Goal: Obtain resource: Obtain resource

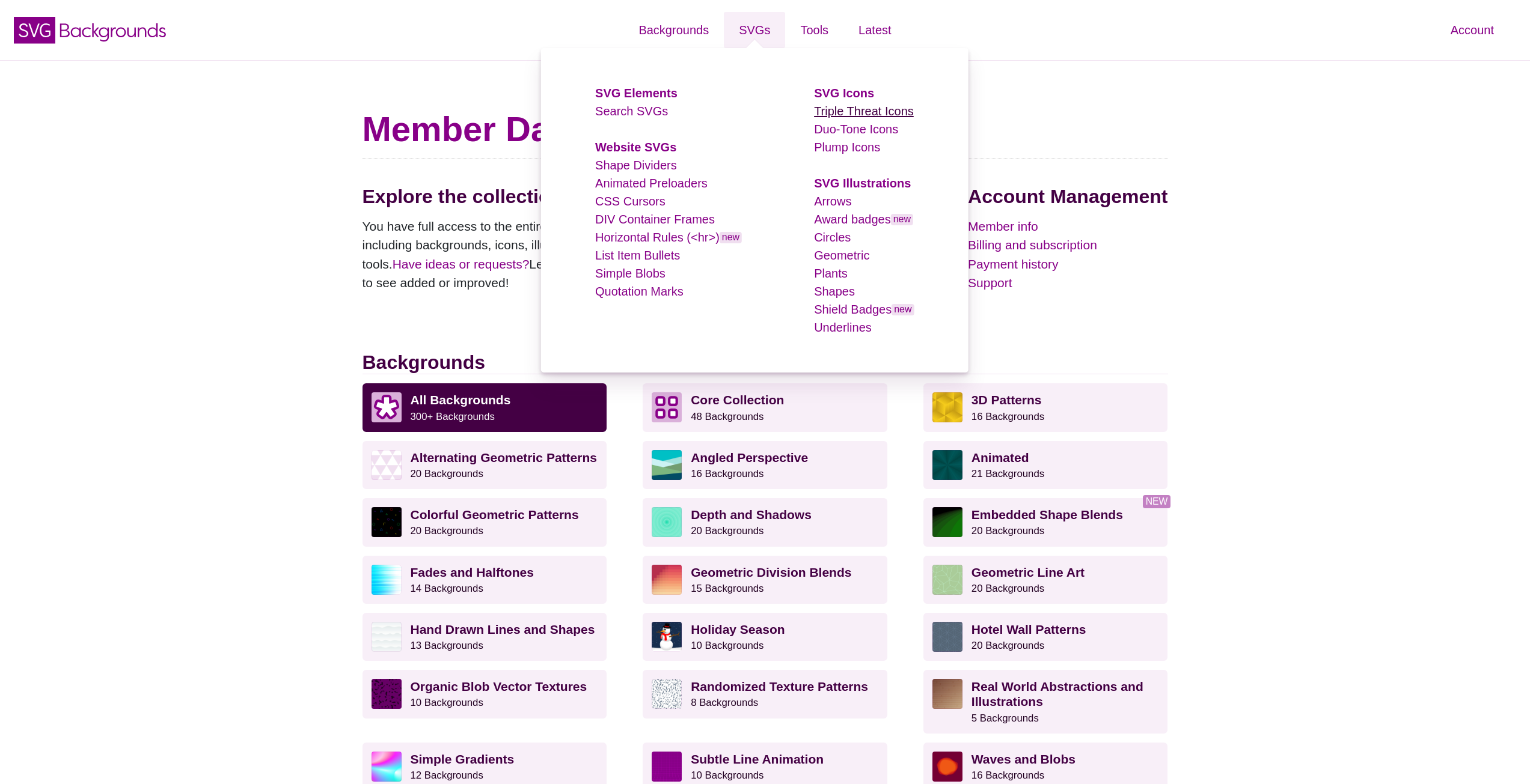
click at [829, 116] on link "Triple Threat Icons" at bounding box center [864, 111] width 100 height 13
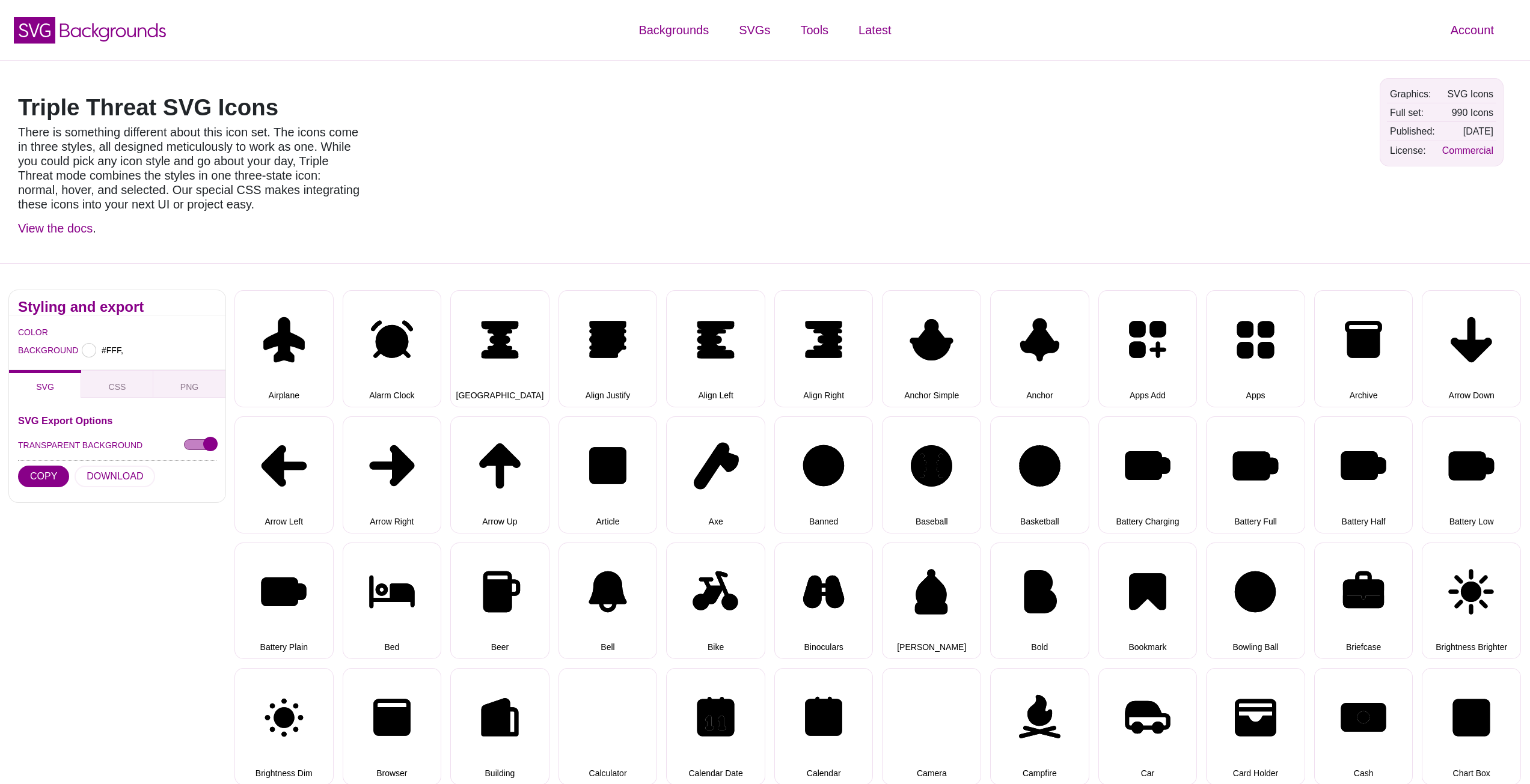
type input "#FFFFFF"
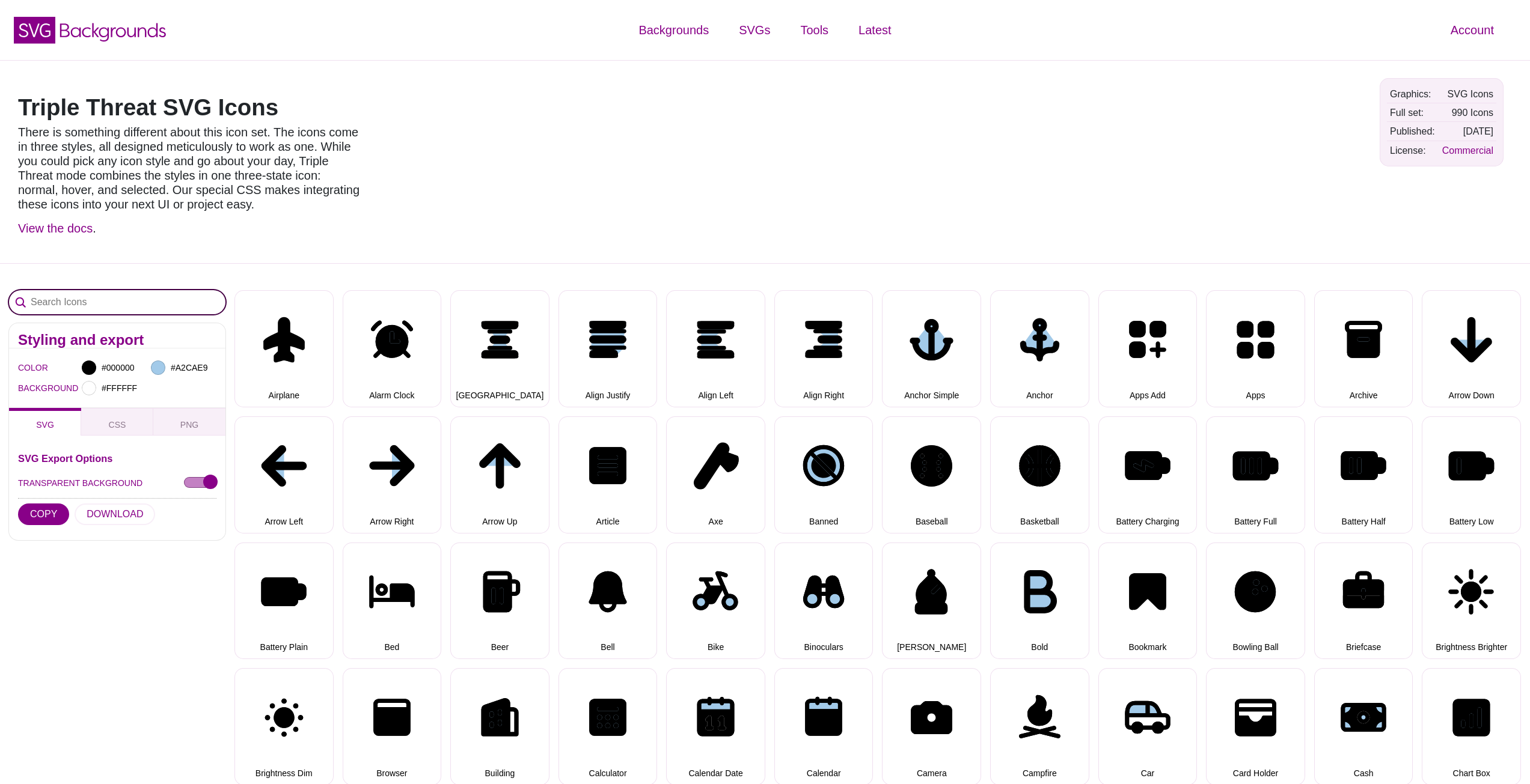
click at [141, 305] on input "Search Icons" at bounding box center [117, 302] width 216 height 24
select select "triple threat"
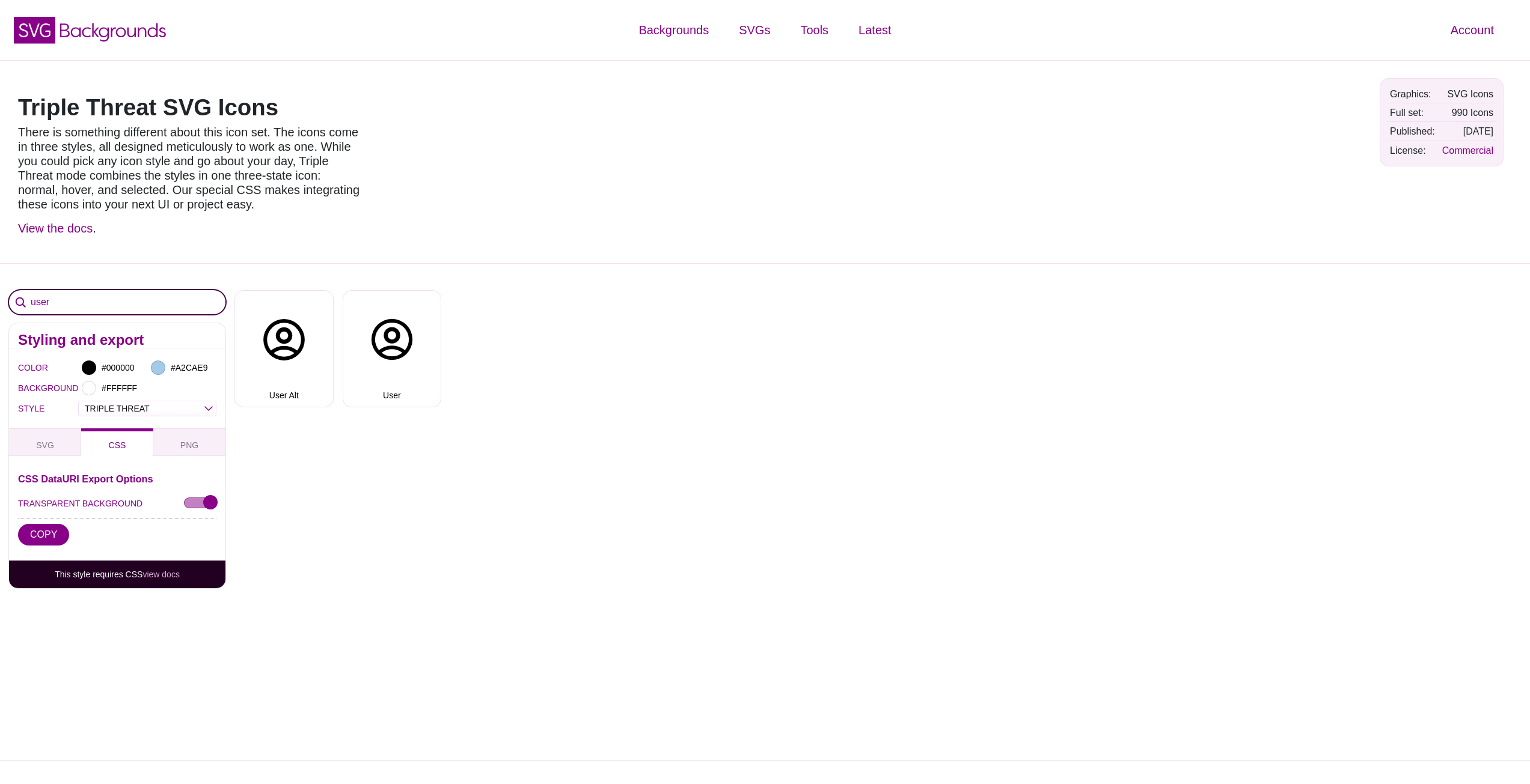
click at [98, 301] on input "user" at bounding box center [117, 302] width 216 height 24
click at [98, 301] on input "user" at bounding box center [117, 302] width 216 height 24
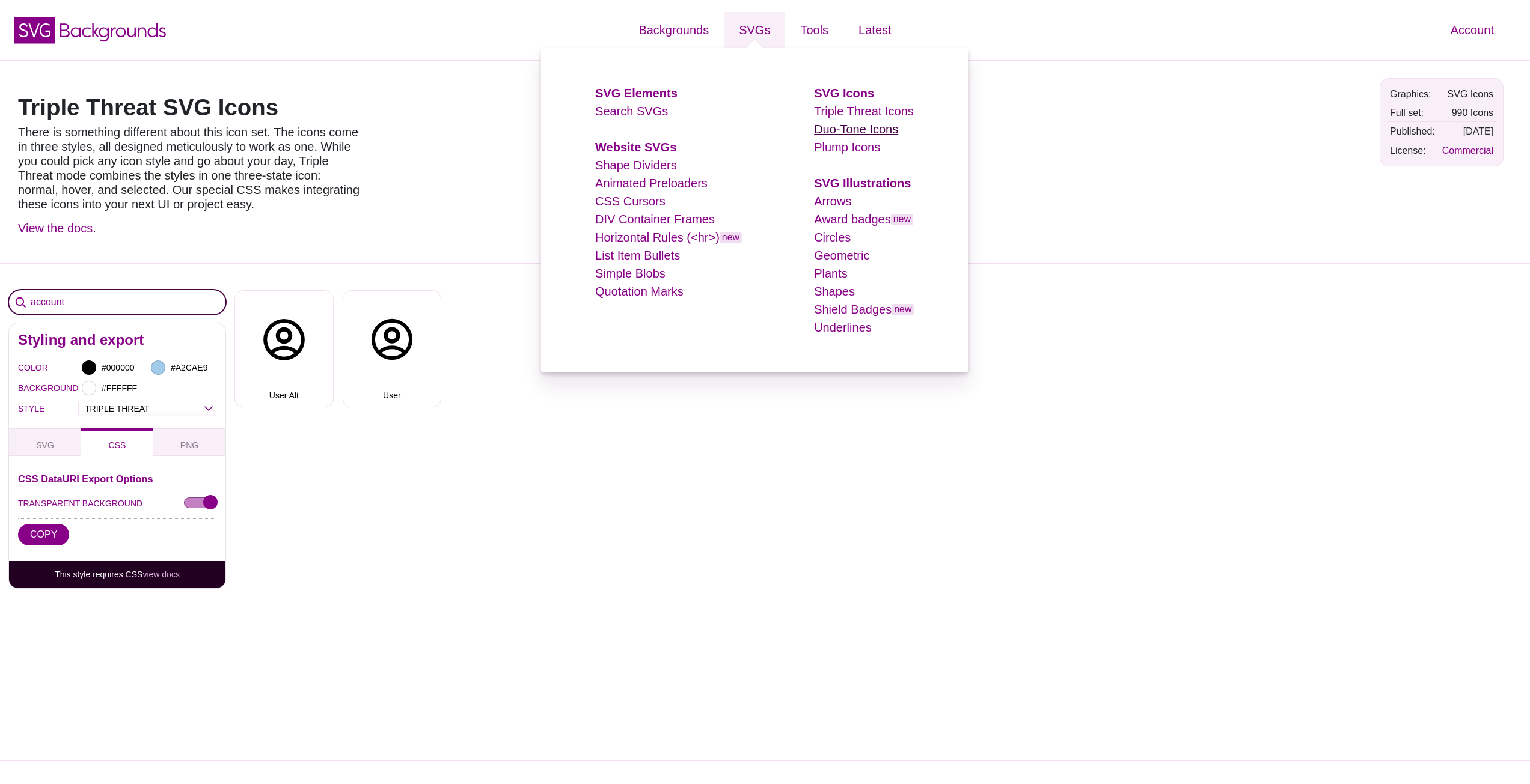
type input "account"
click at [830, 128] on link "Duo-Tone Icons" at bounding box center [856, 129] width 84 height 13
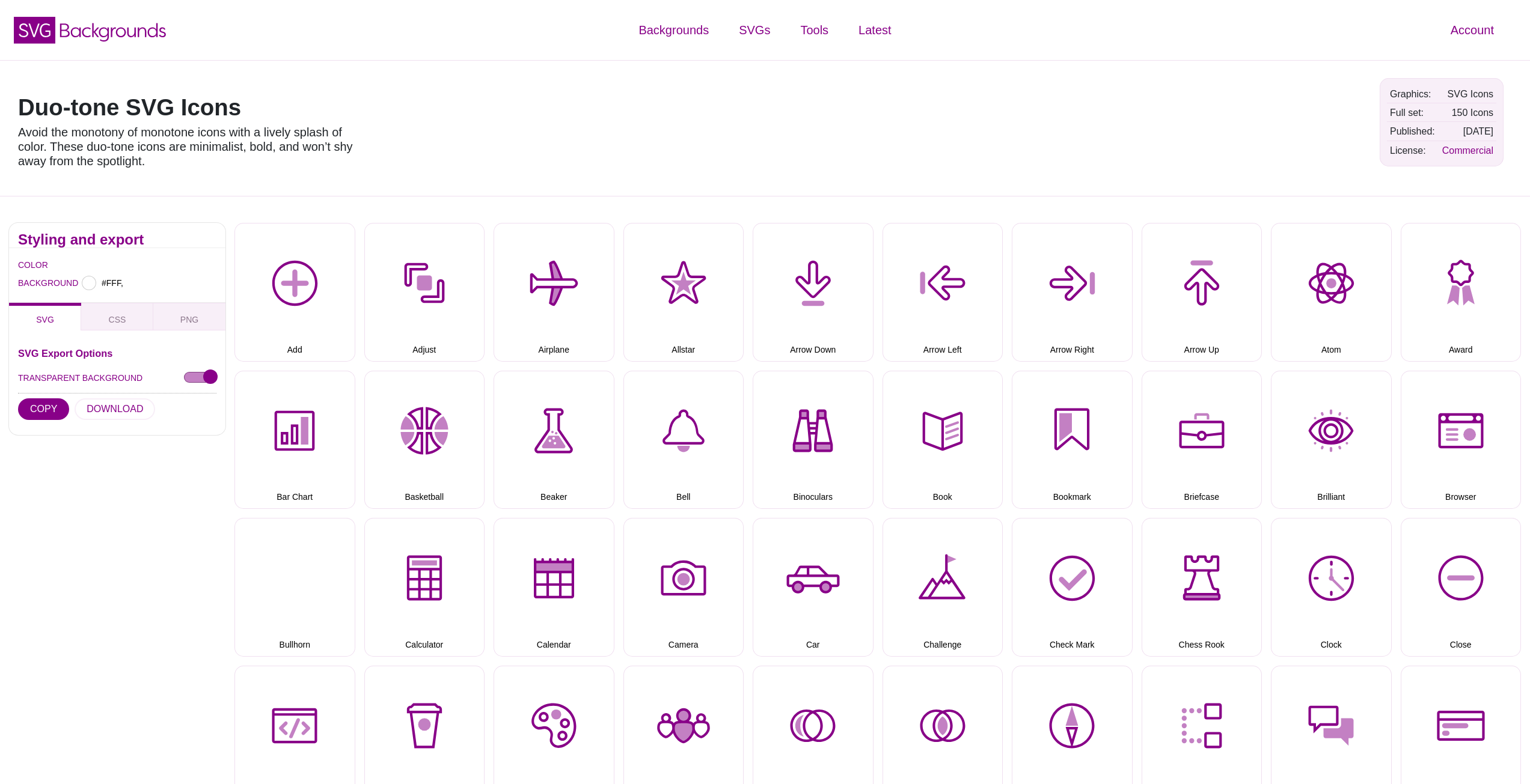
type input "#FFFFFF"
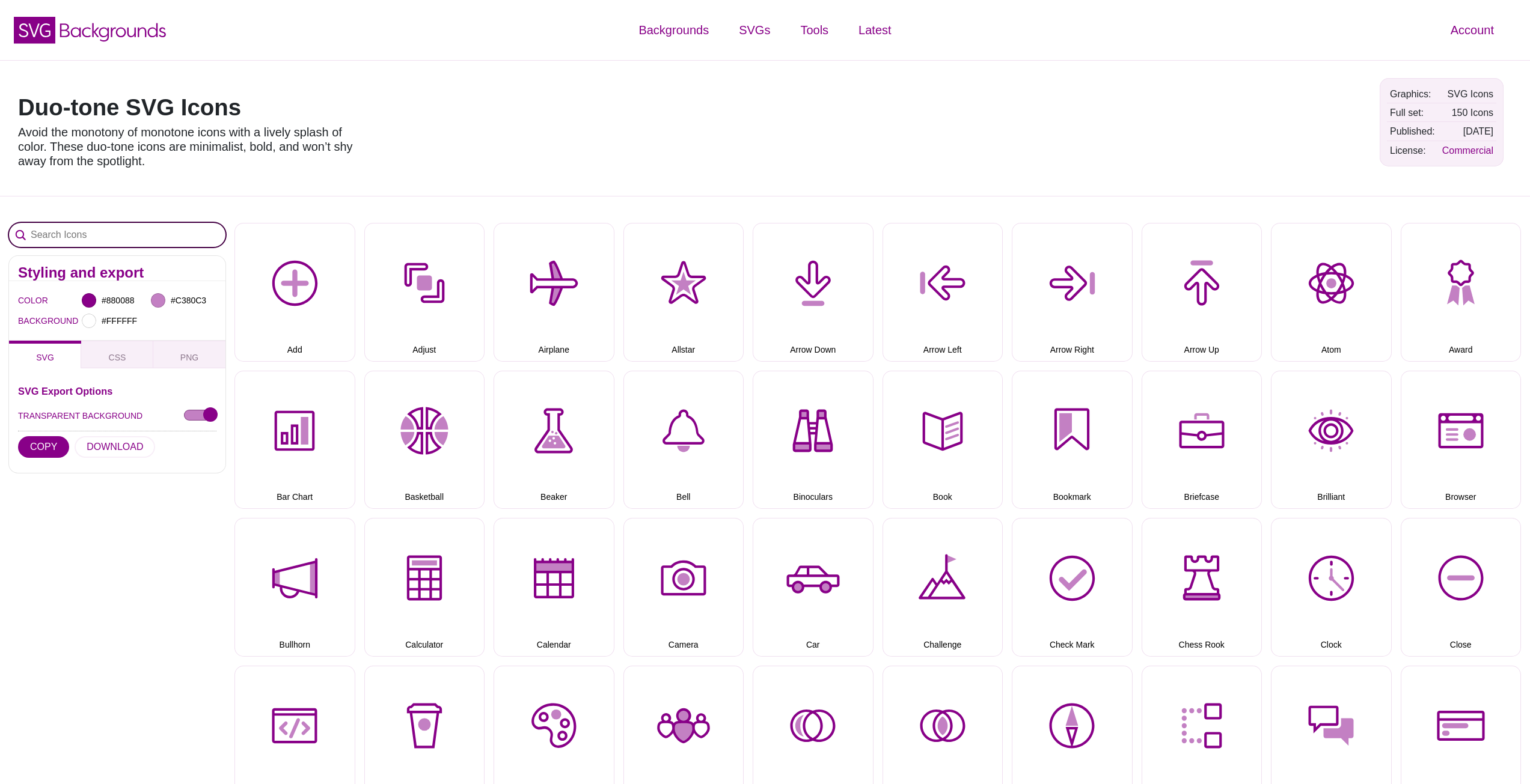
click at [110, 233] on input "Search Icons" at bounding box center [117, 235] width 216 height 24
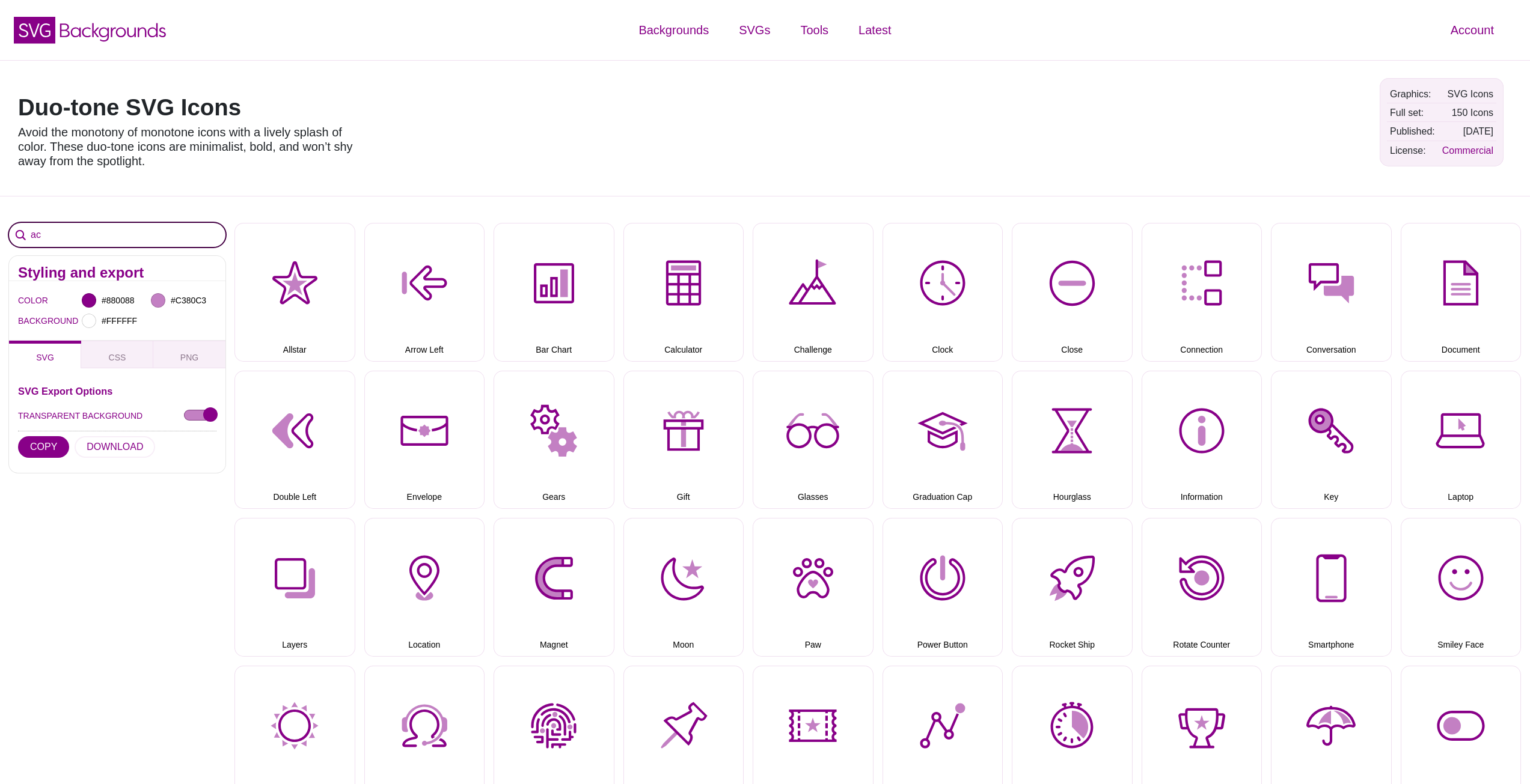
type input "a"
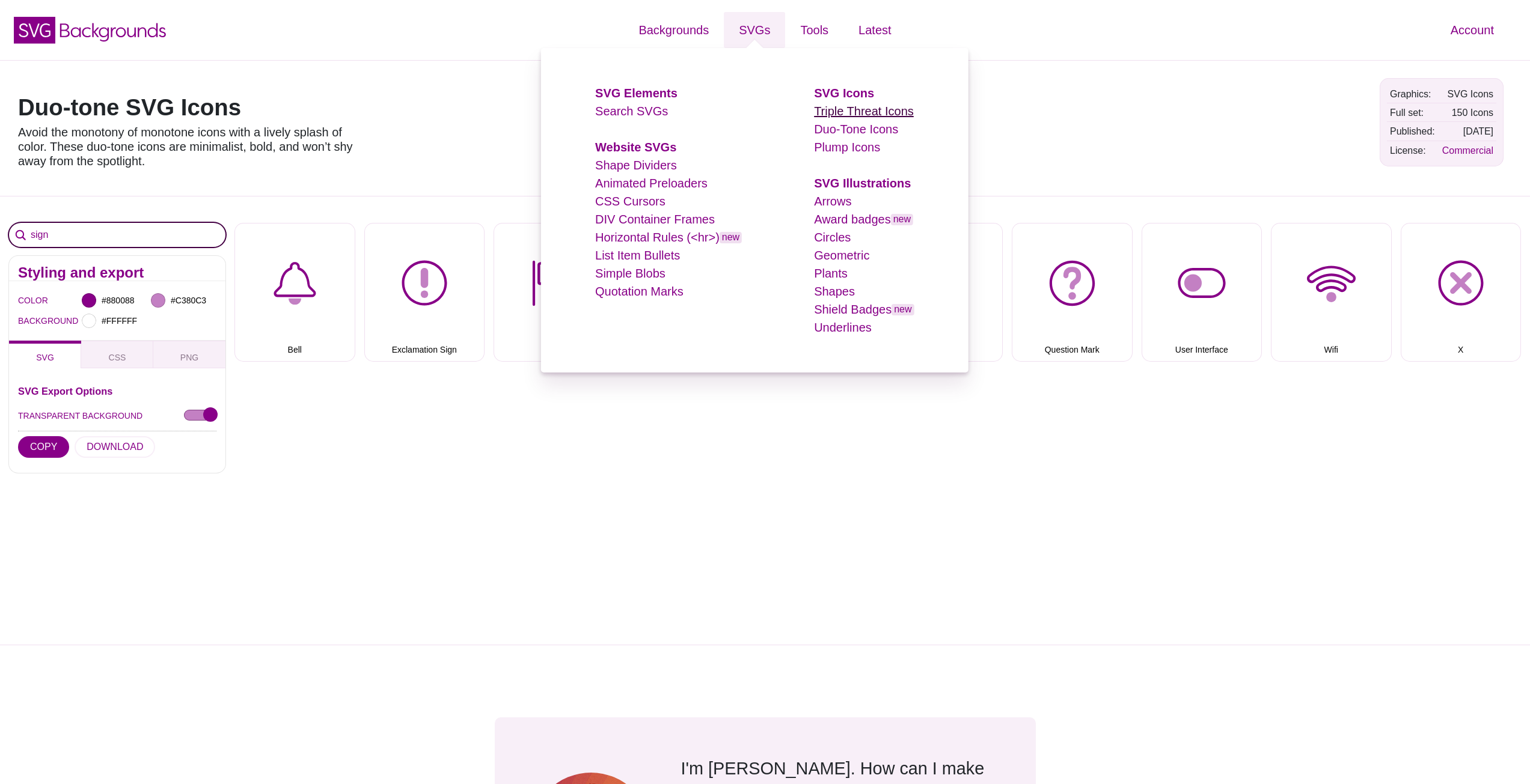
type input "sign"
click at [844, 107] on link "Triple Threat Icons" at bounding box center [864, 111] width 100 height 13
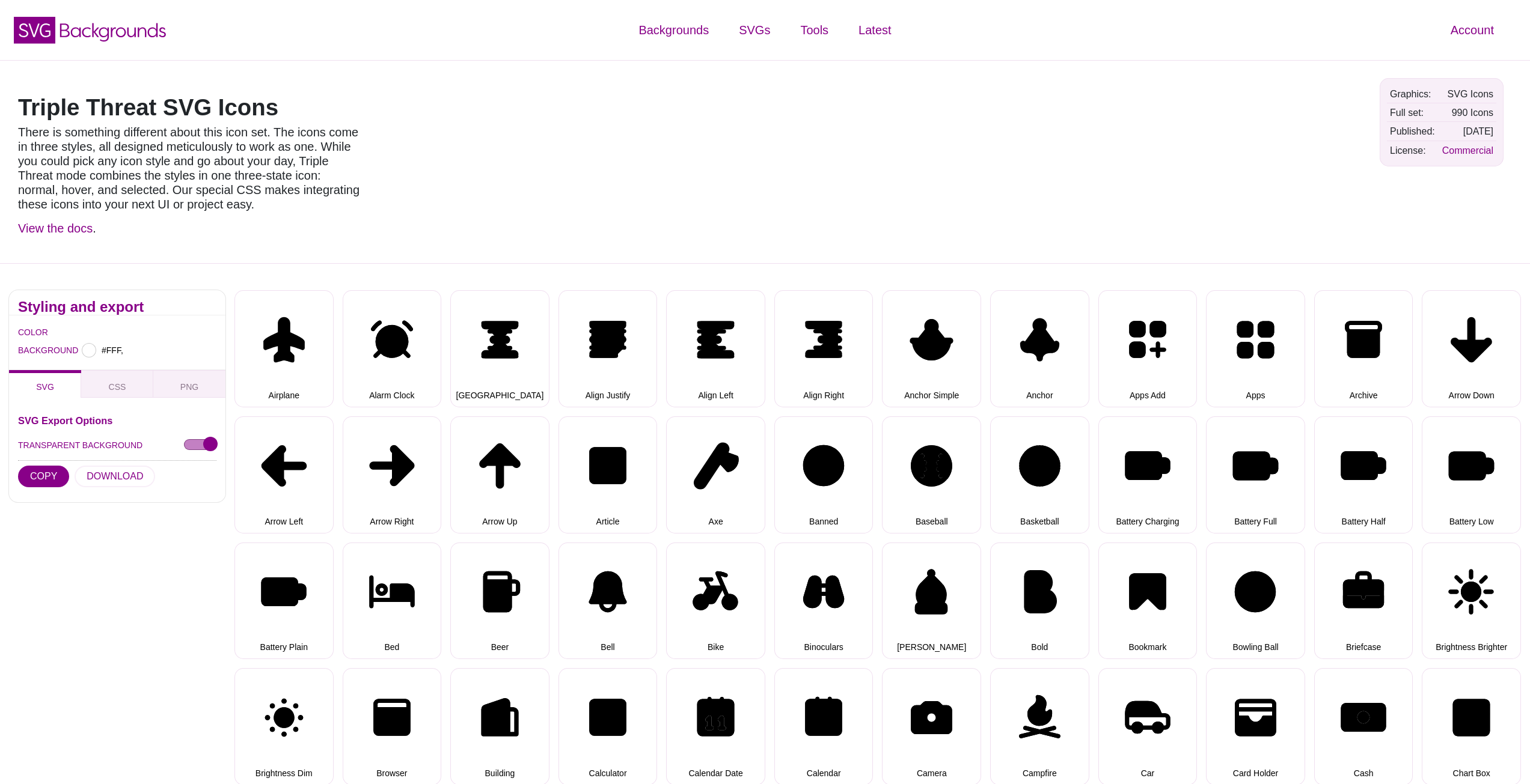
type input "#FFFFFF"
select select "triple threat"
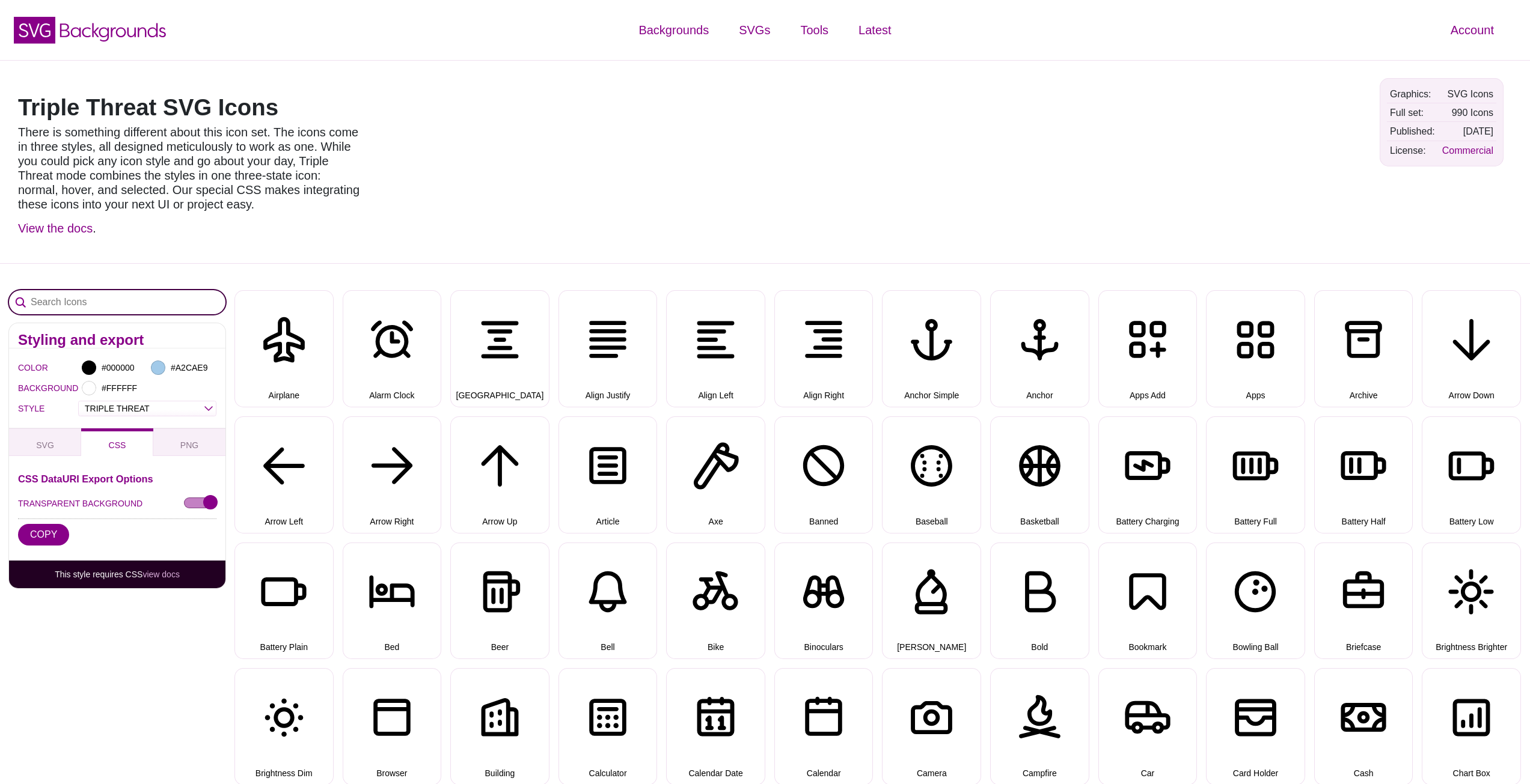
click at [120, 302] on input "Search Icons" at bounding box center [117, 302] width 216 height 24
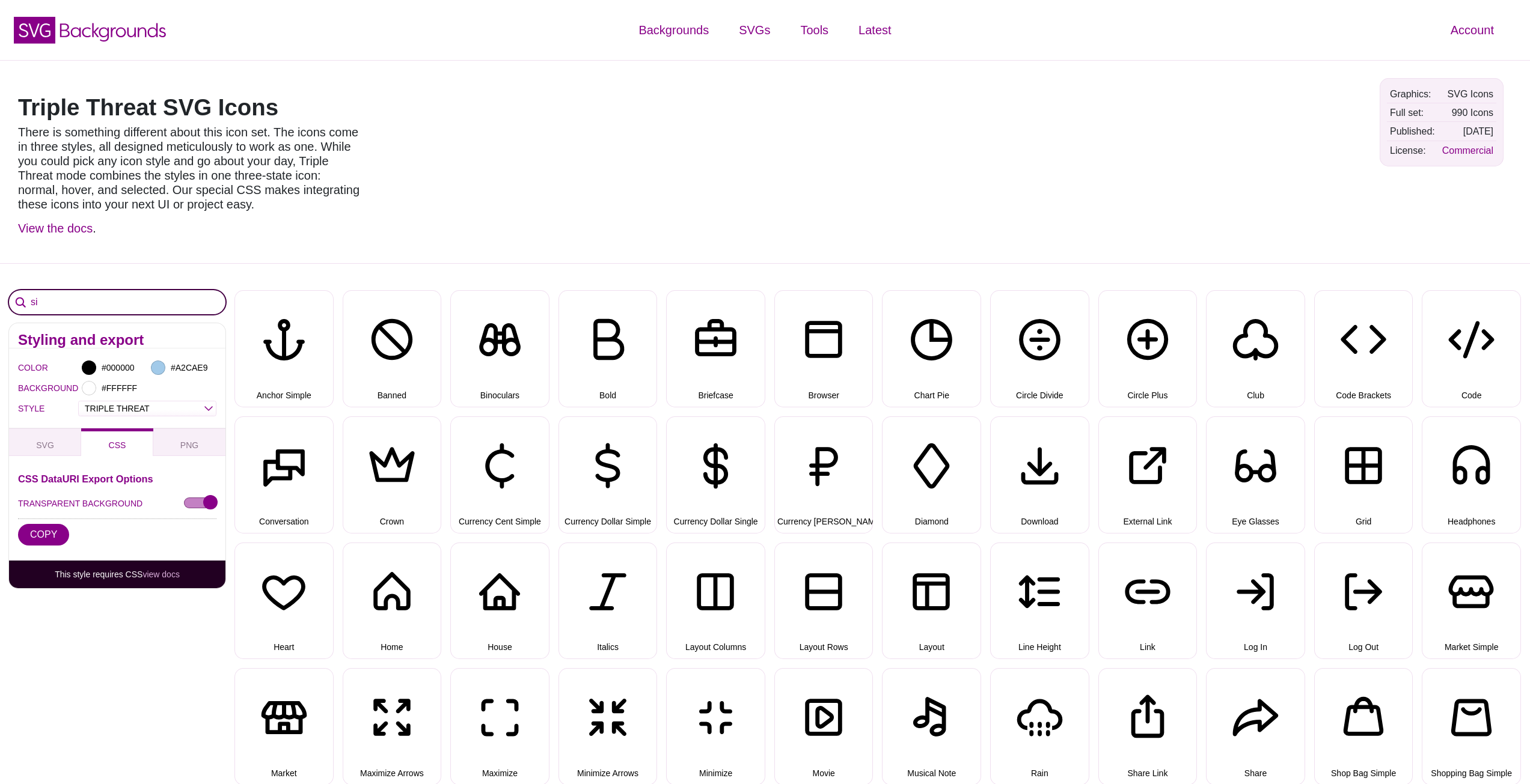
type input "s"
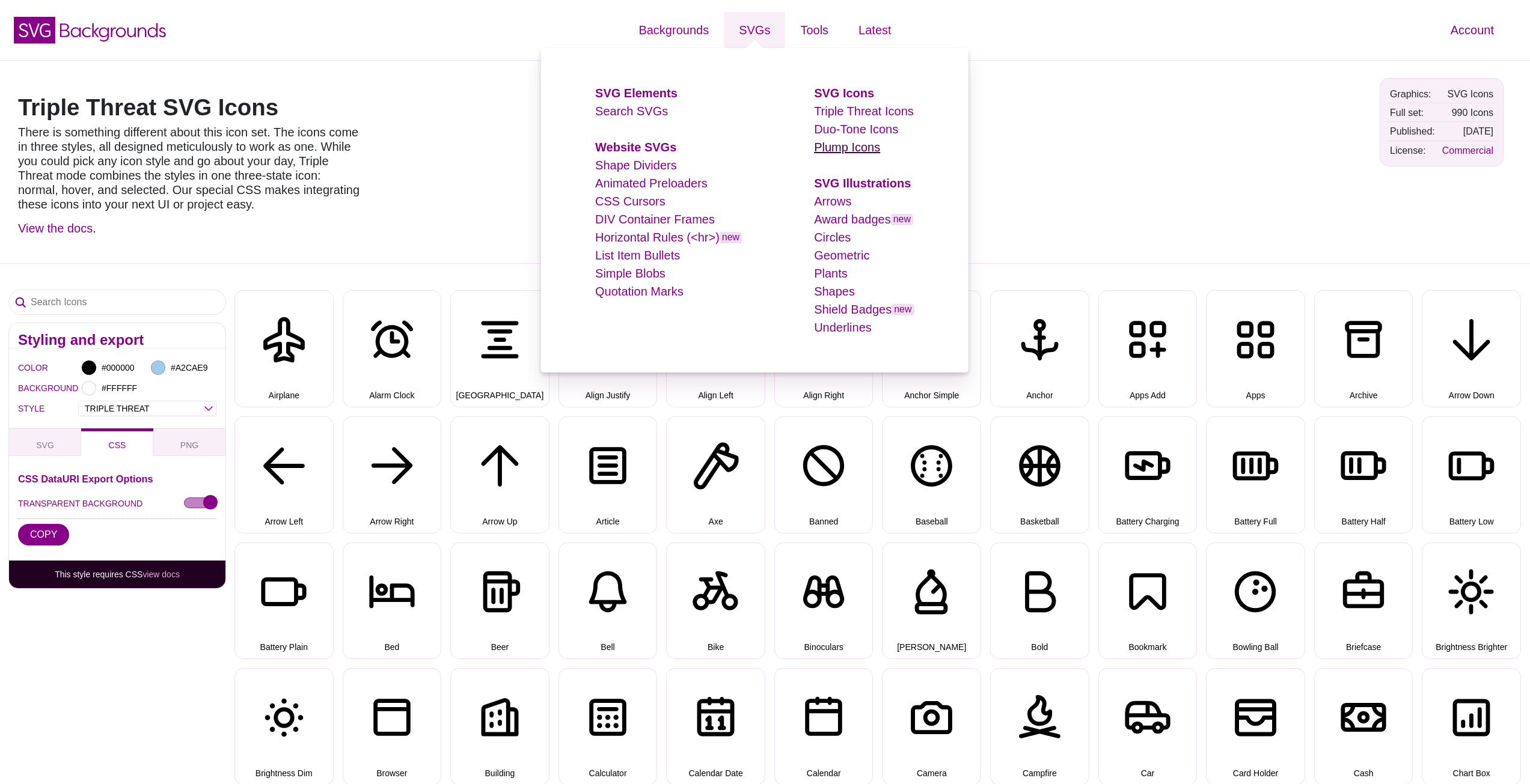
click at [850, 146] on link "Plump Icons" at bounding box center [847, 147] width 66 height 13
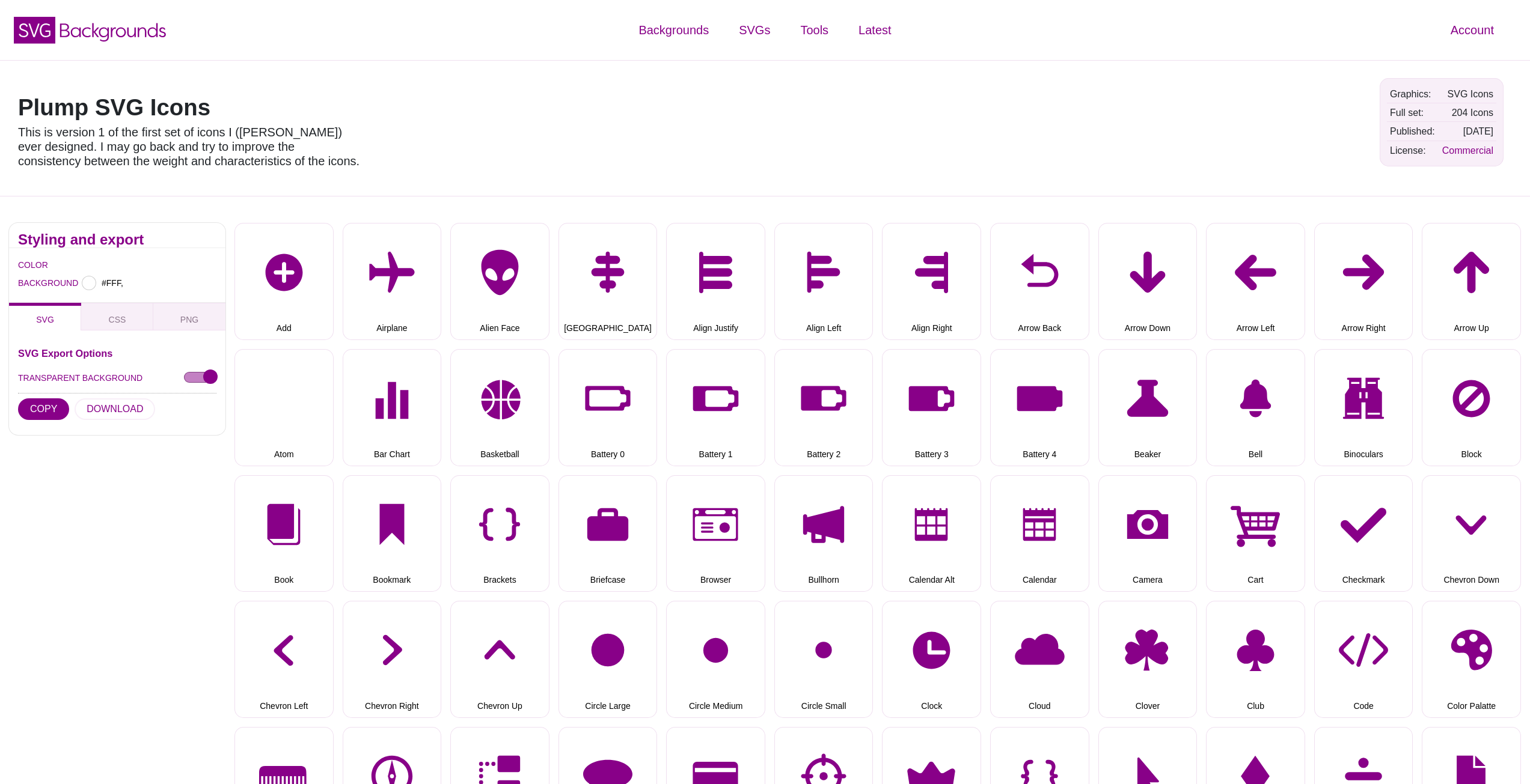
type input "#FFFFFF"
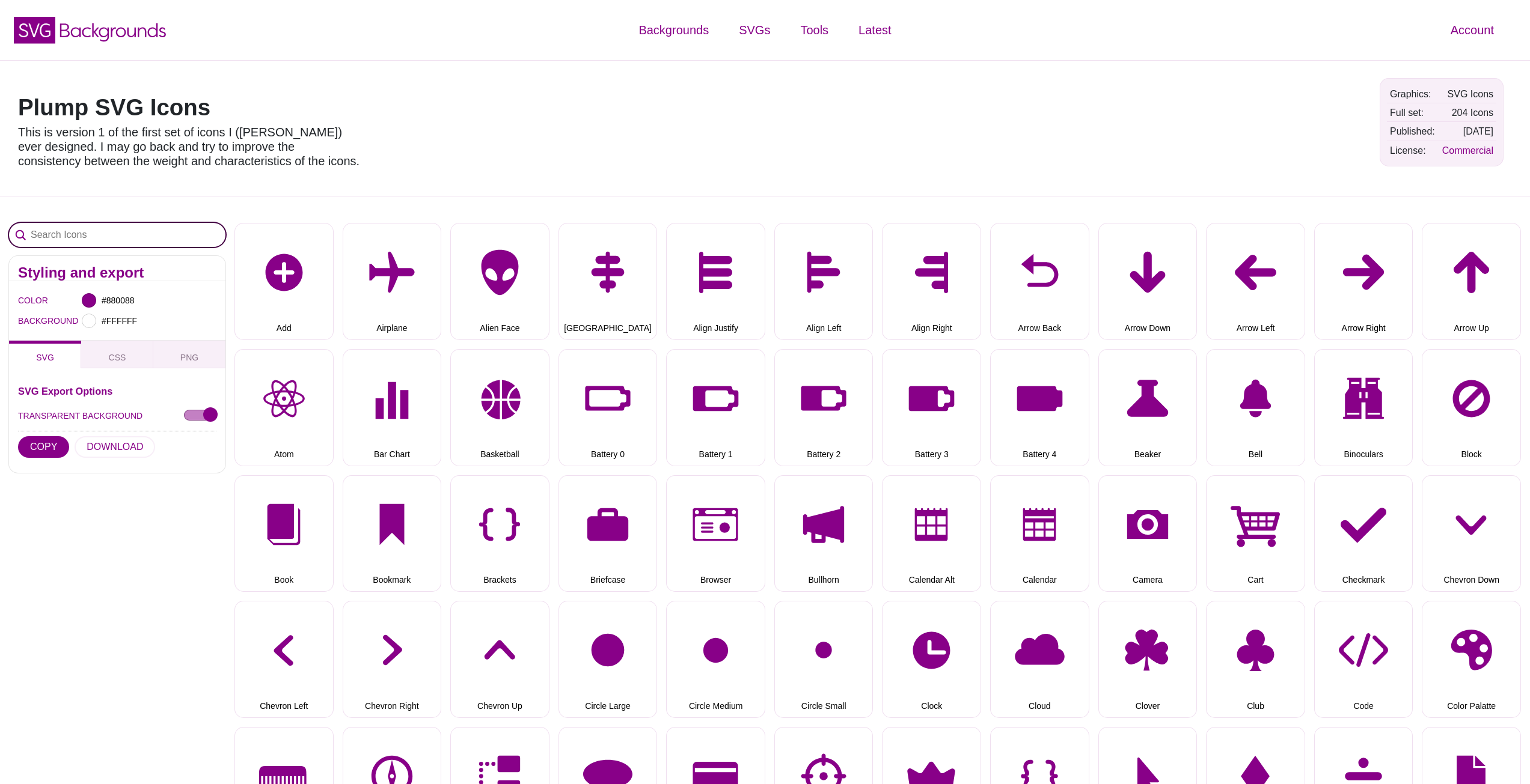
click at [93, 235] on input "Search Icons" at bounding box center [117, 235] width 216 height 24
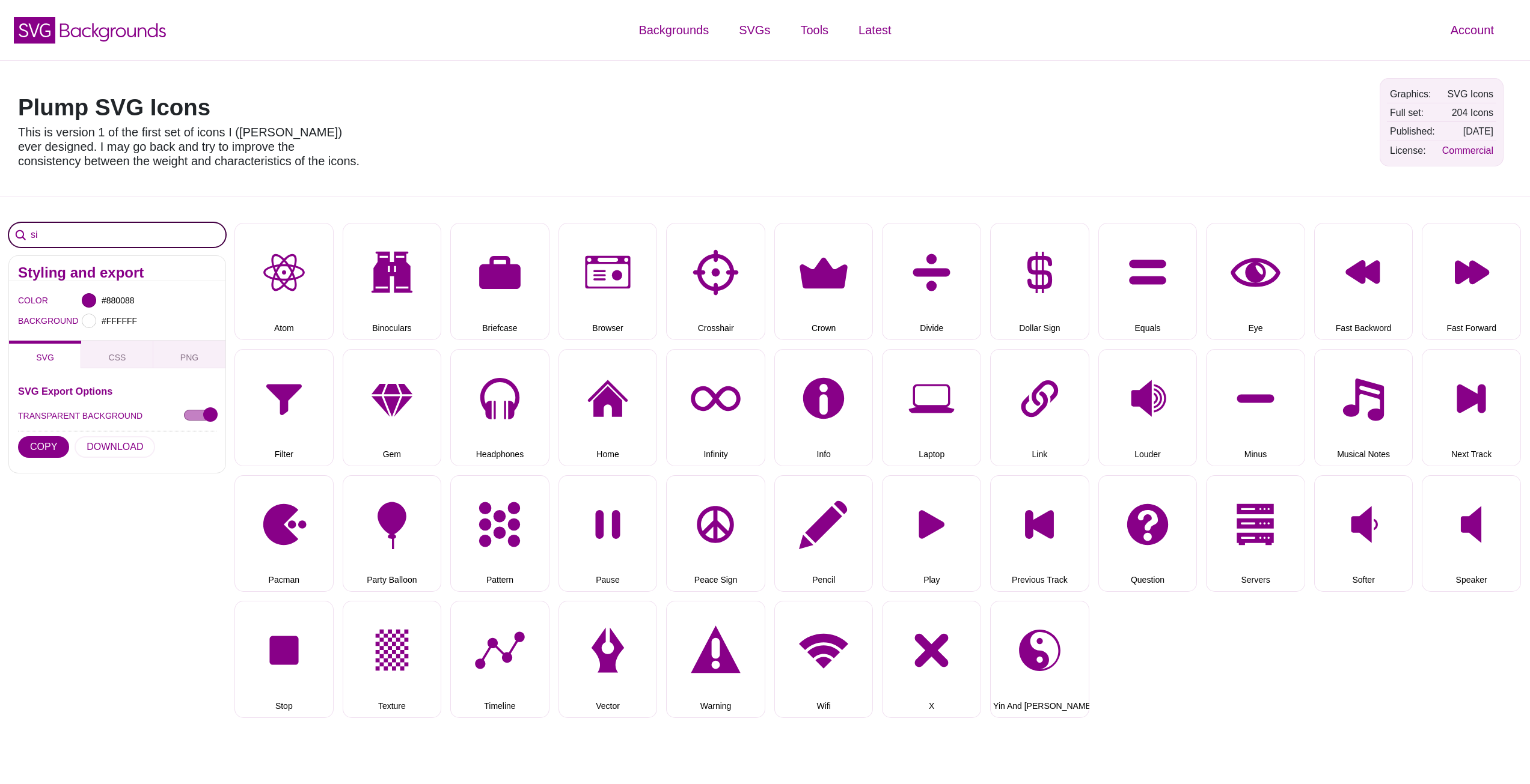
type input "s"
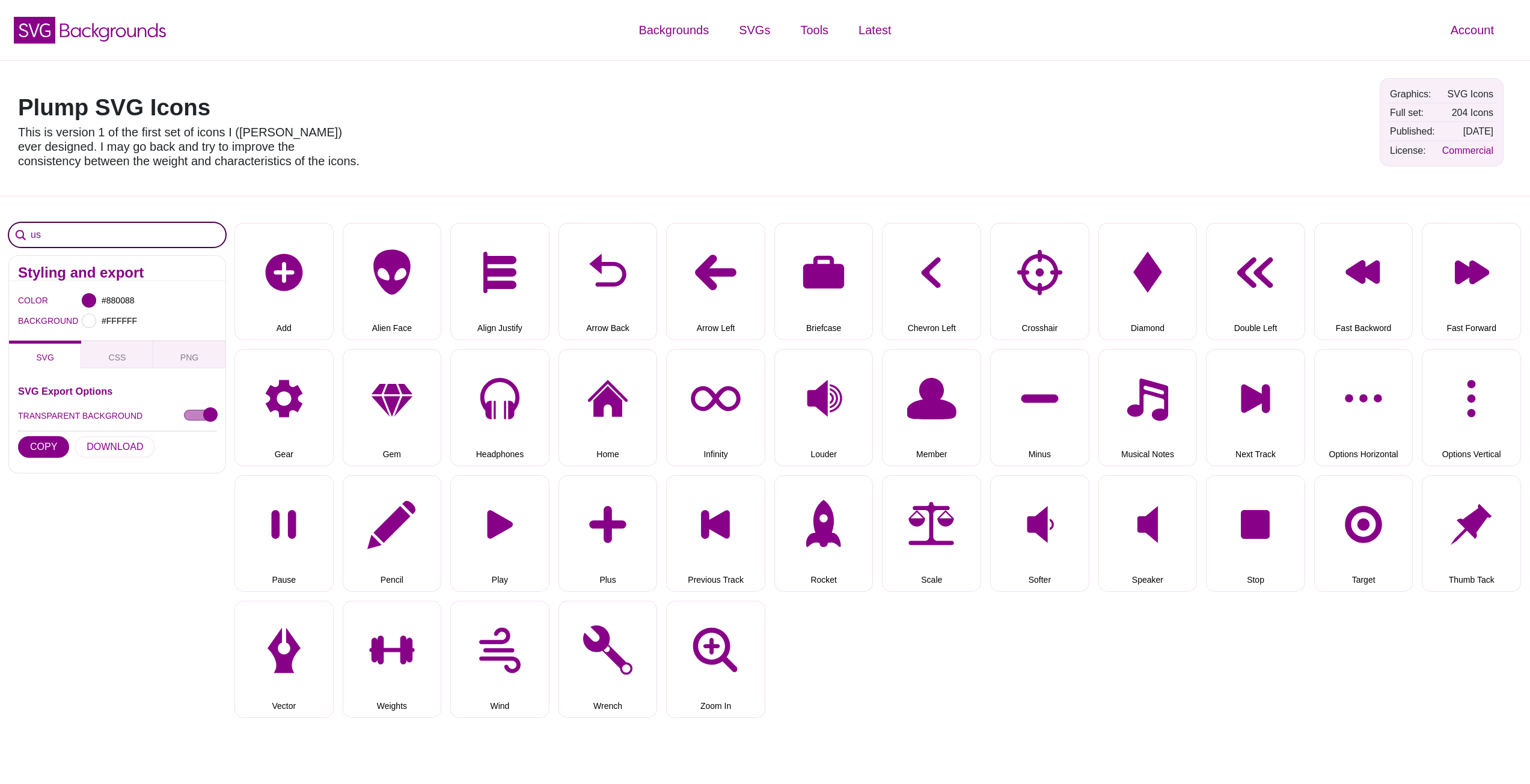
type input "u"
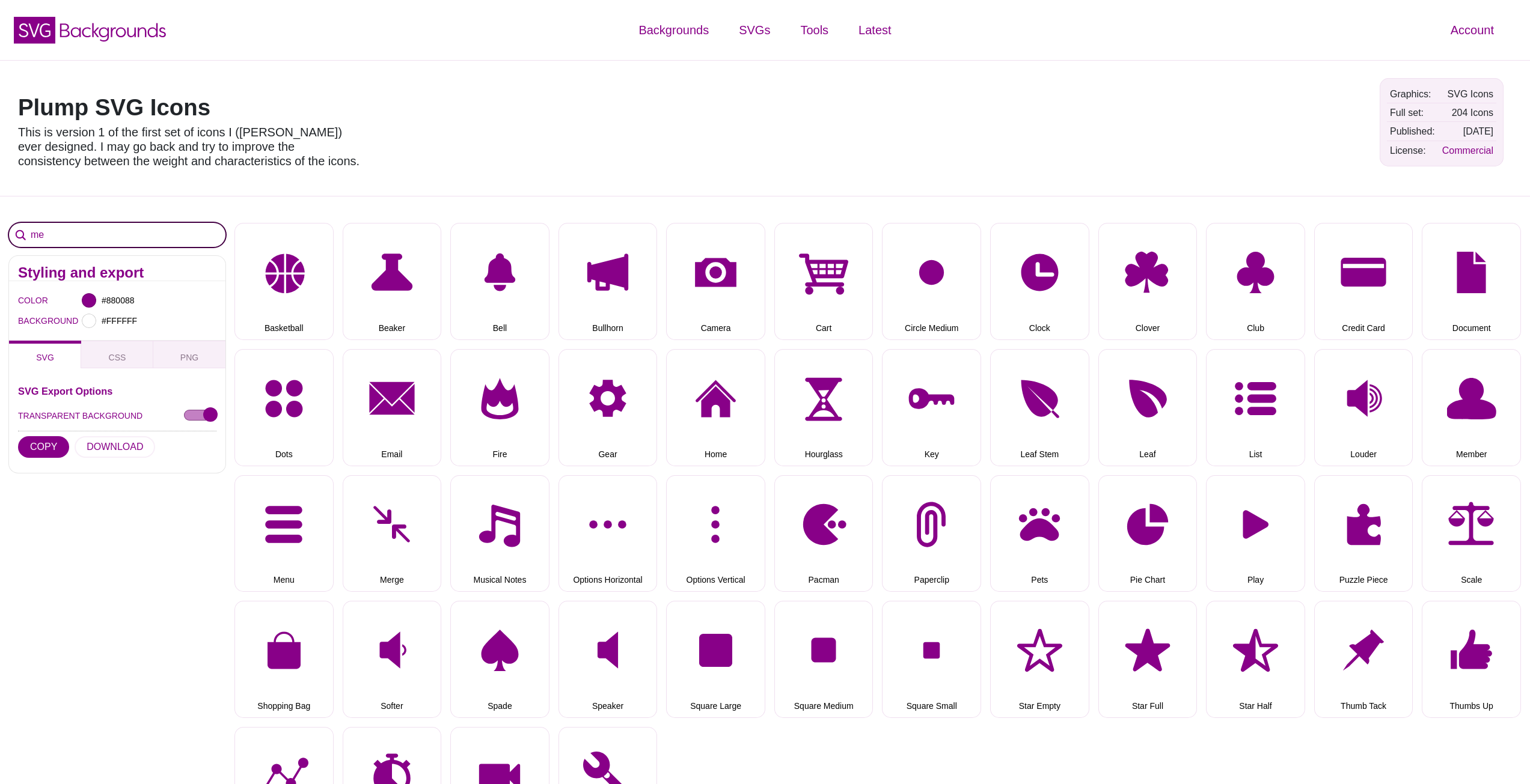
type input "m"
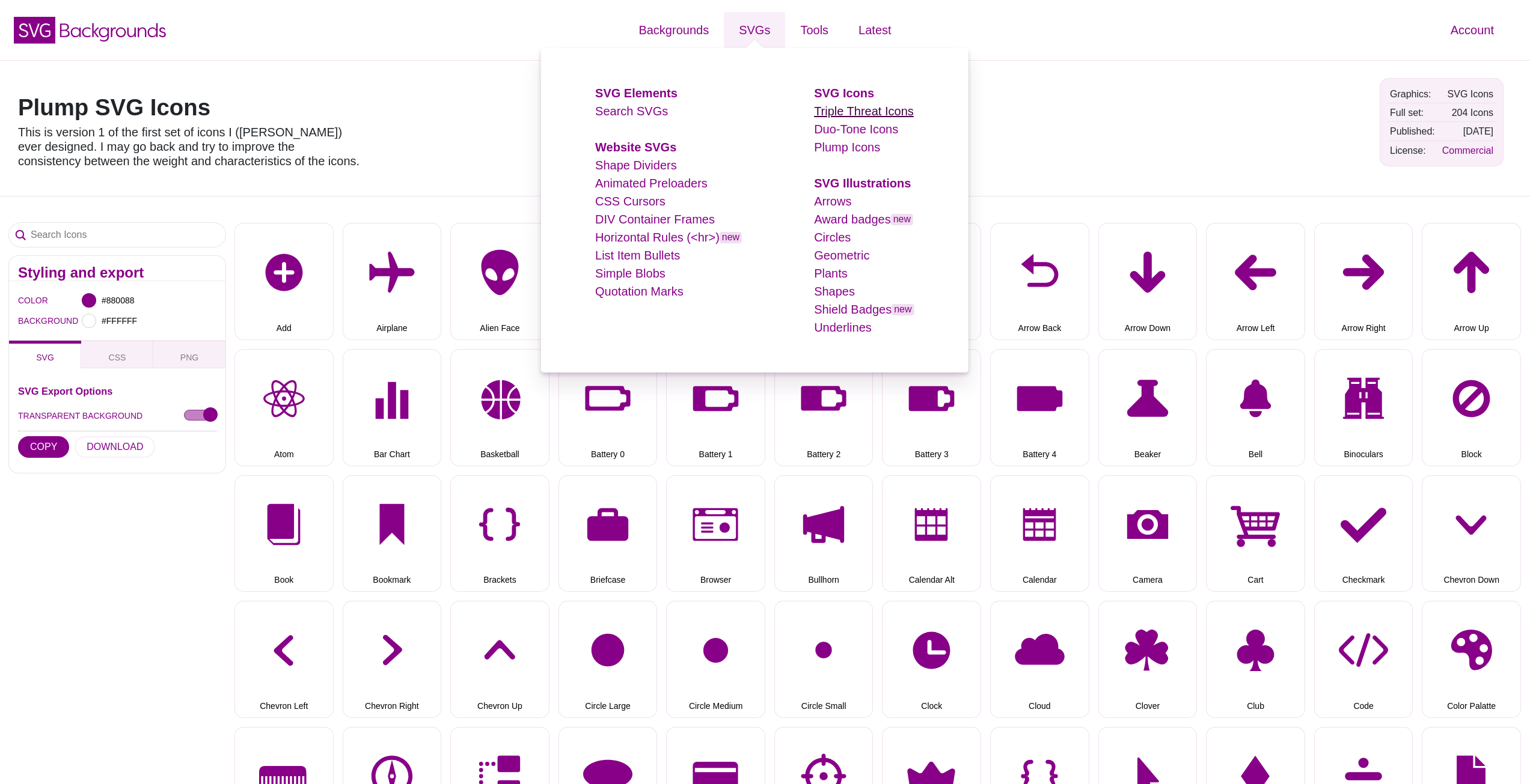
click at [844, 109] on link "Triple Threat Icons" at bounding box center [864, 111] width 100 height 13
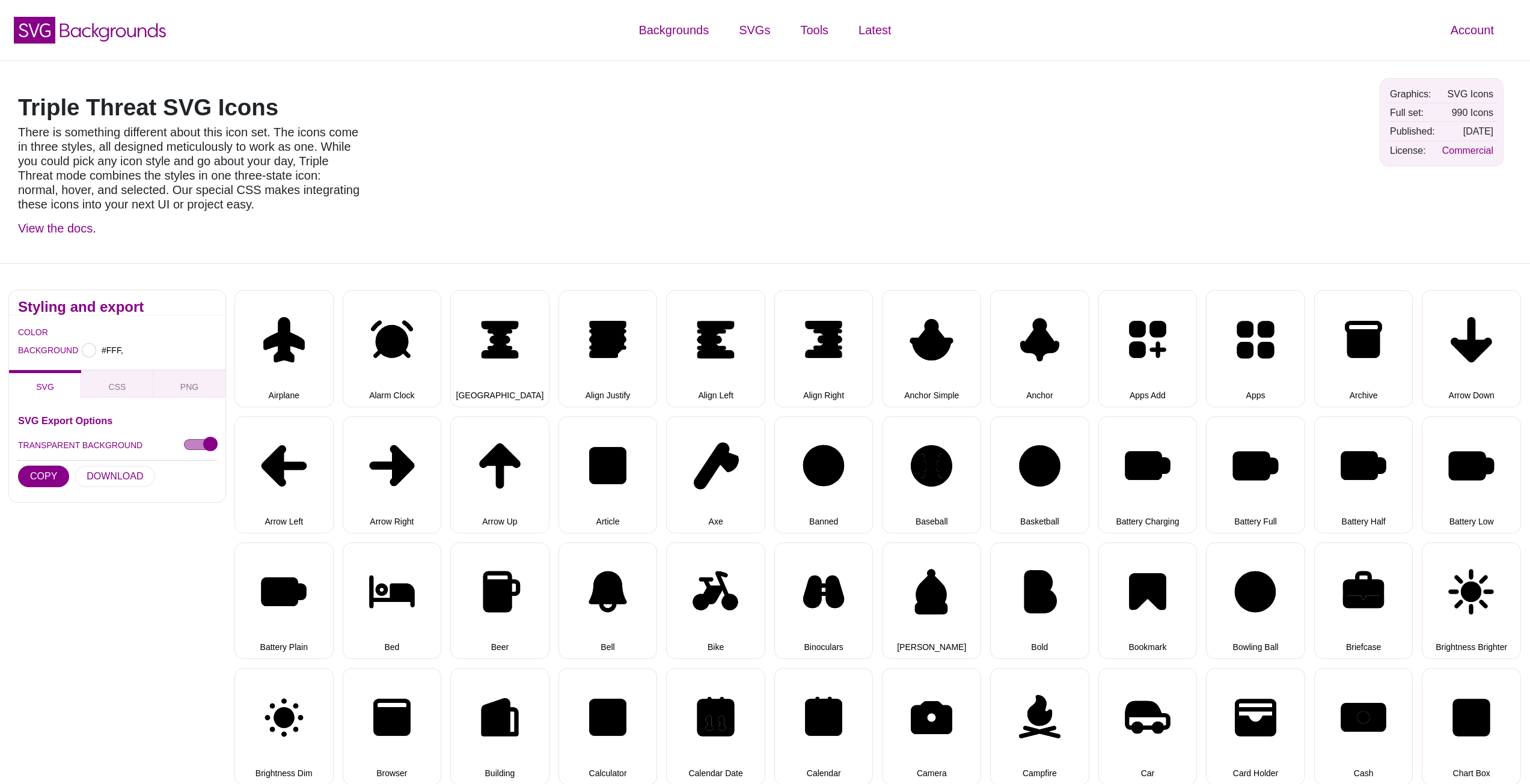
type input "#FFFFFF"
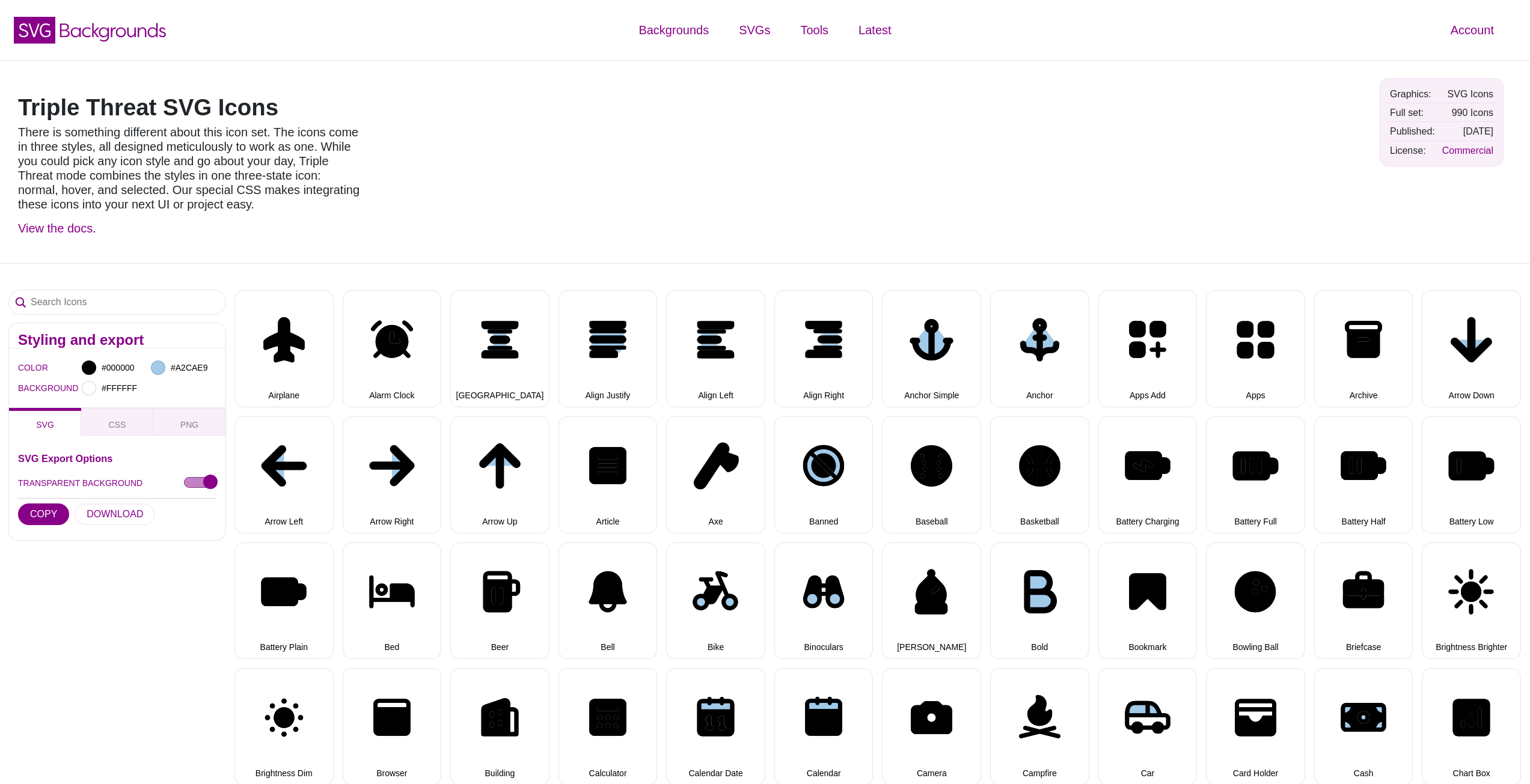
select select "triple threat"
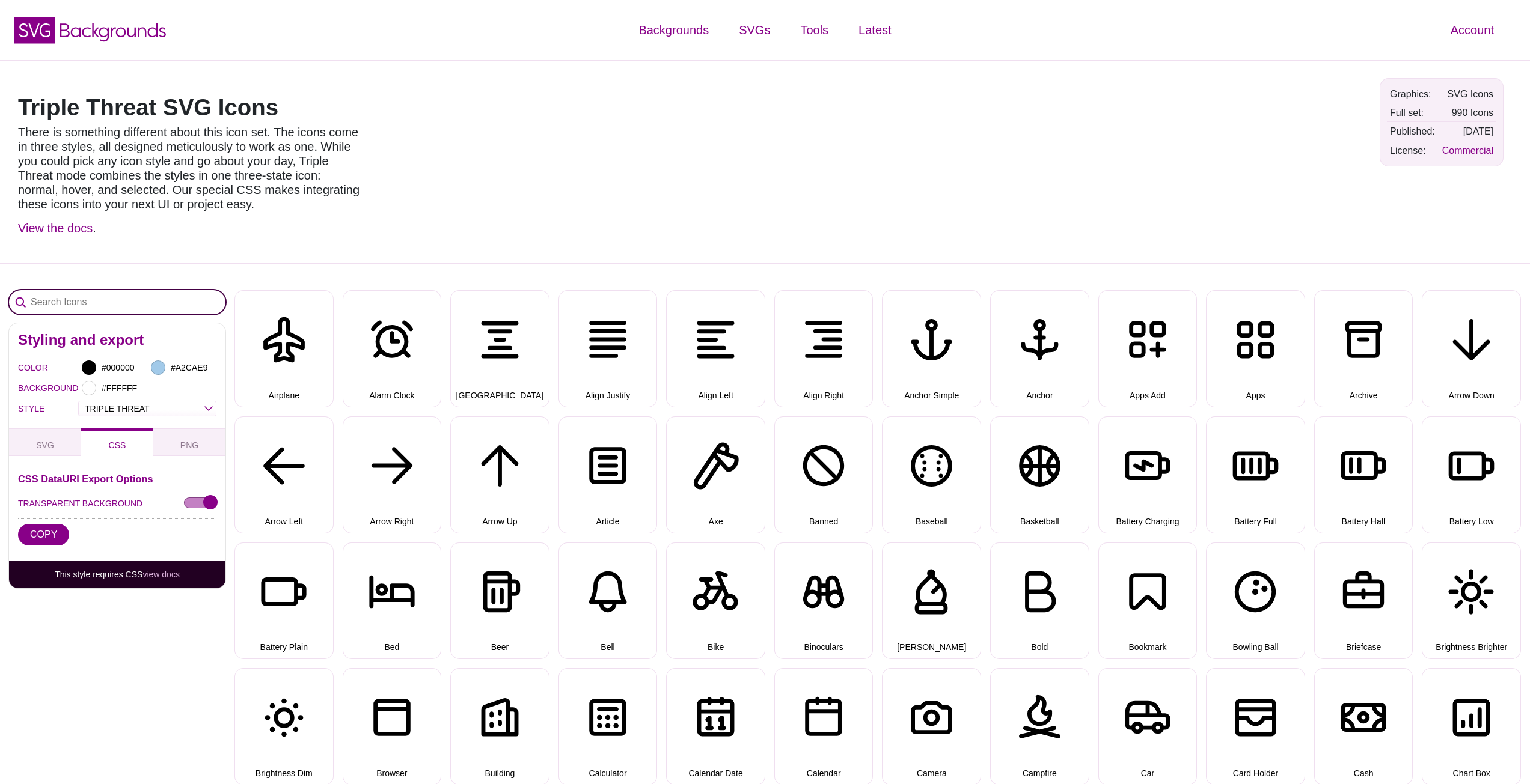
click at [122, 297] on input "Search Icons" at bounding box center [117, 302] width 216 height 24
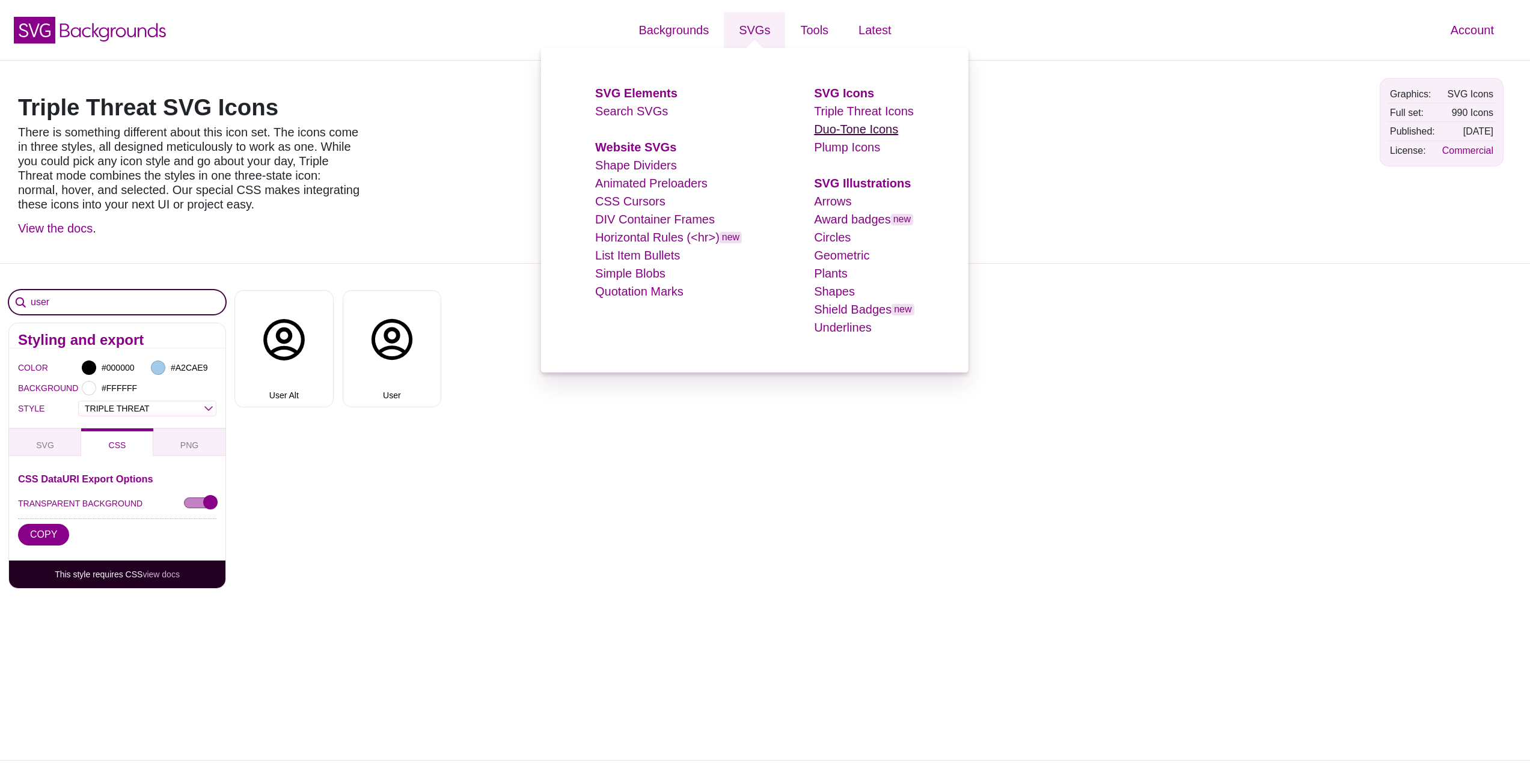
type input "user"
click at [854, 127] on link "Duo-Tone Icons" at bounding box center [856, 129] width 84 height 13
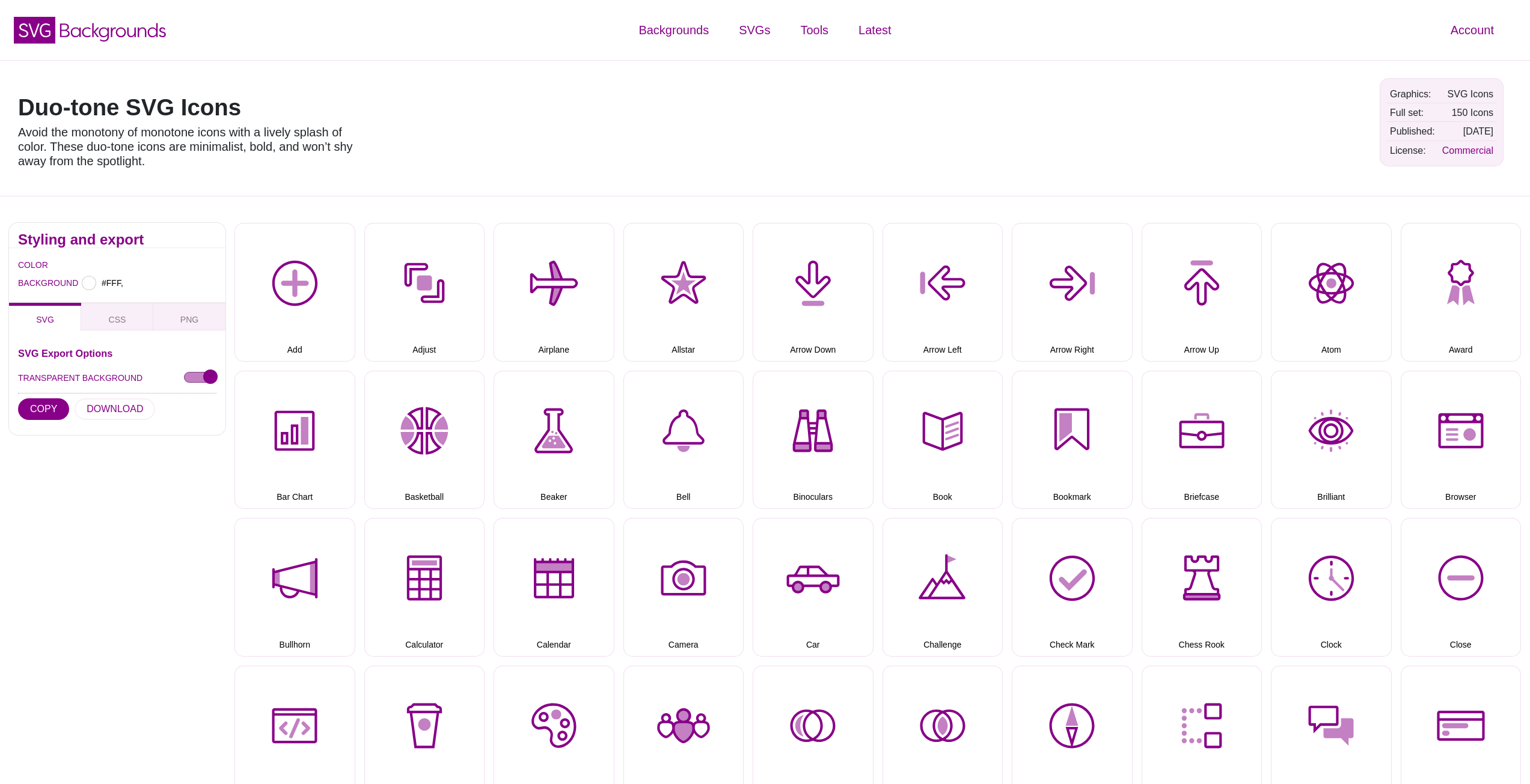
type input "#FFFFFF"
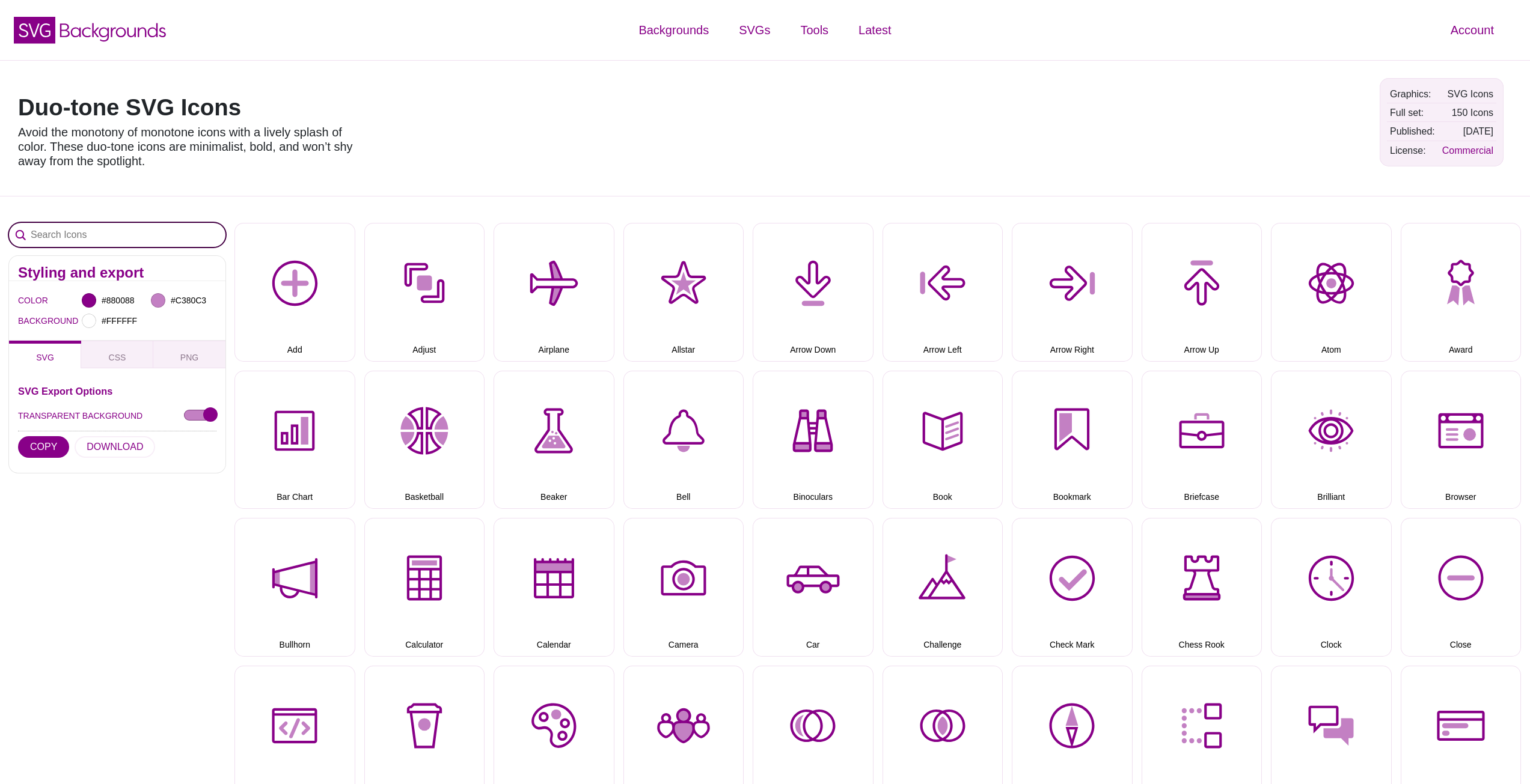
click at [126, 231] on input "Search Icons" at bounding box center [117, 235] width 216 height 24
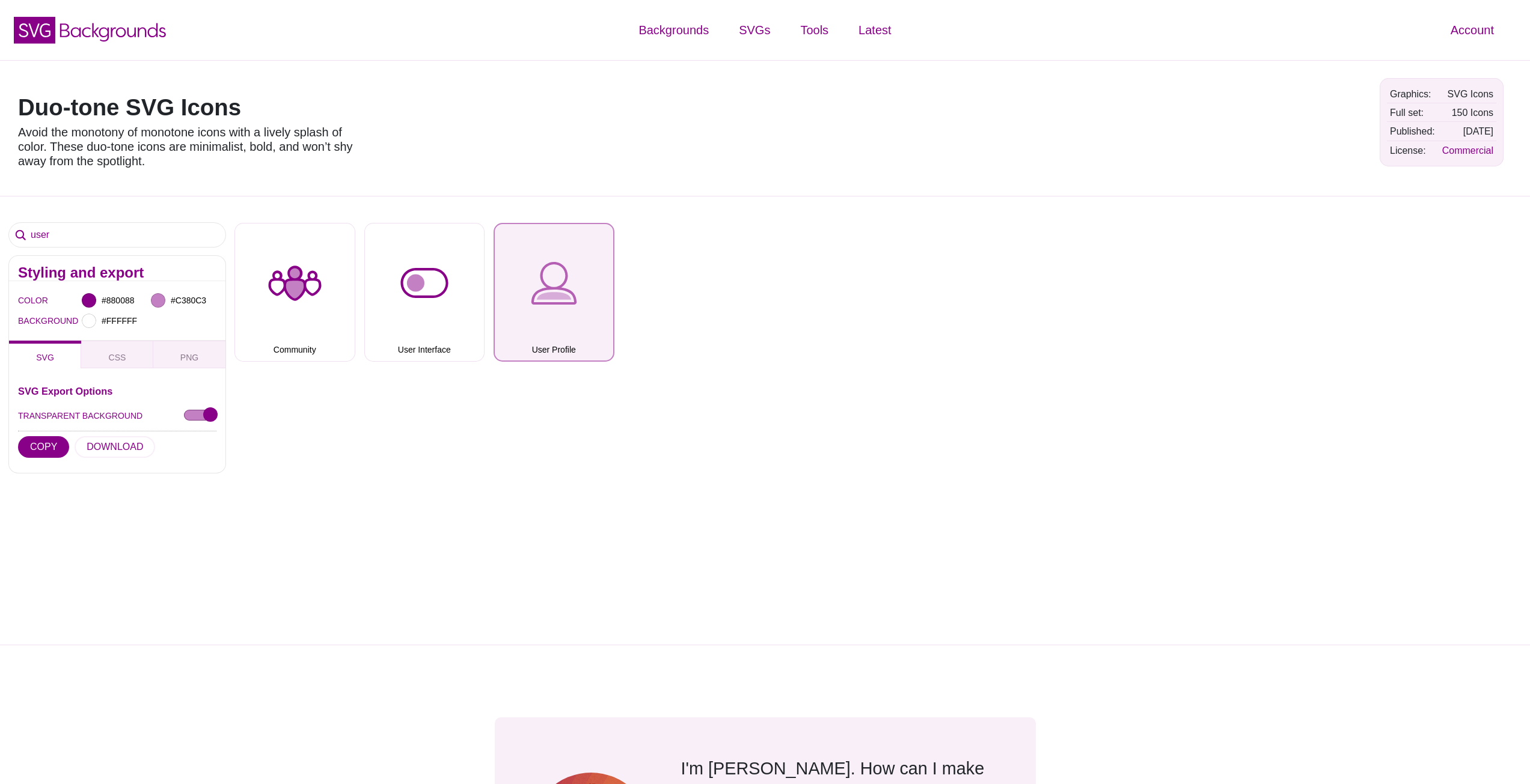
click at [567, 277] on button "User Profile" at bounding box center [553, 292] width 121 height 139
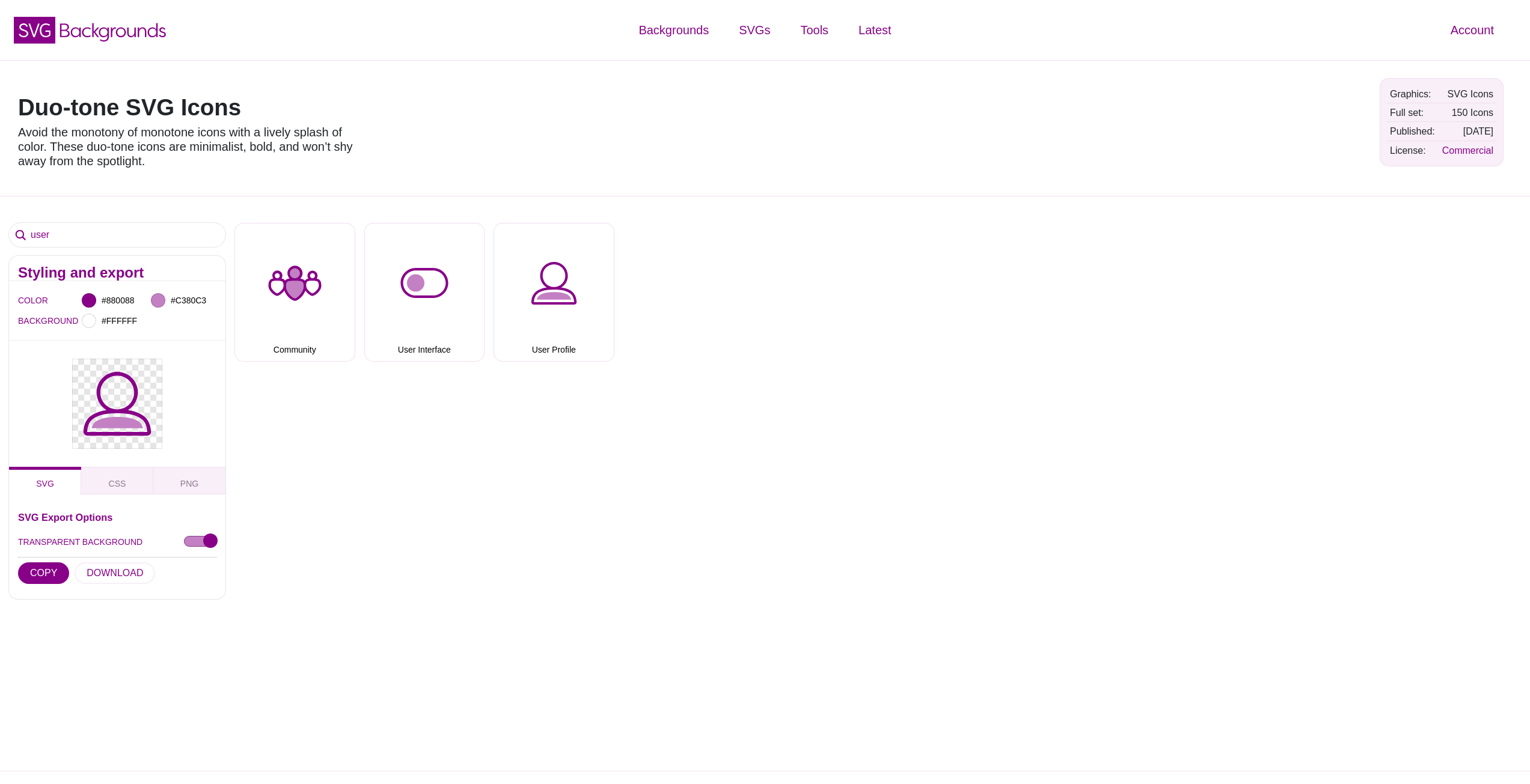
click at [278, 489] on div "user Styling and export COLOR #880088 #C380C3 BACKGROUND #FFFFFF SVG CSS PNG SV…" at bounding box center [765, 484] width 1530 height 576
click at [121, 240] on input "user" at bounding box center [117, 235] width 216 height 24
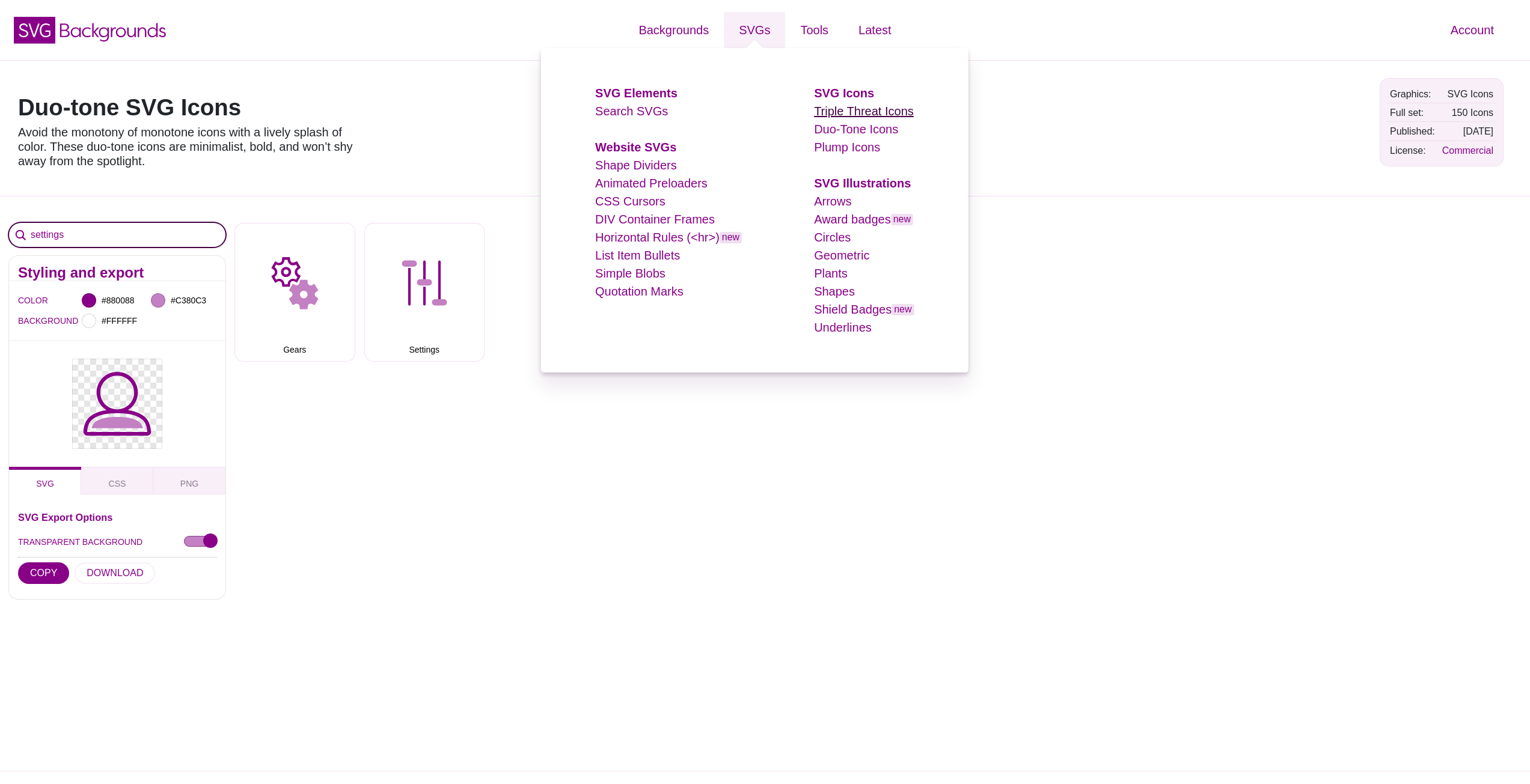
type input "settings"
click at [870, 113] on link "Triple Threat Icons" at bounding box center [864, 111] width 100 height 13
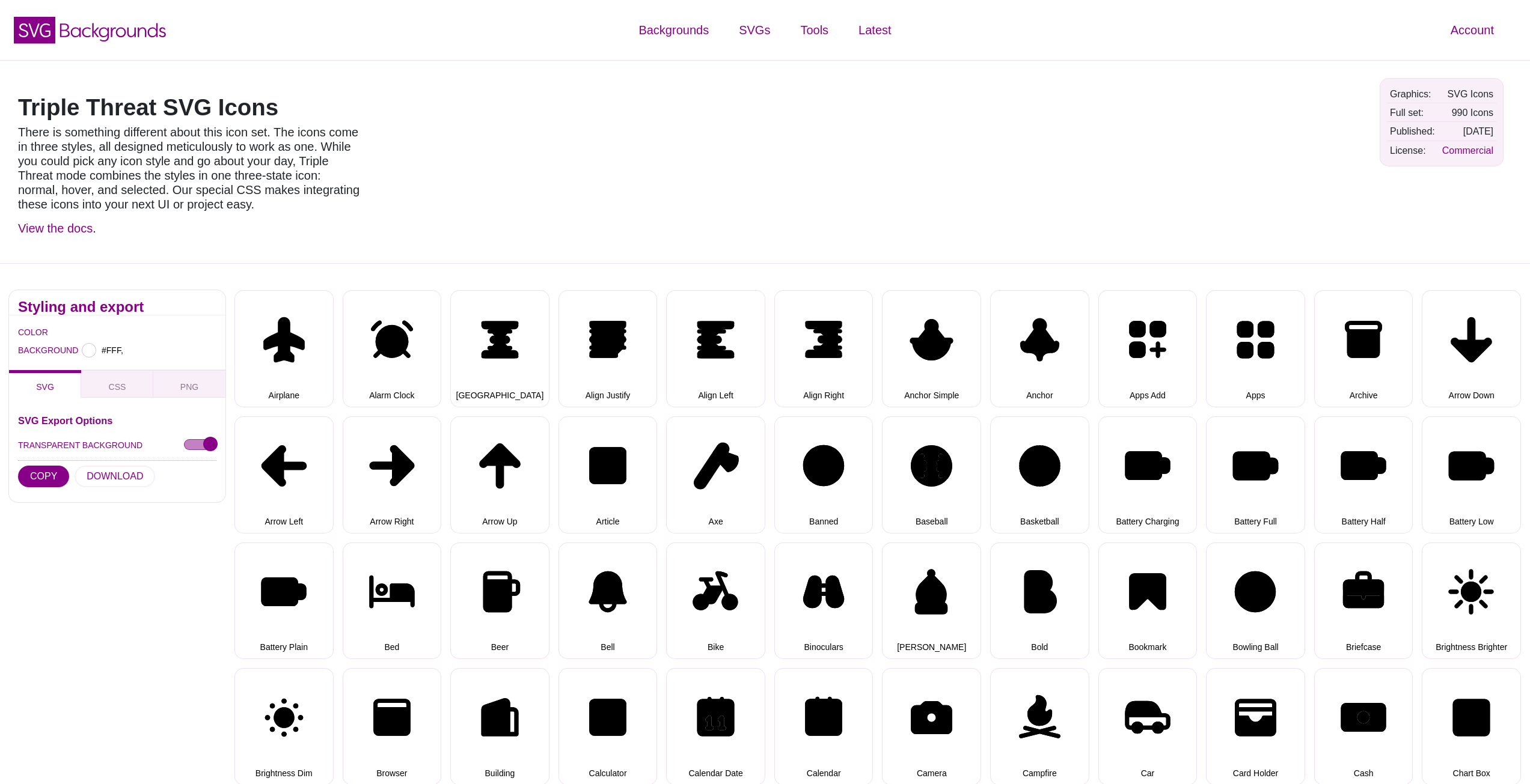
type input "#FFFFFF"
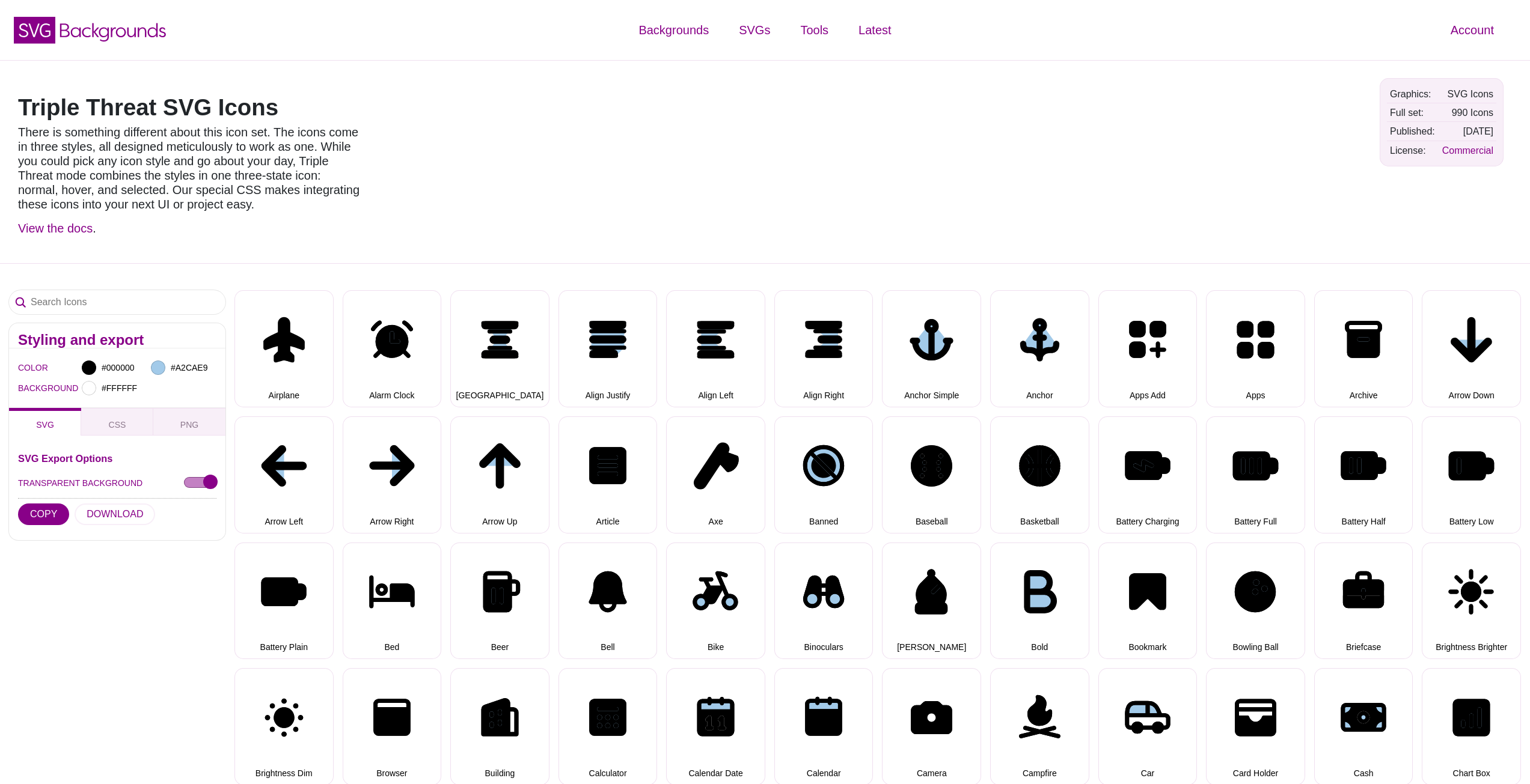
select select "triple threat"
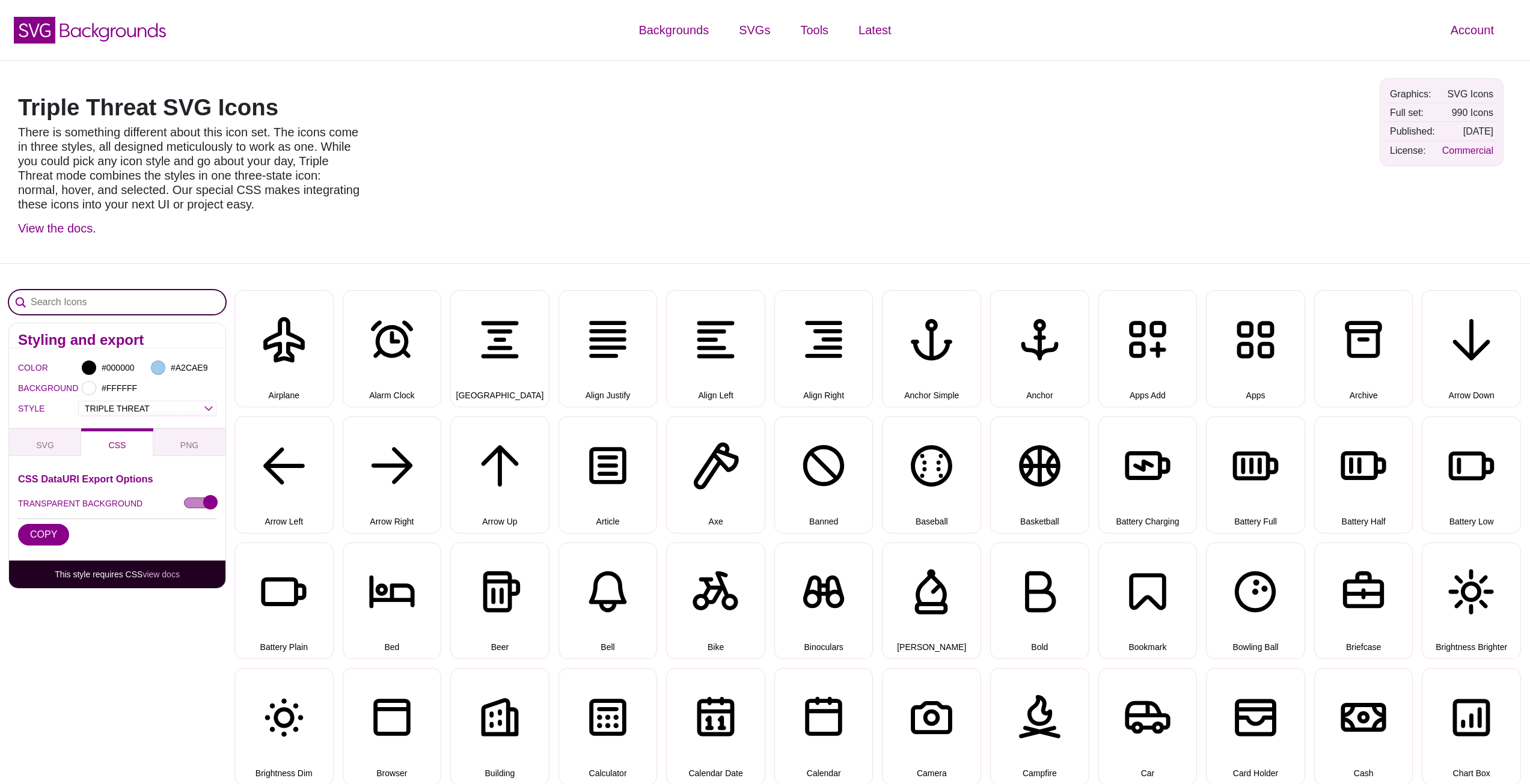
click at [152, 306] on input "Search Icons" at bounding box center [117, 302] width 216 height 24
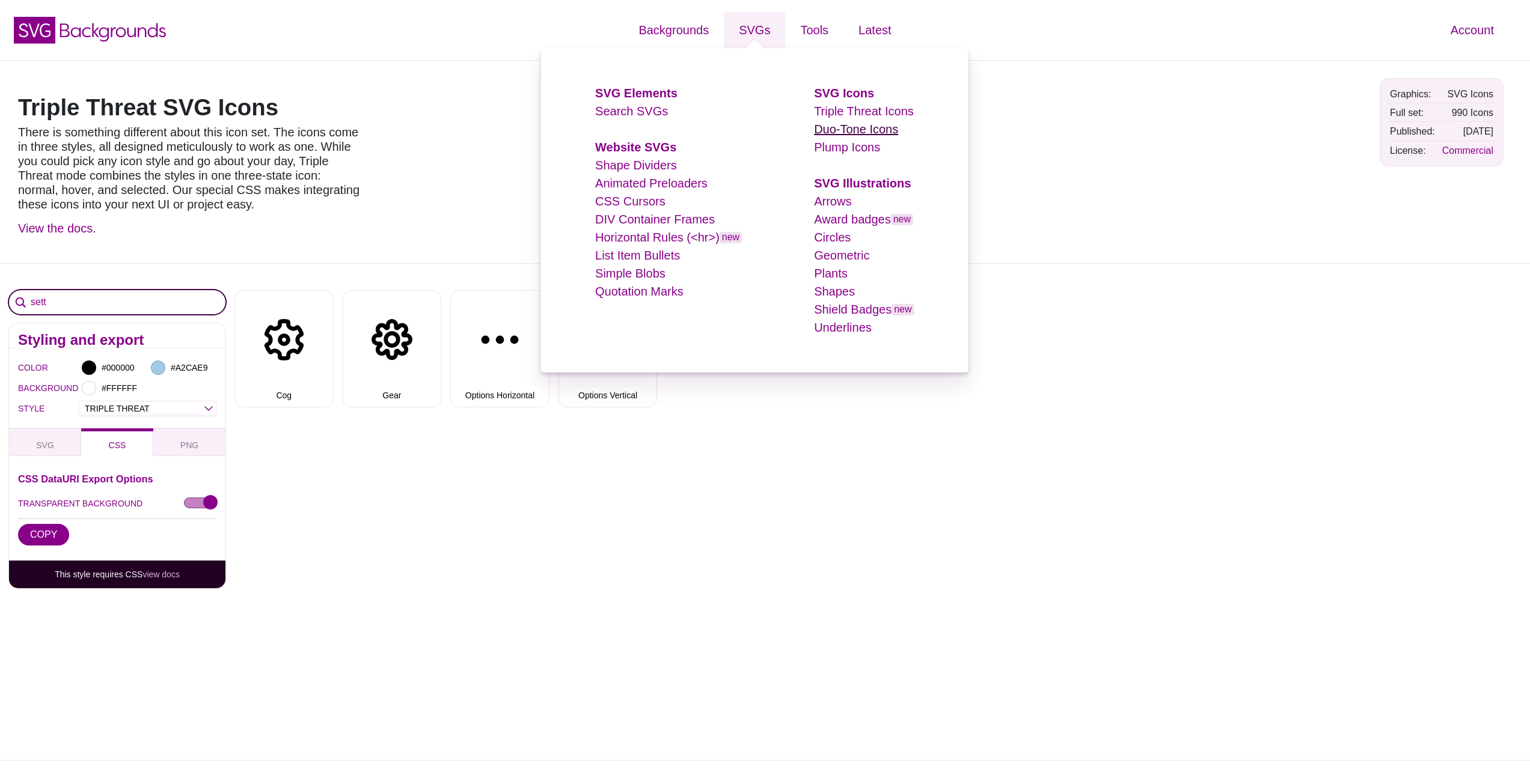
type input "sett"
click at [853, 129] on link "Duo-Tone Icons" at bounding box center [856, 129] width 84 height 13
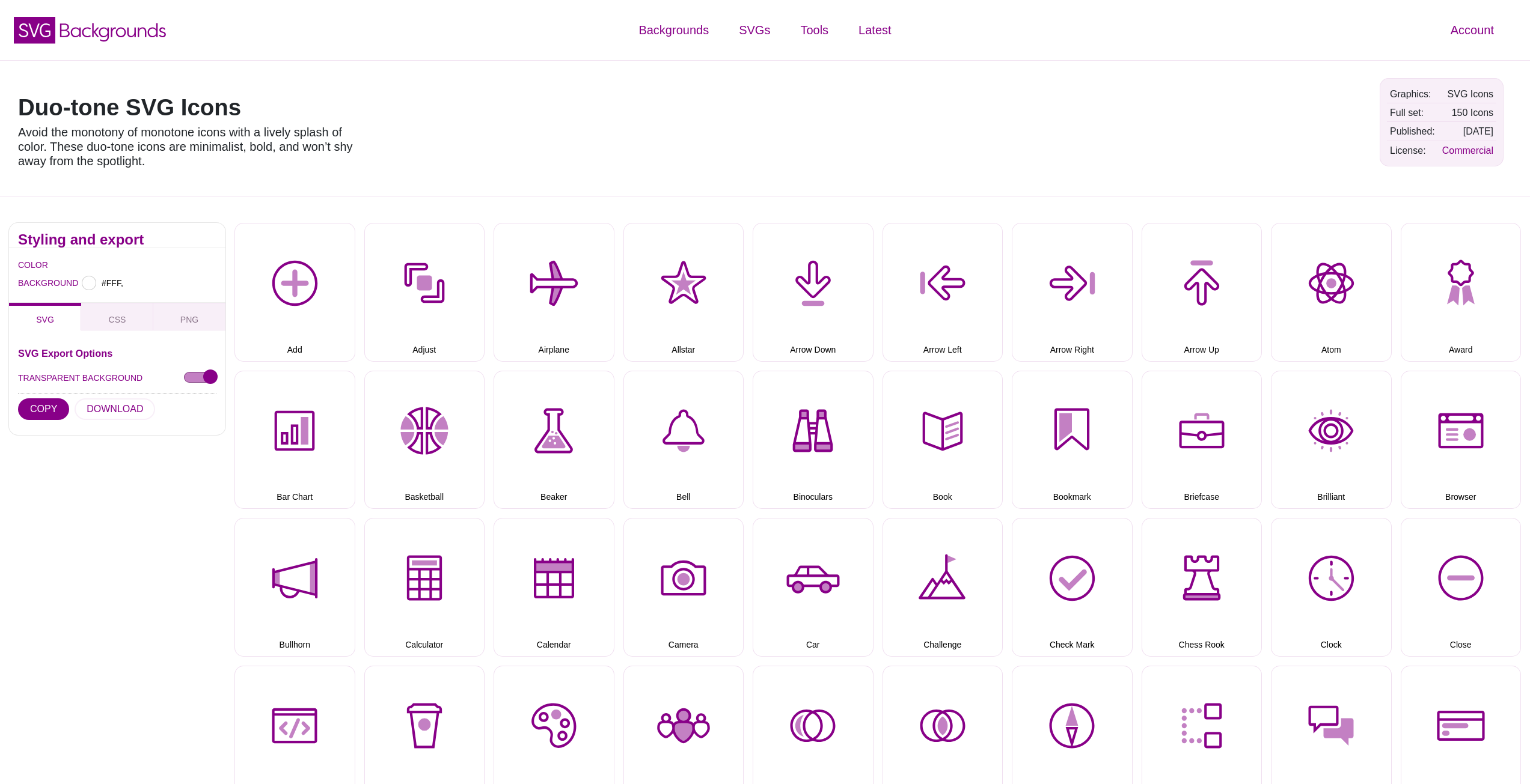
type input "#FFFFFF"
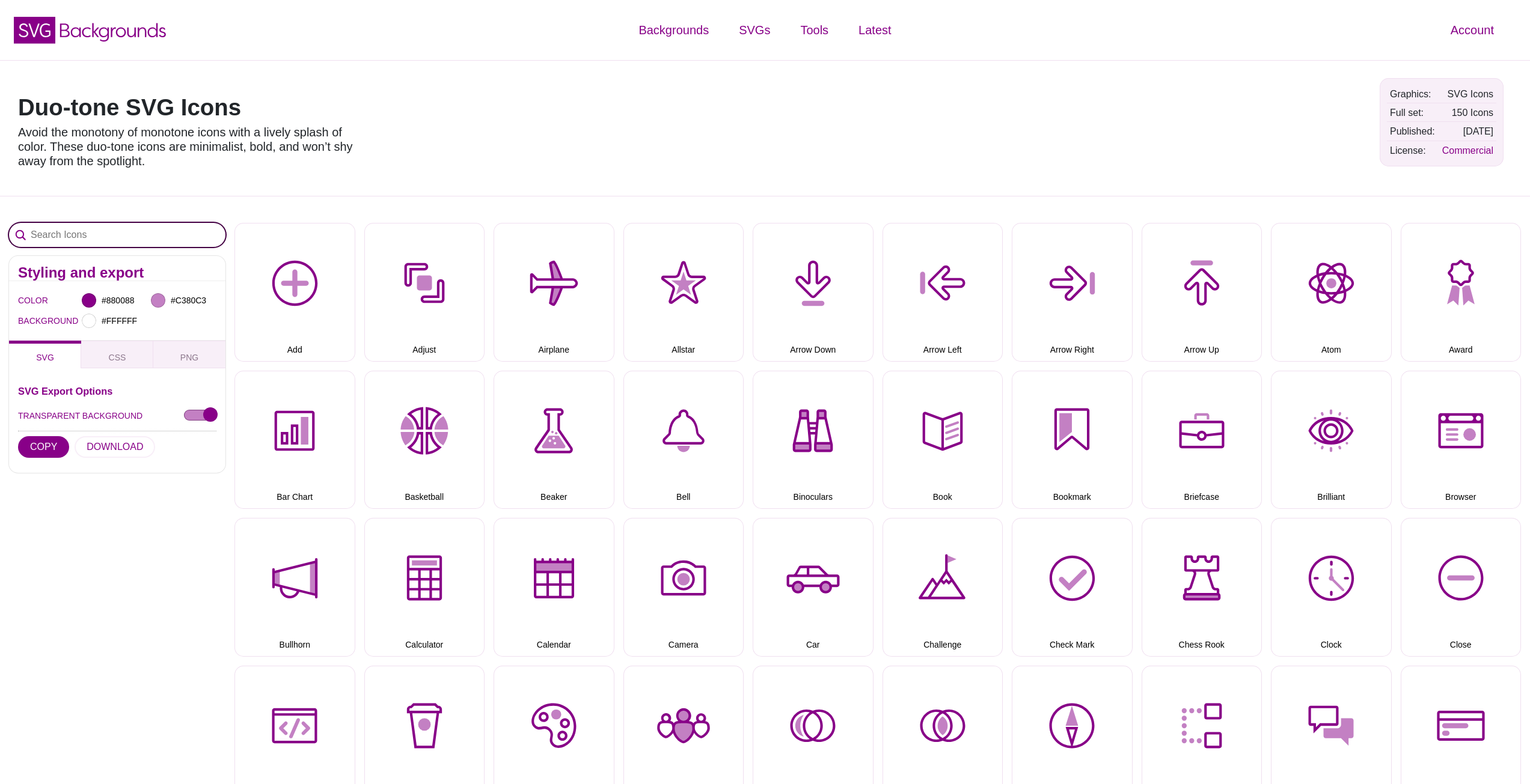
click at [109, 234] on input "Search Icons" at bounding box center [117, 235] width 216 height 24
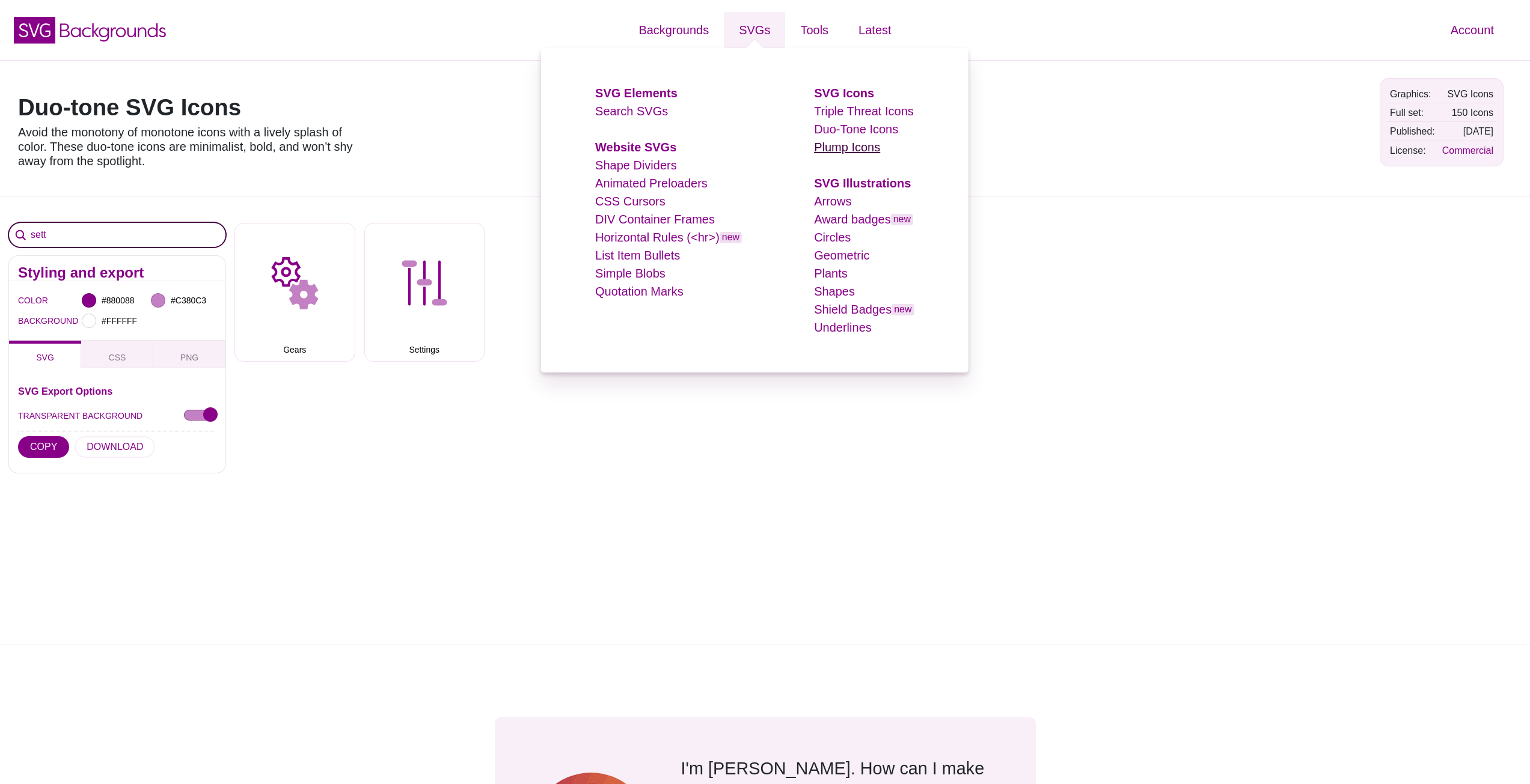
type input "sett"
click at [852, 151] on link "Plump Icons" at bounding box center [847, 147] width 66 height 13
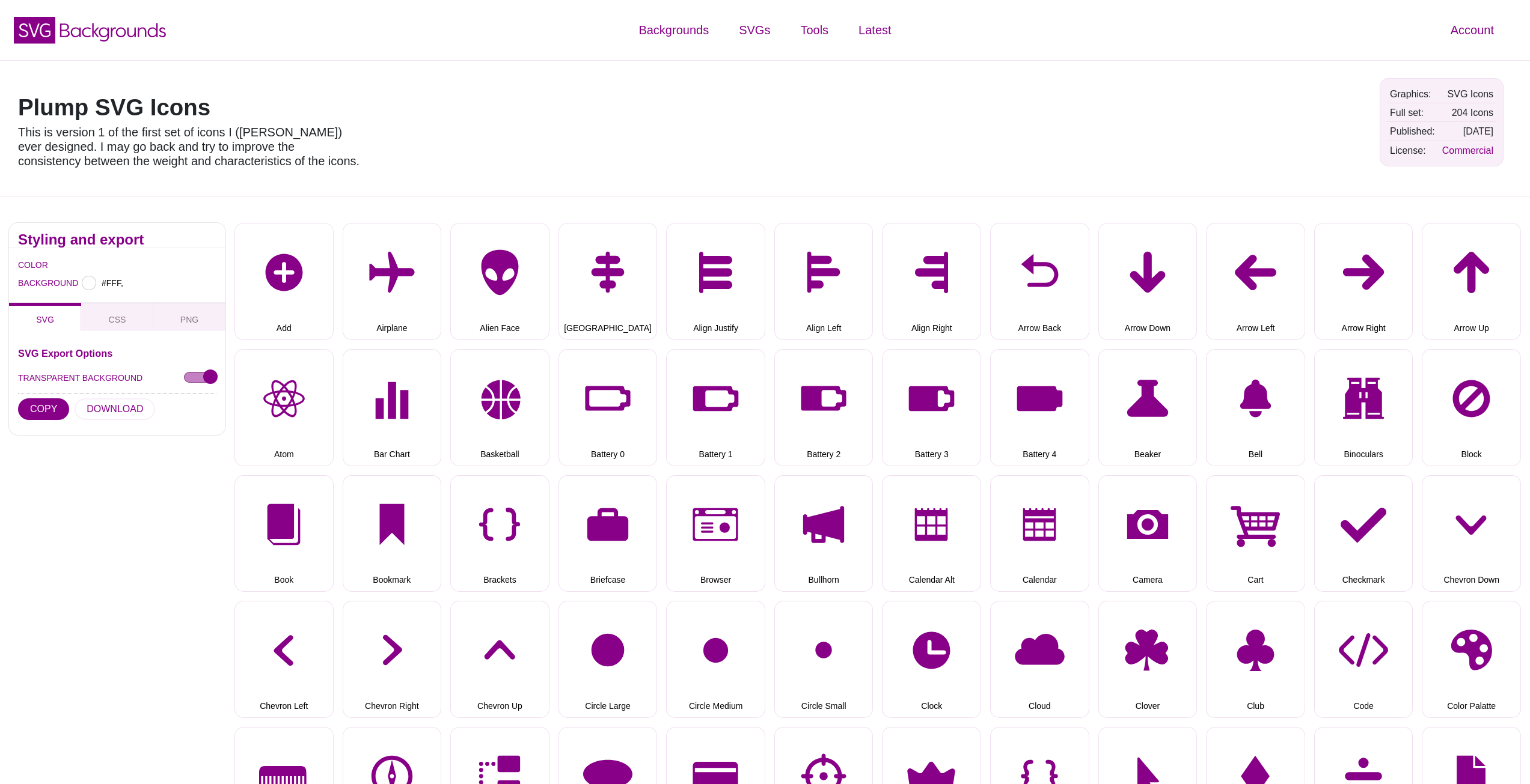
type input "#FFFFFF"
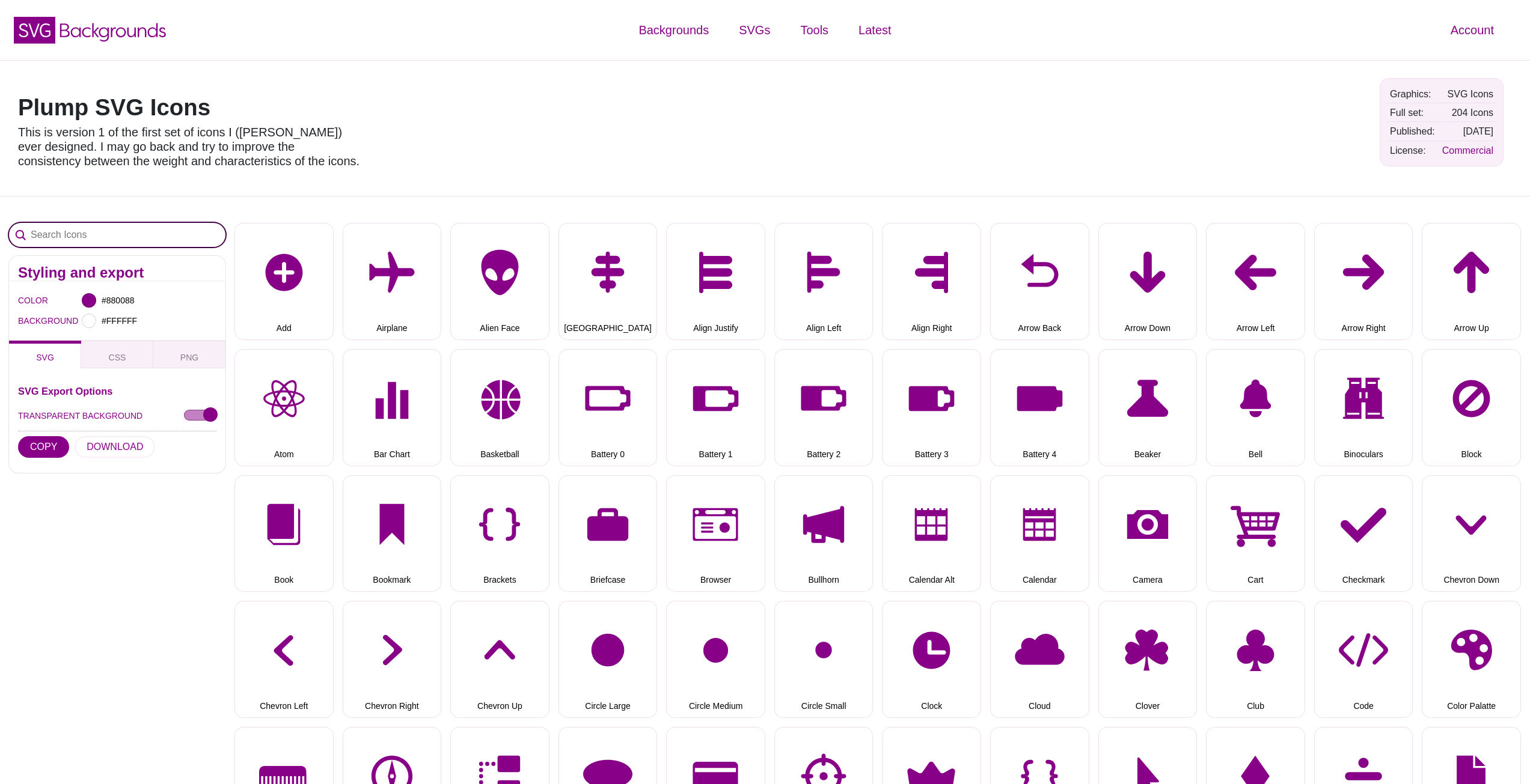
click at [135, 229] on input "Search Icons" at bounding box center [117, 235] width 216 height 24
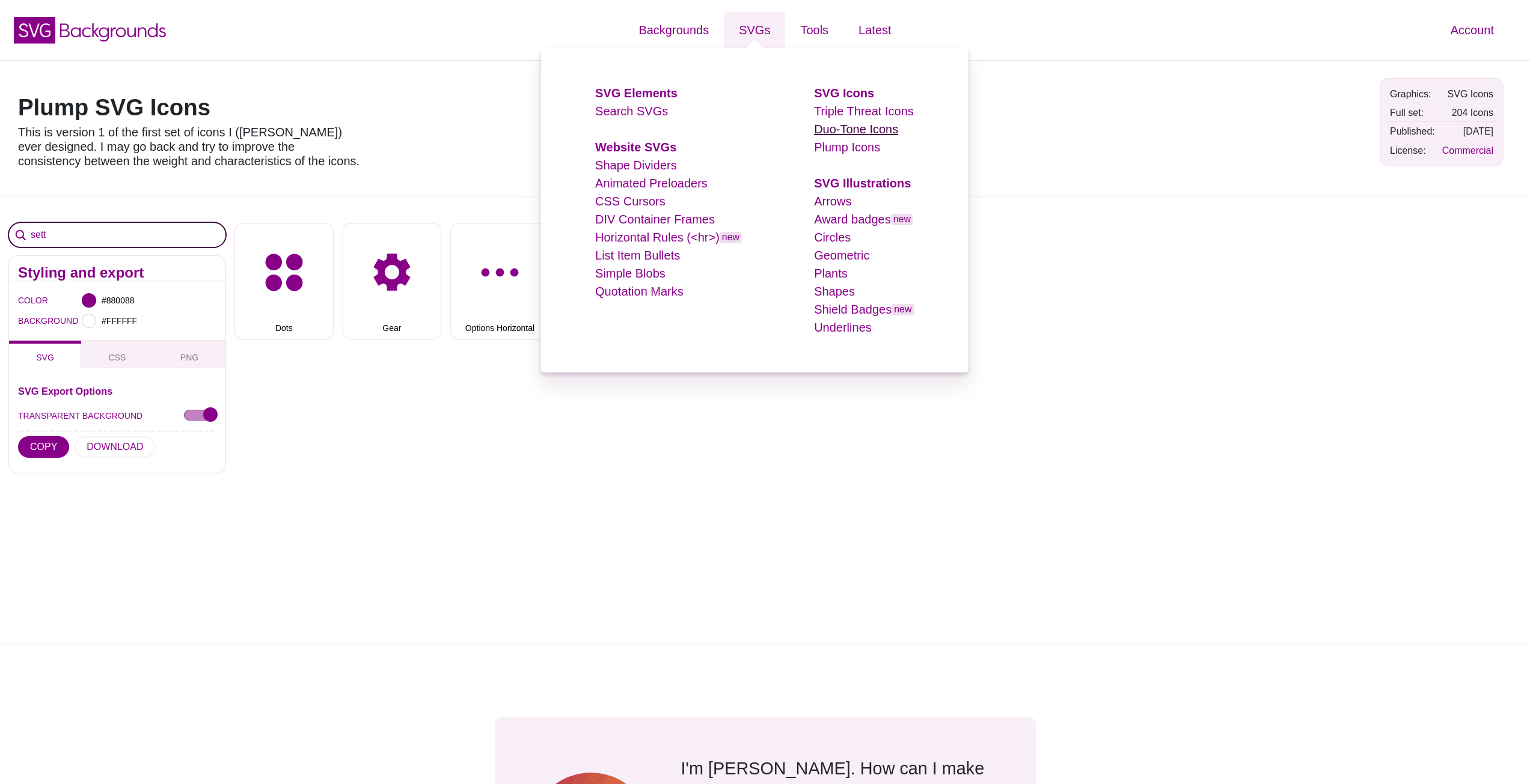
type input "sett"
click at [833, 129] on link "Duo-Tone Icons" at bounding box center [856, 129] width 84 height 13
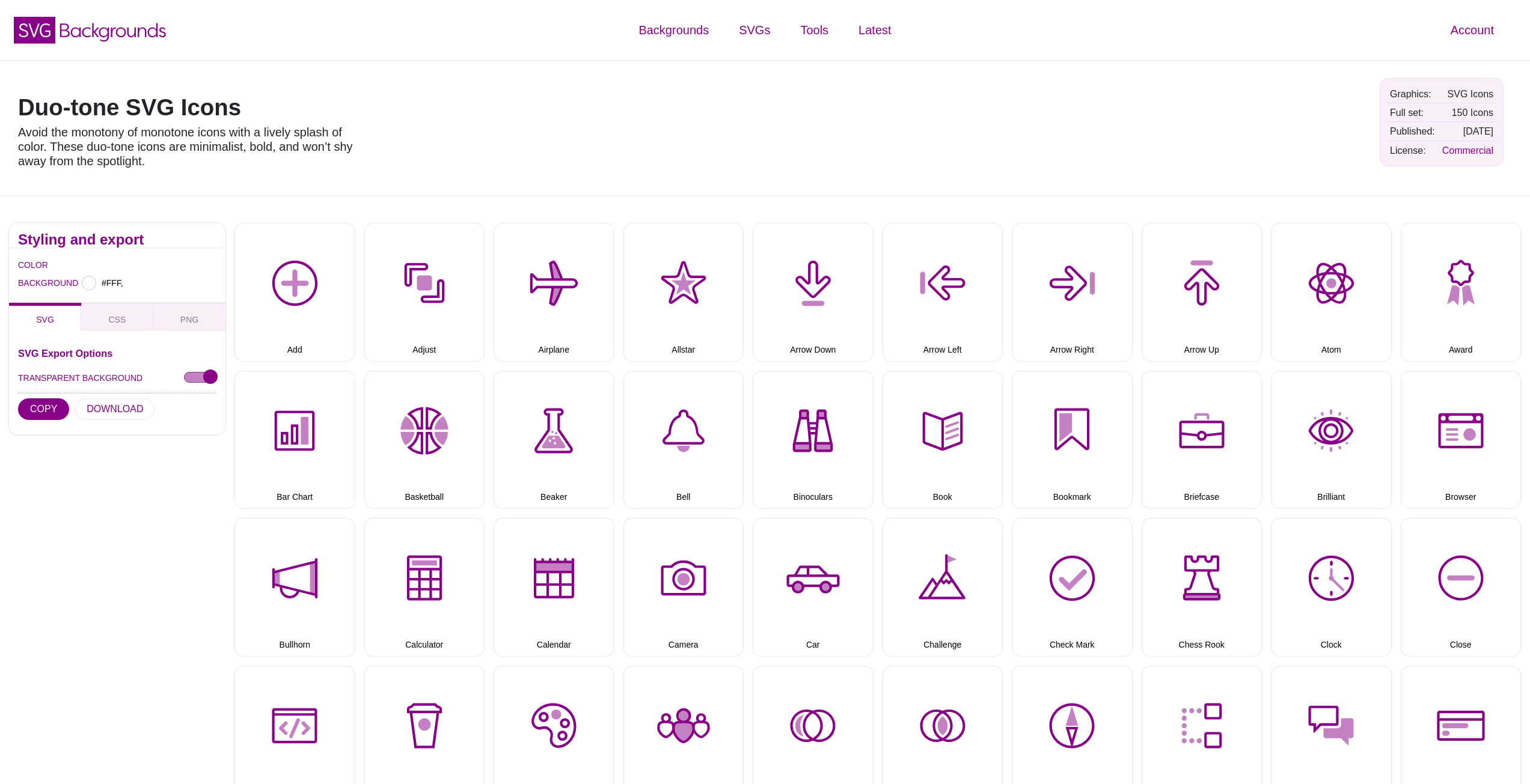
type input "#FFFFFF"
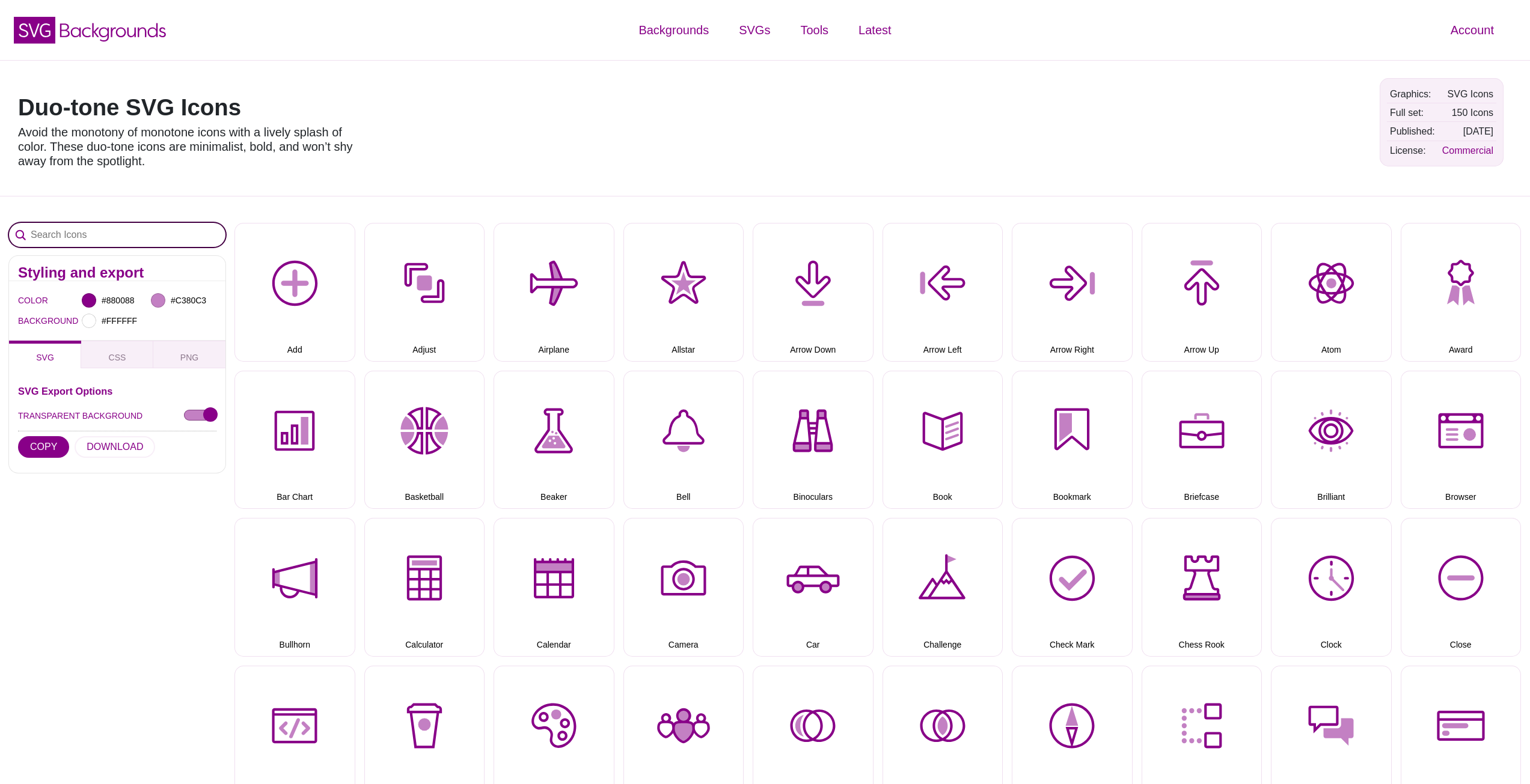
click at [98, 230] on input "Search Icons" at bounding box center [117, 235] width 216 height 24
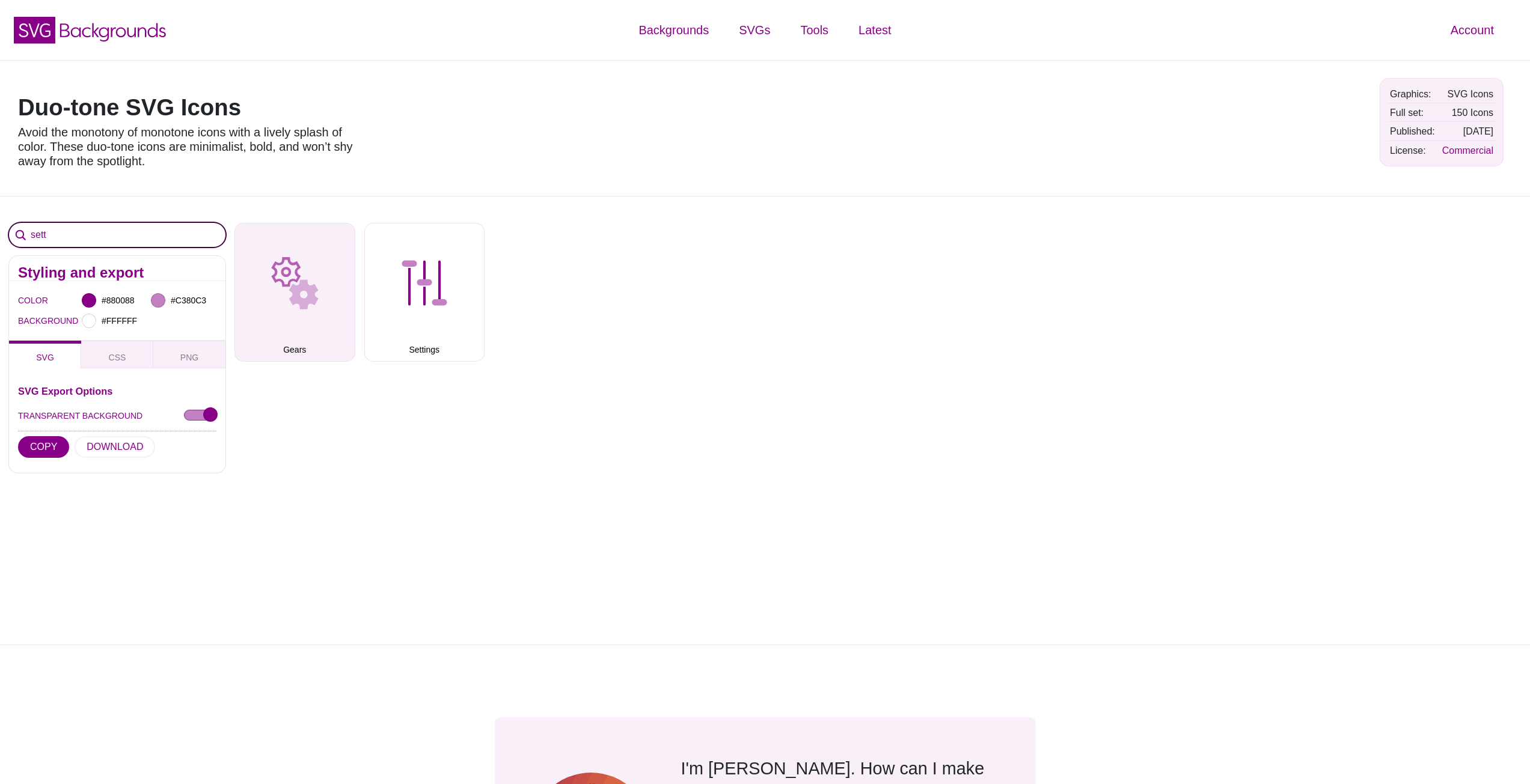
type input "sett"
click at [317, 290] on button "Gears" at bounding box center [294, 292] width 121 height 139
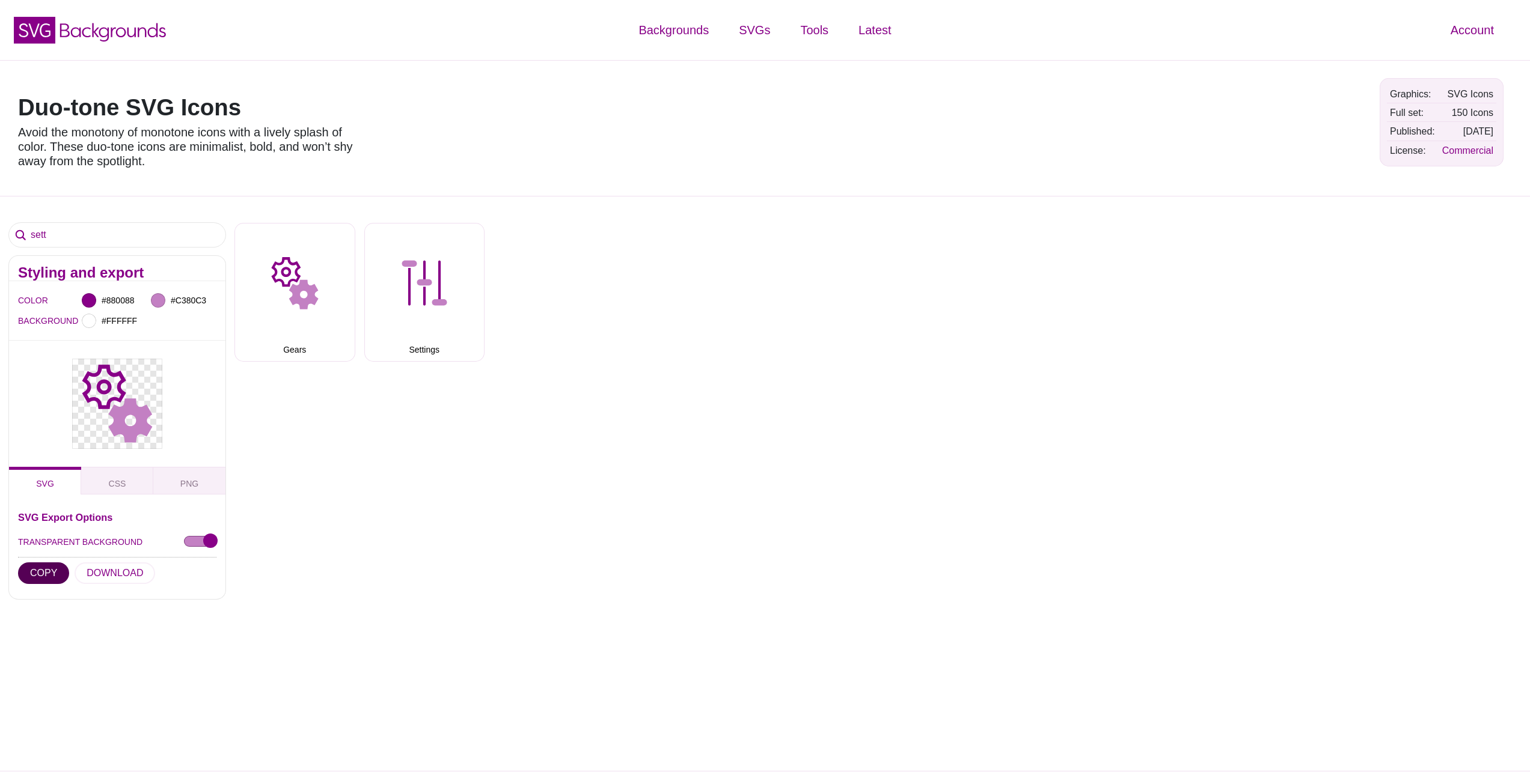
click at [45, 571] on button "COPY" at bounding box center [43, 573] width 51 height 22
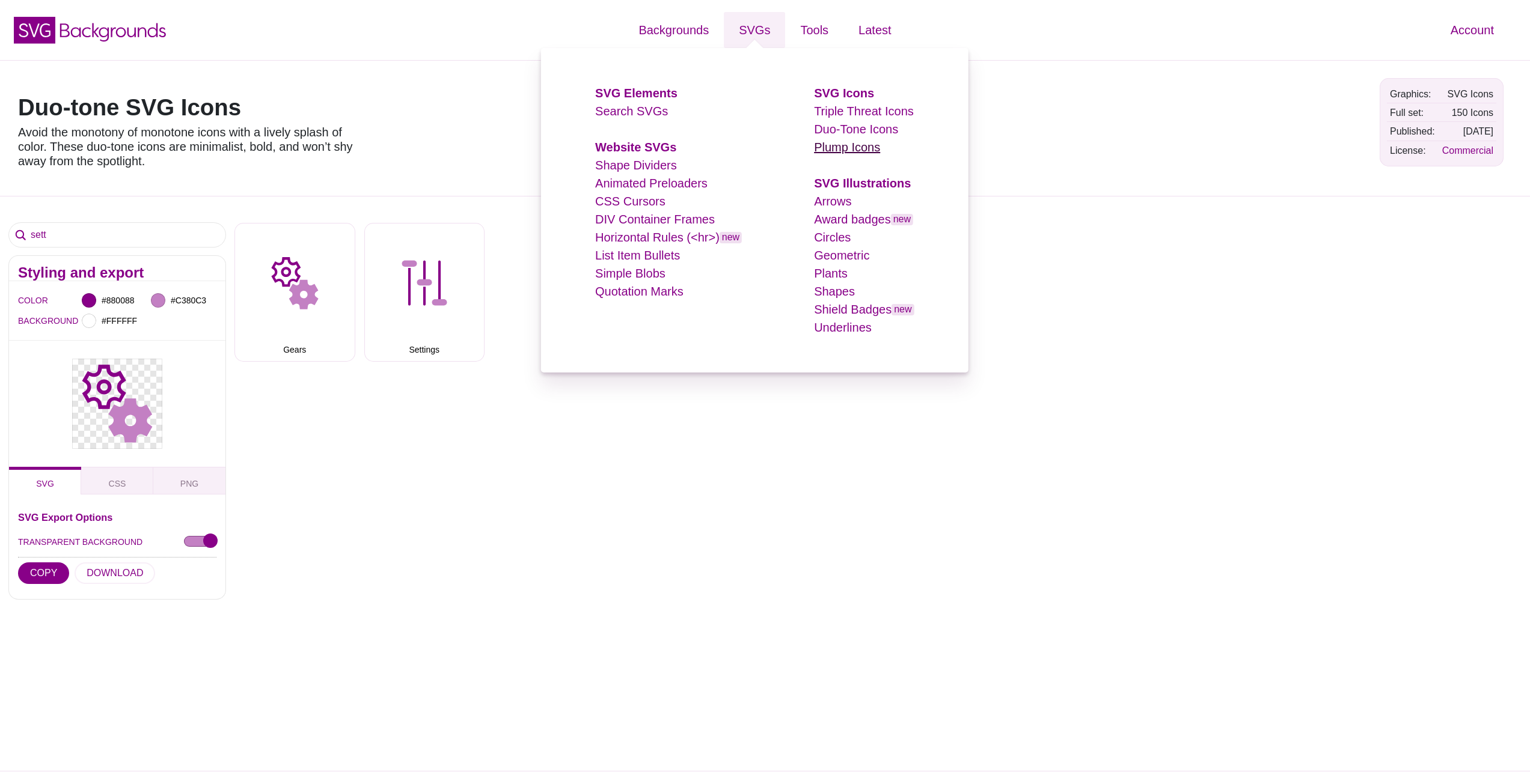
click at [862, 145] on link "Plump Icons" at bounding box center [847, 147] width 66 height 13
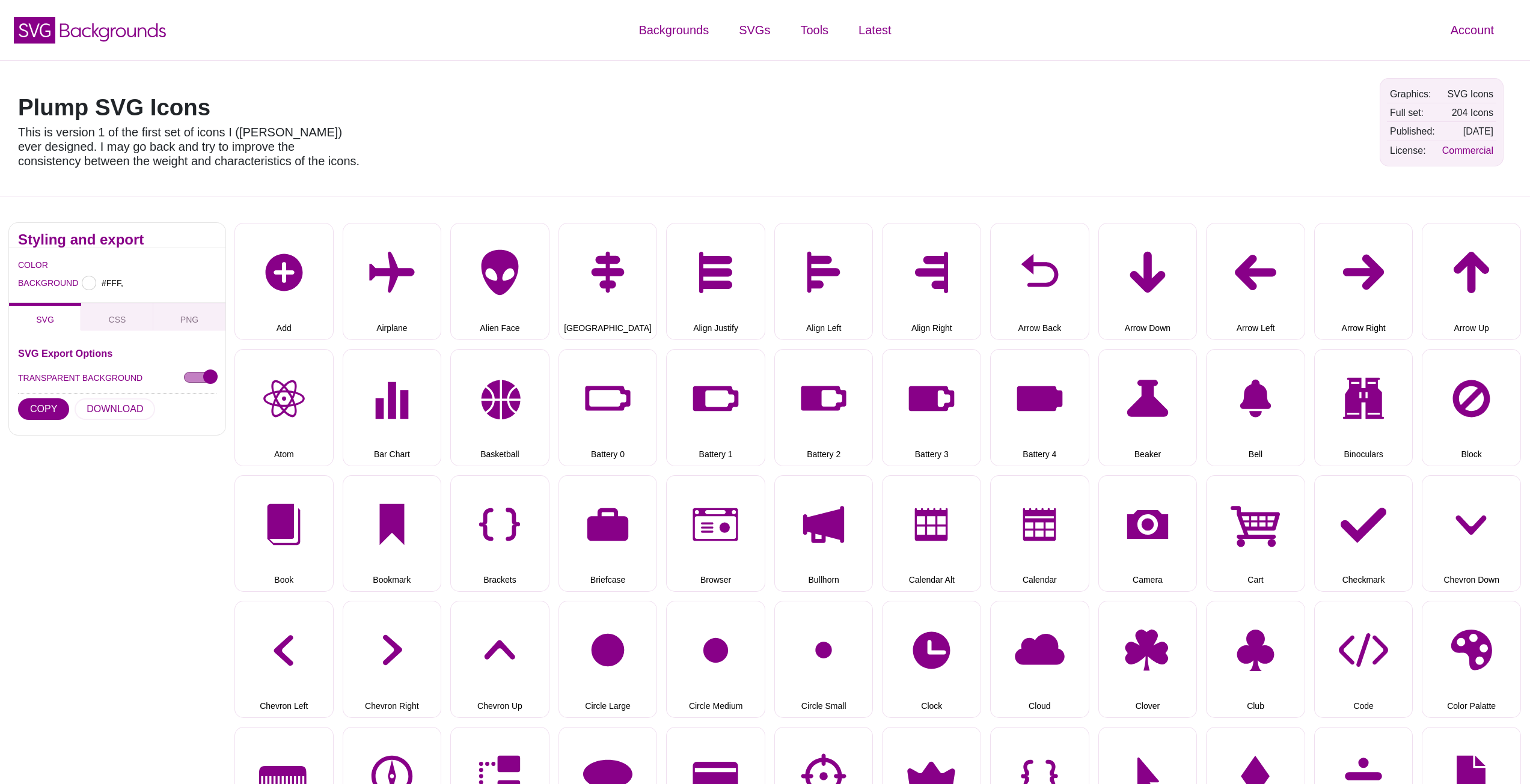
type input "#FFFFFF"
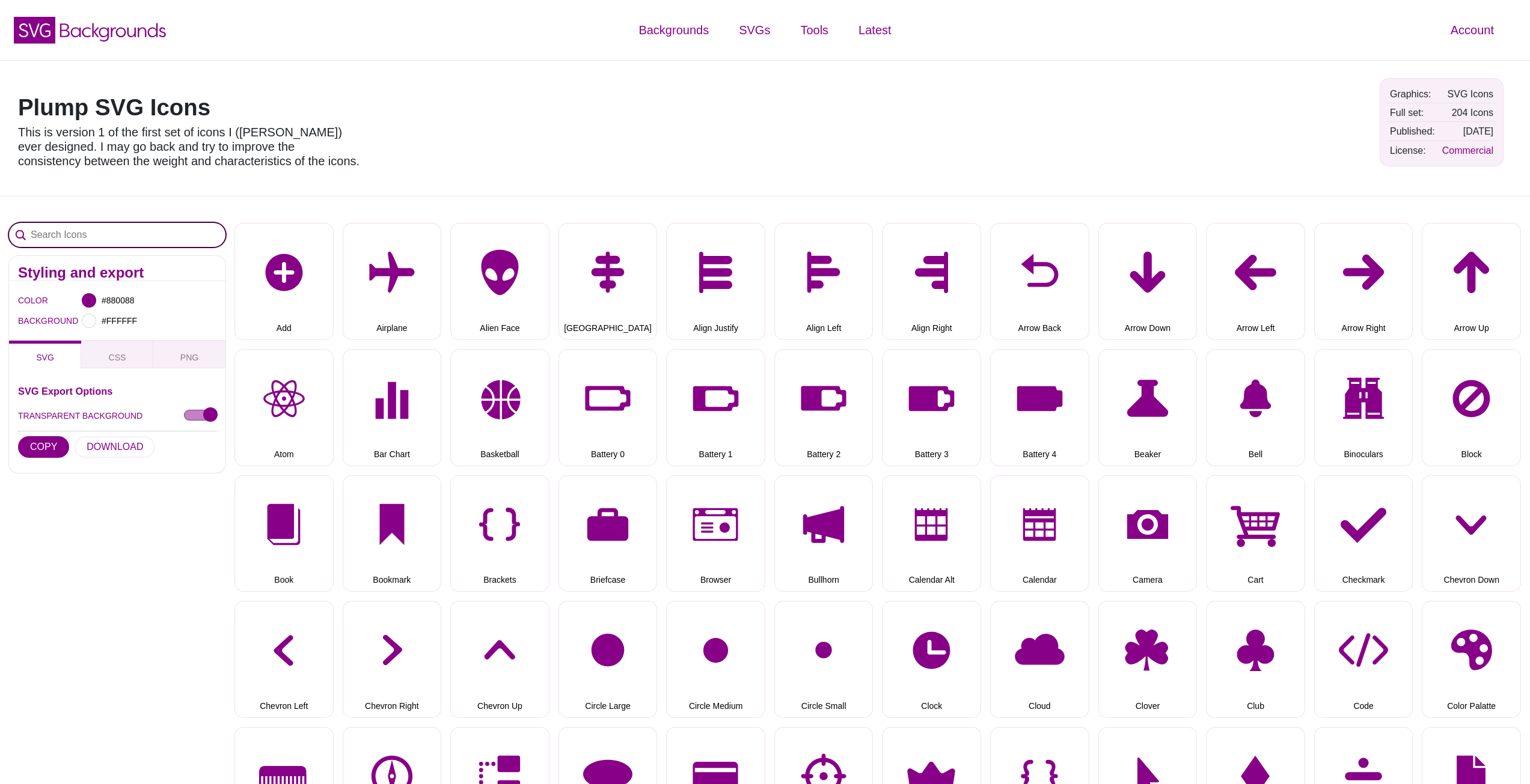
click at [121, 230] on input "Search Icons" at bounding box center [117, 235] width 216 height 24
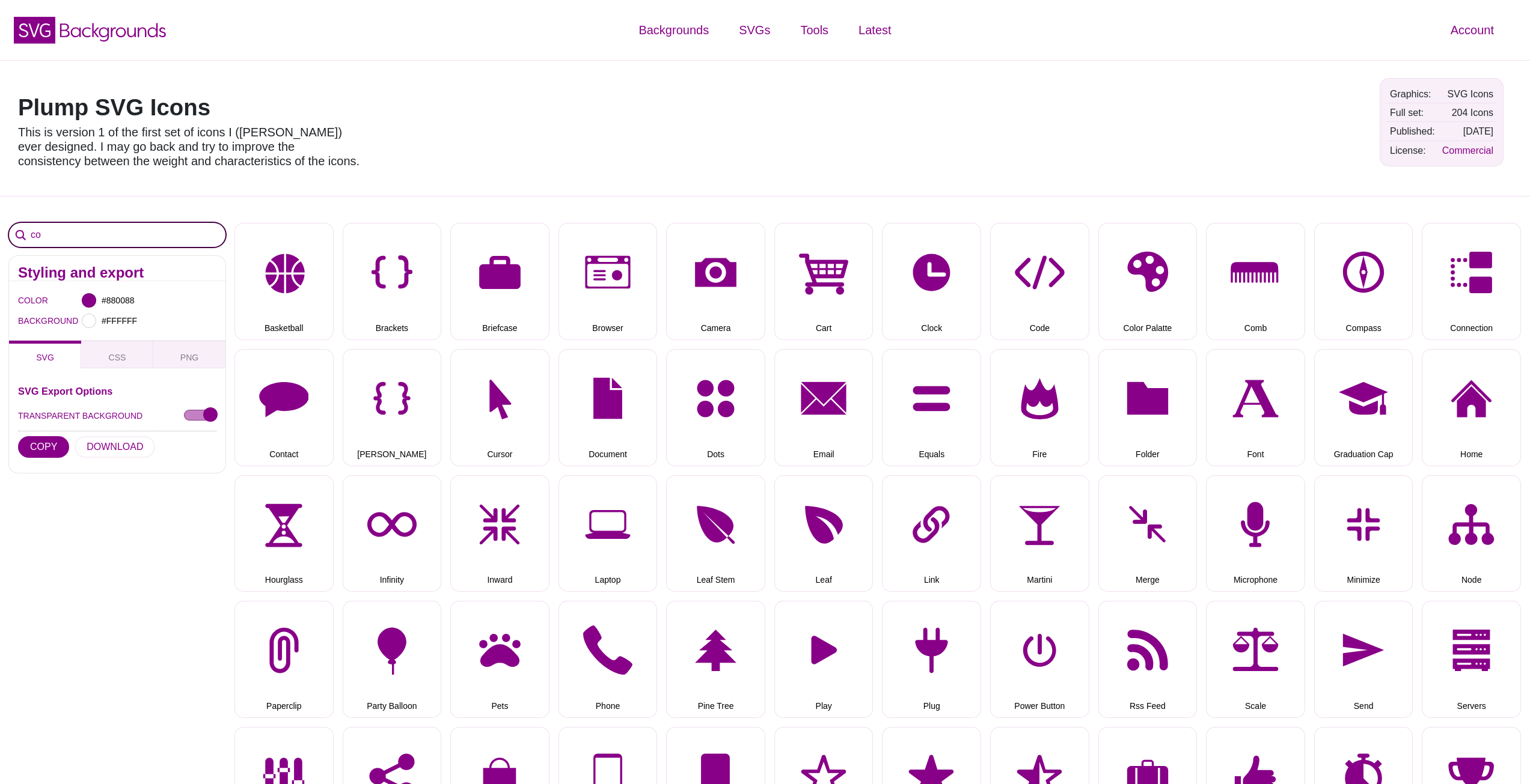
type input "c"
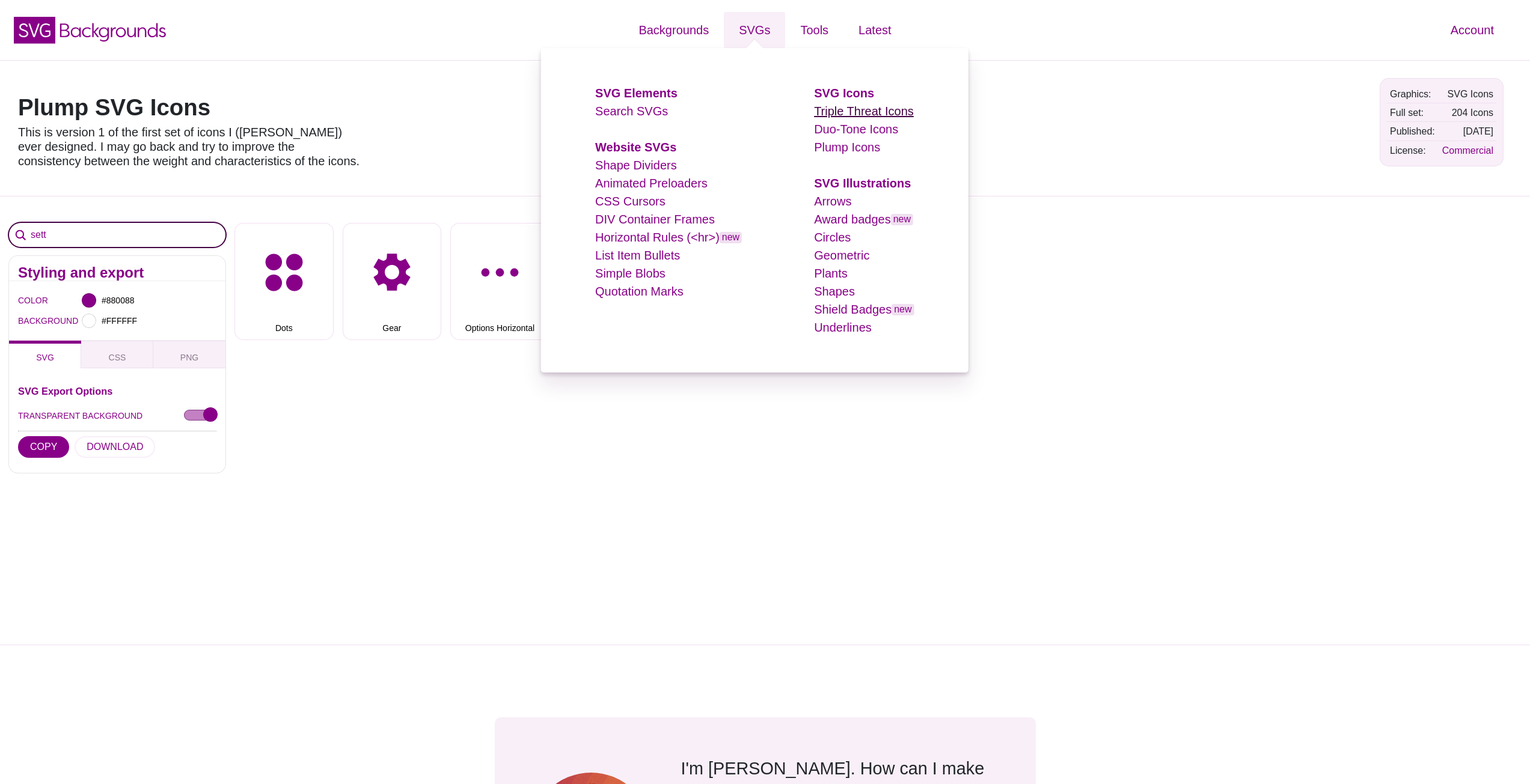
type input "sett"
click at [827, 107] on link "Triple Threat Icons" at bounding box center [864, 111] width 100 height 13
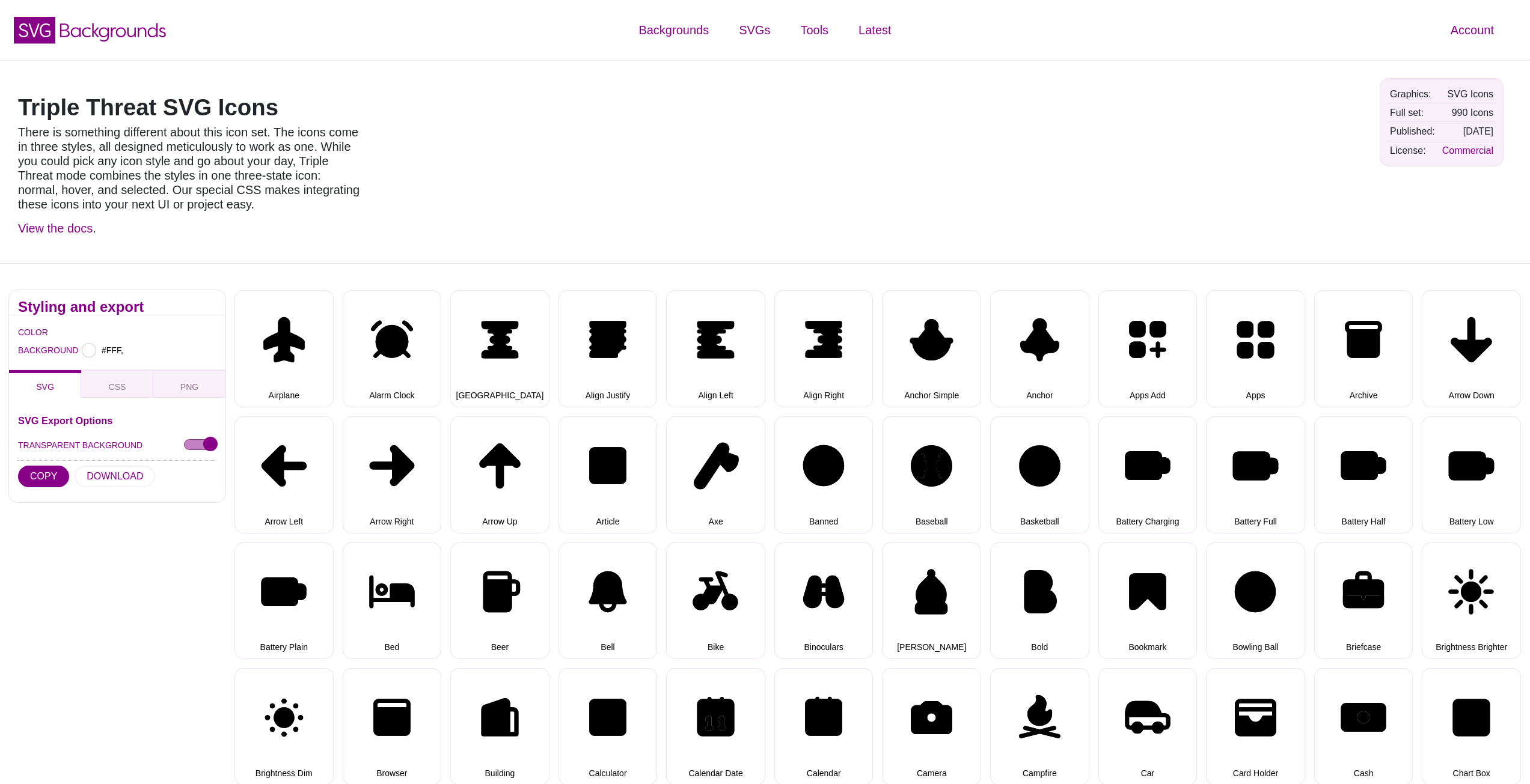
type input "#FFFFFF"
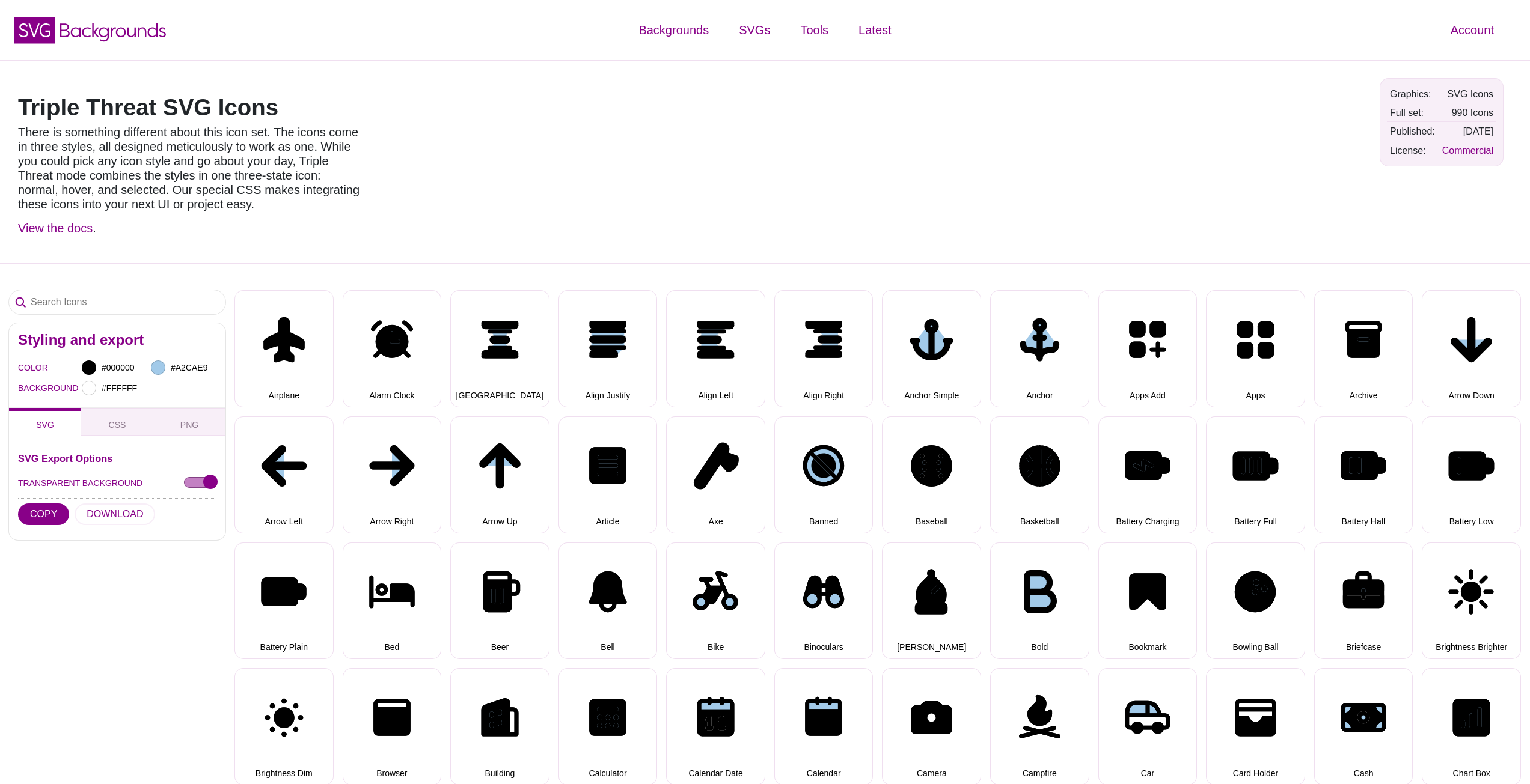
select select "triple threat"
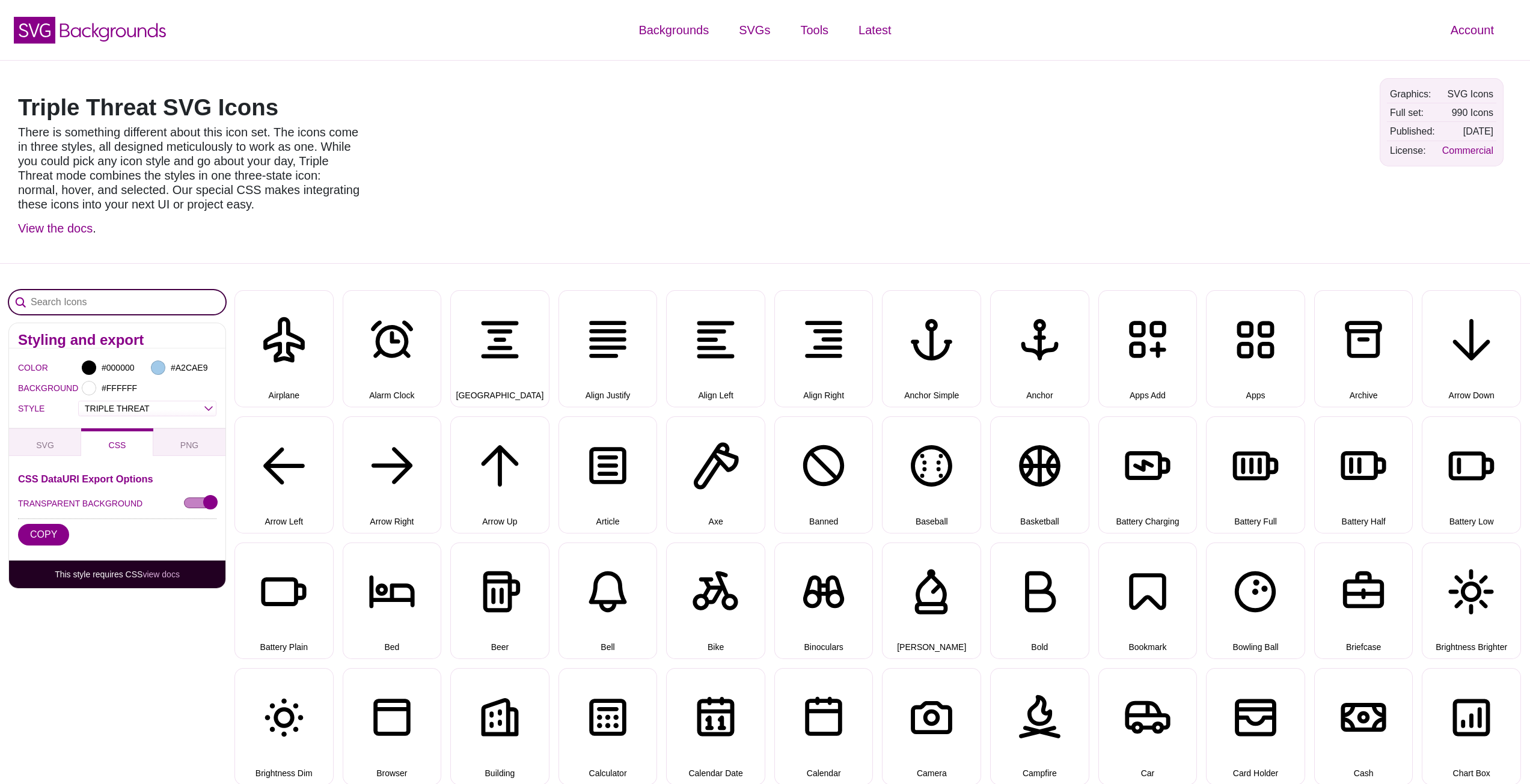
click at [99, 303] on input "Search Icons" at bounding box center [117, 302] width 216 height 24
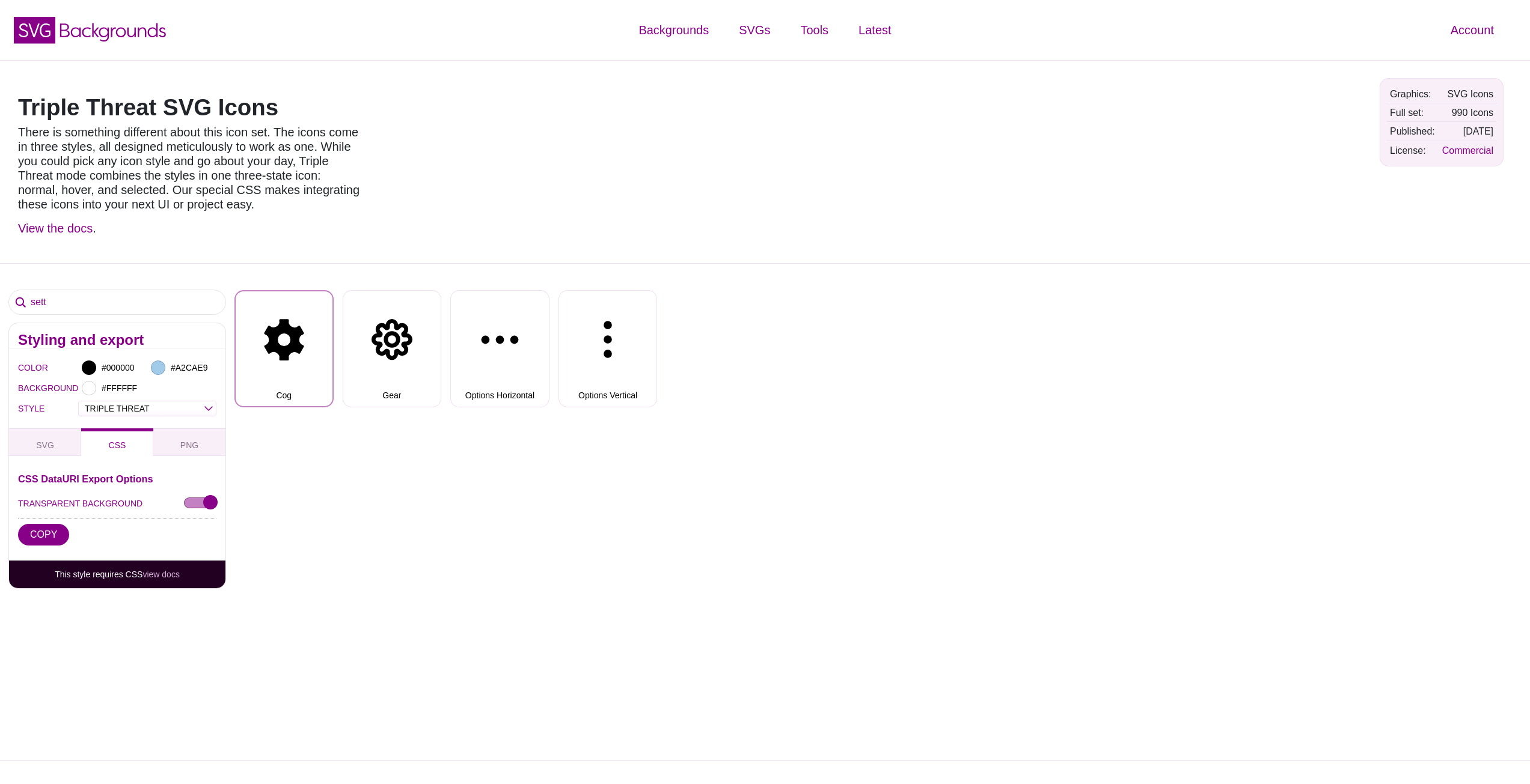
click at [305, 326] on button "Cog" at bounding box center [284, 349] width 99 height 117
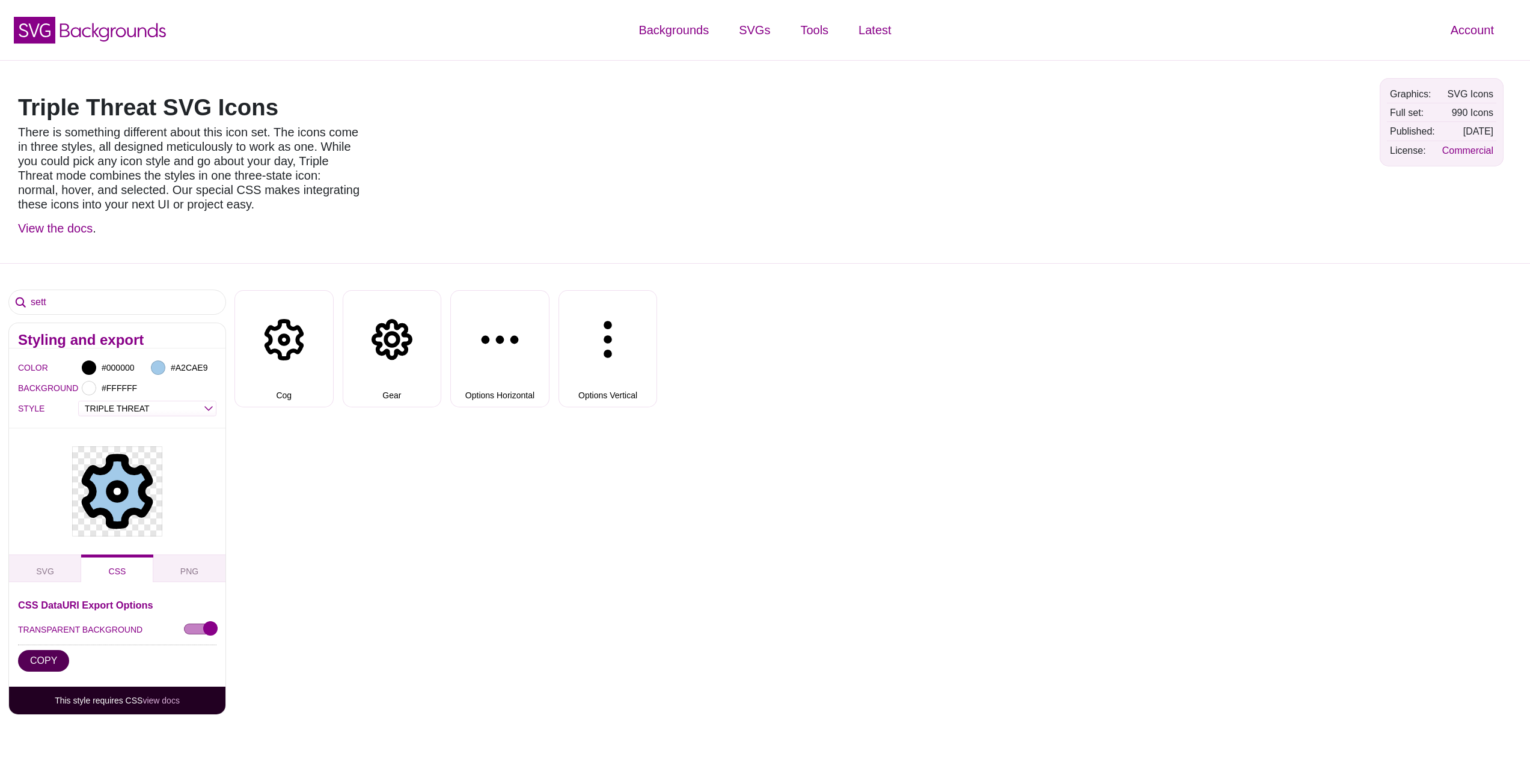
click at [34, 656] on button "COPY" at bounding box center [43, 660] width 51 height 22
click at [427, 526] on div "sett Styling and export COLOR #000000 #A2CAE9 BACKGROUND #FFFFFF STYLE OUTLINE …" at bounding box center [765, 575] width 1530 height 623
click at [60, 565] on button "SVG" at bounding box center [45, 568] width 72 height 28
click at [45, 661] on button "COPY" at bounding box center [43, 660] width 51 height 22
click at [65, 310] on input "sett" at bounding box center [117, 302] width 216 height 24
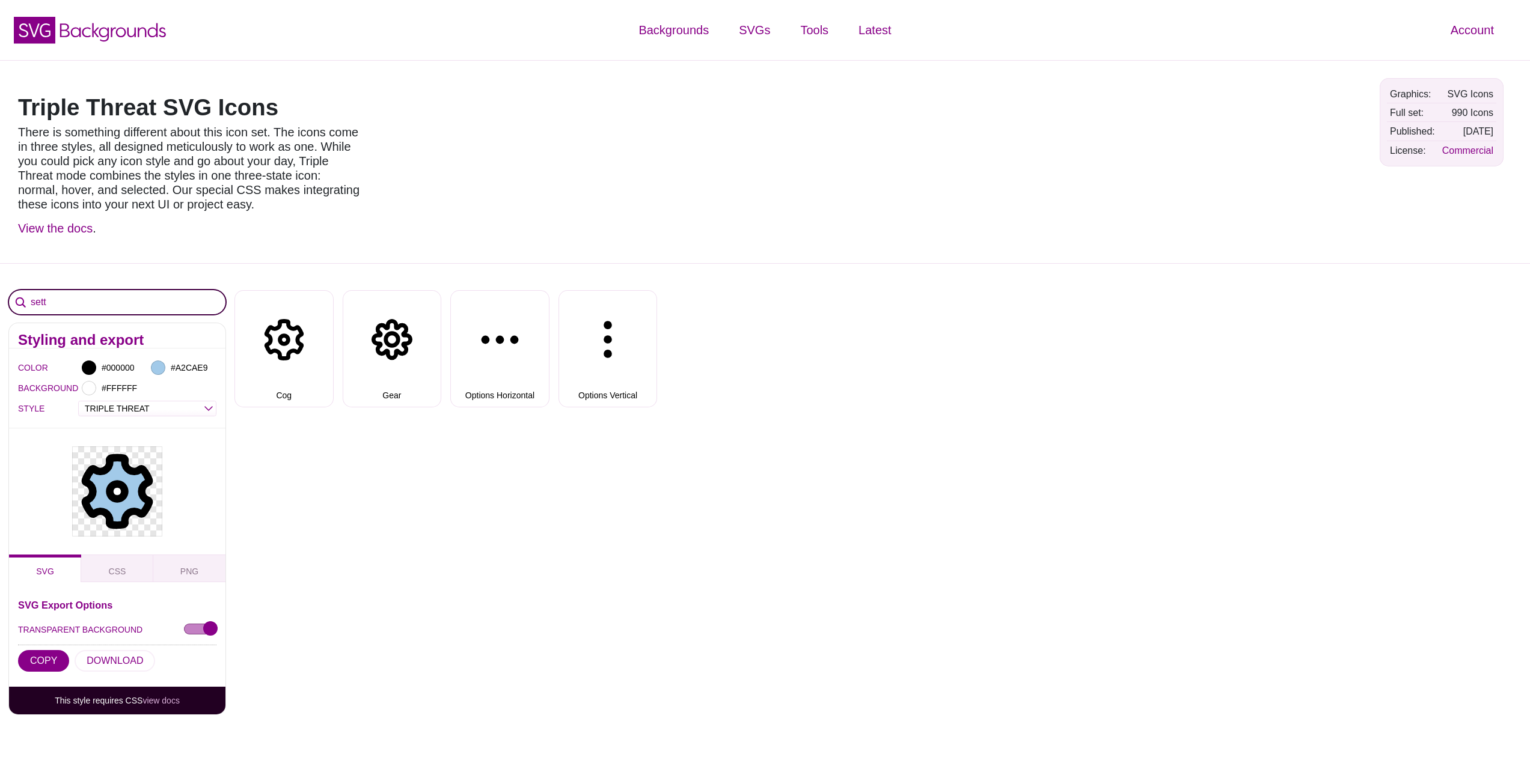
click at [65, 310] on input "sett" at bounding box center [117, 302] width 216 height 24
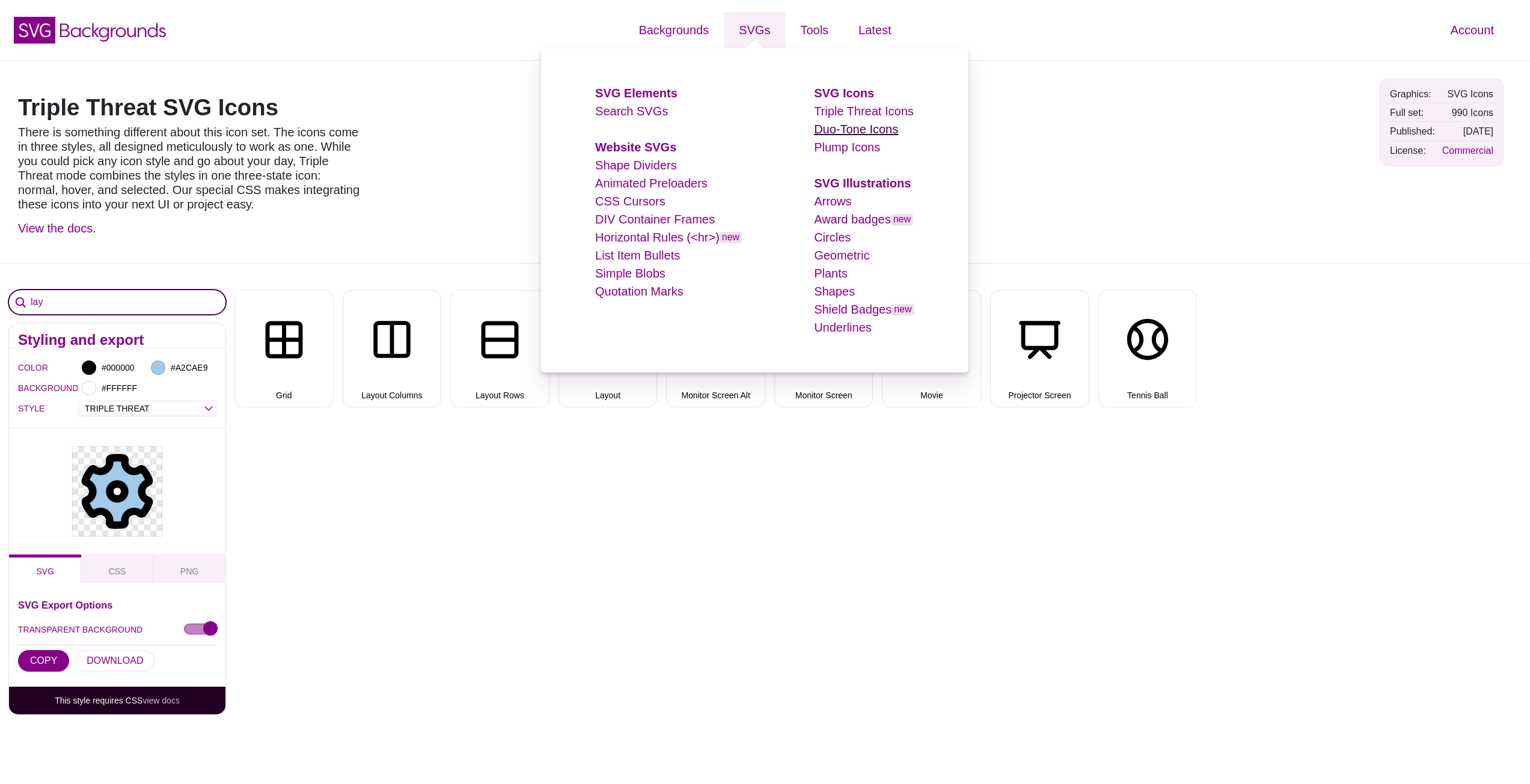
type input "lay"
click at [848, 127] on link "Duo-Tone Icons" at bounding box center [856, 129] width 84 height 13
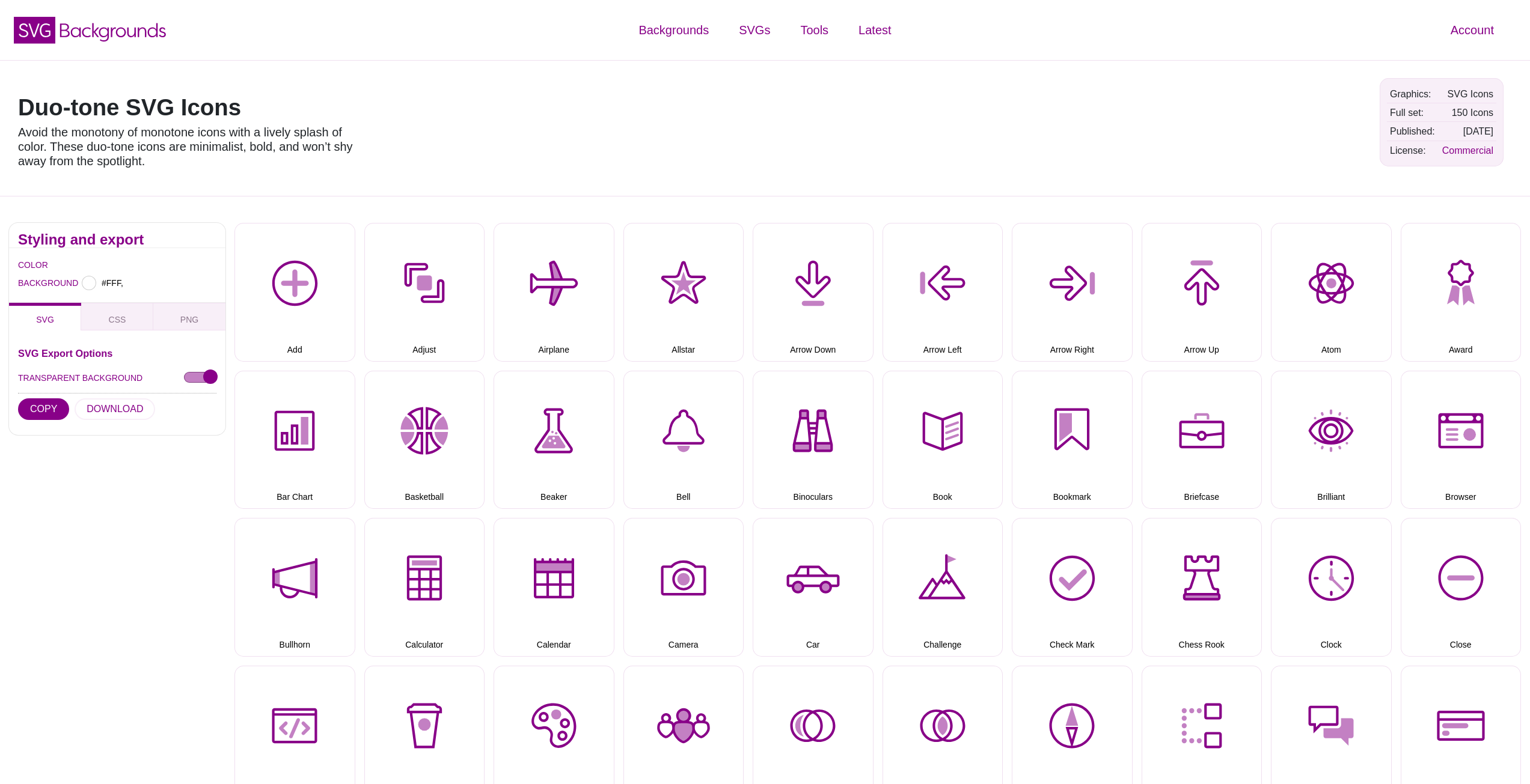
type input "#FFFFFF"
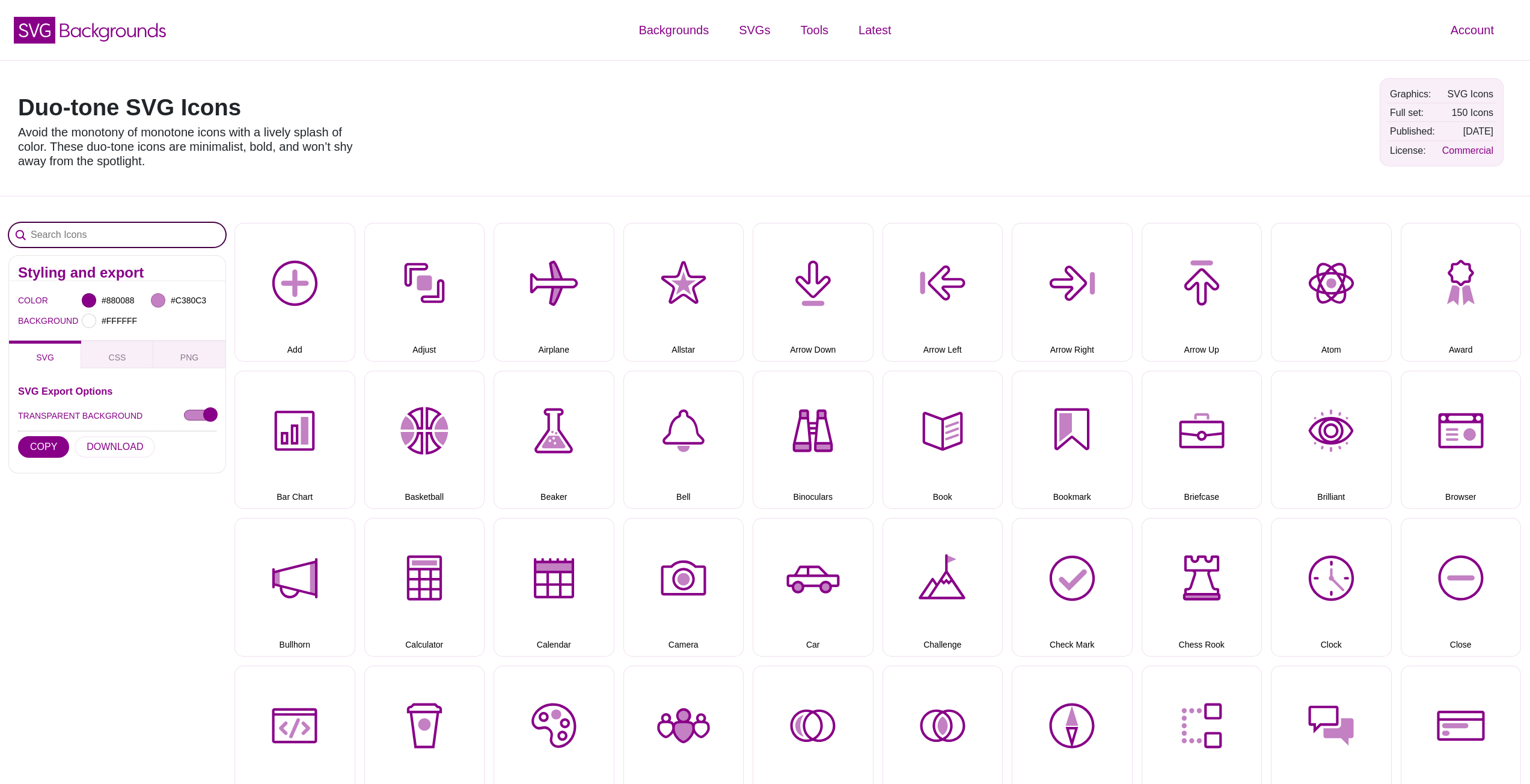
click at [103, 226] on input "Search Icons" at bounding box center [117, 235] width 216 height 24
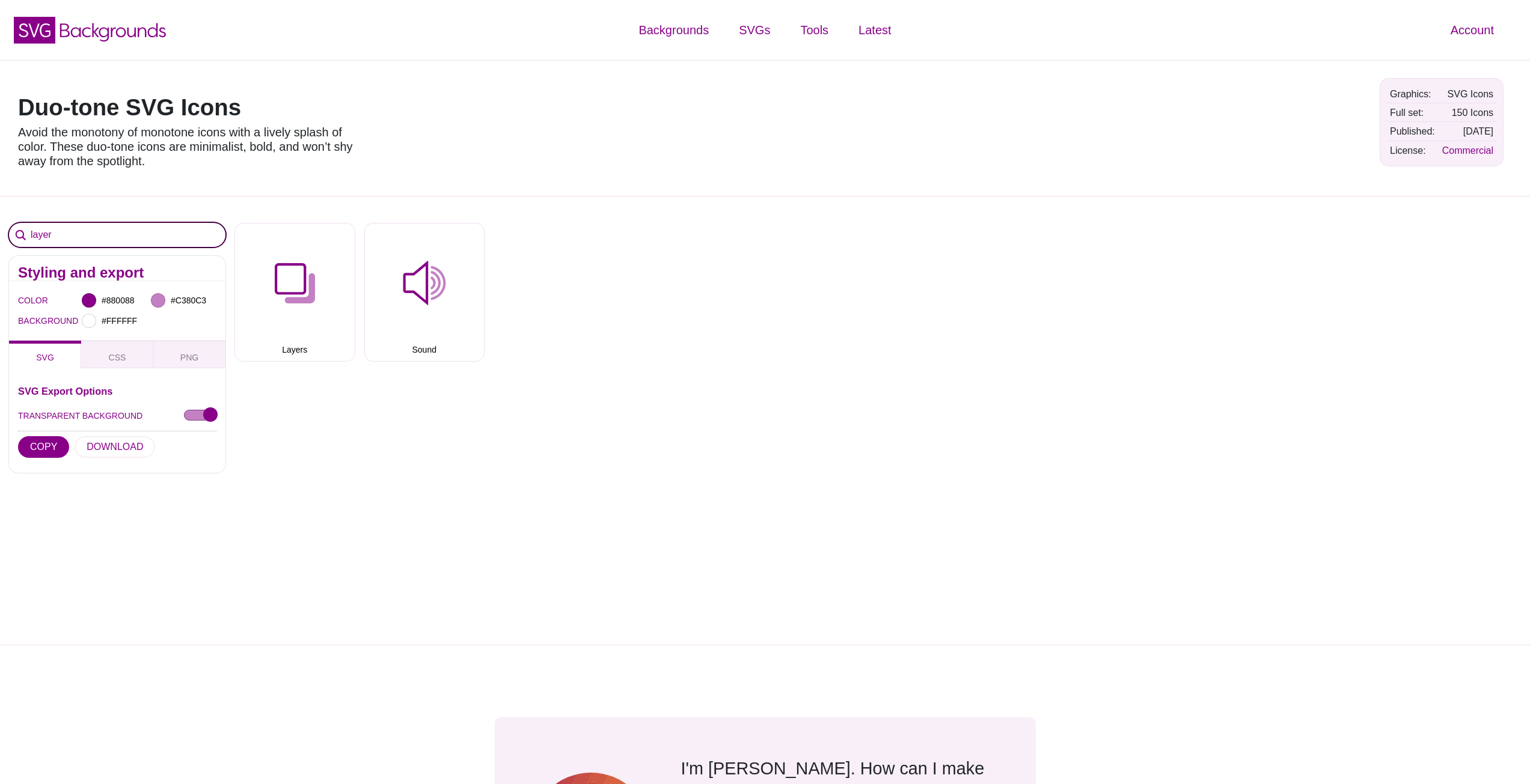
type input "layer"
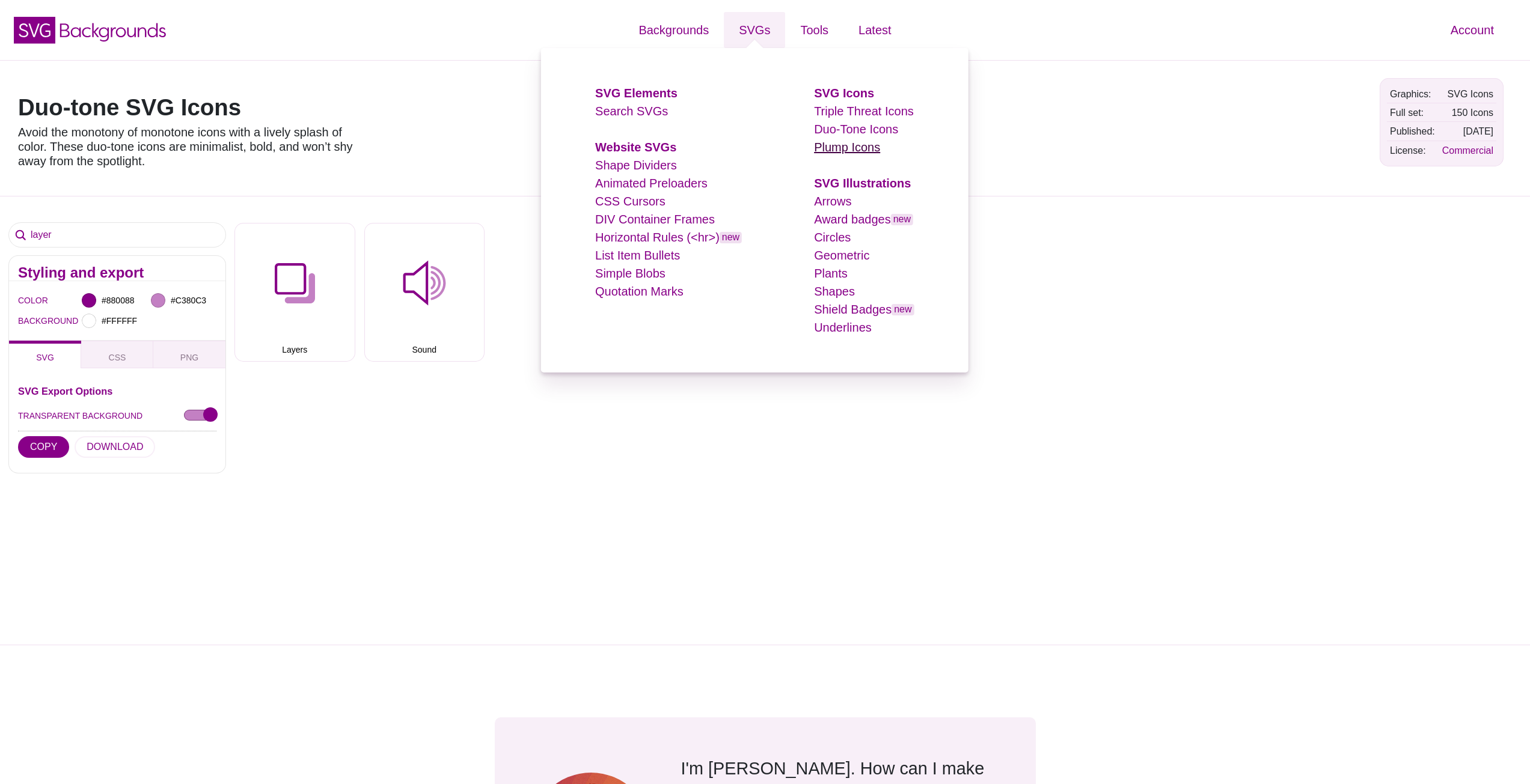
click at [862, 144] on link "Plump Icons" at bounding box center [847, 147] width 66 height 13
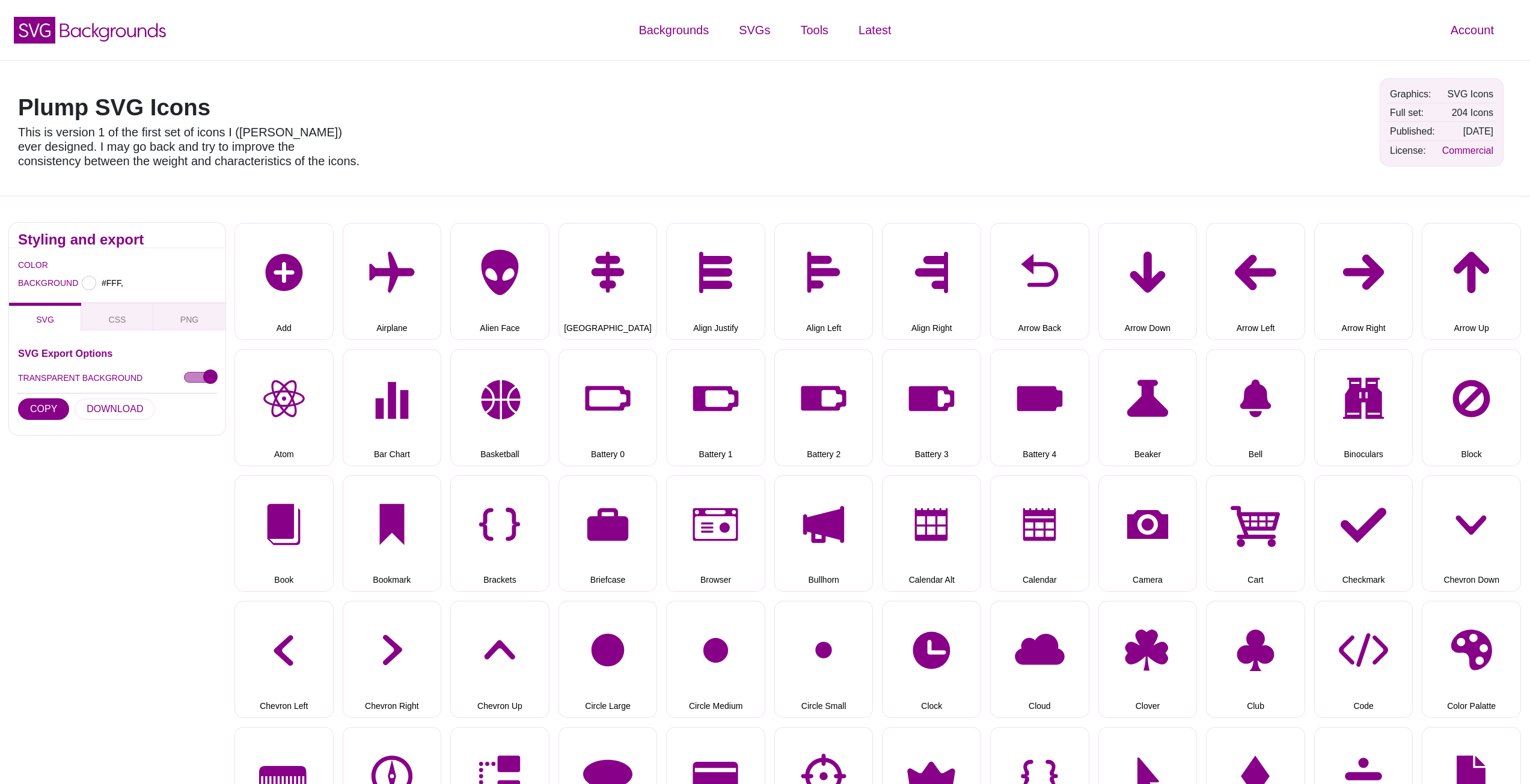
type input "#FFFFFF"
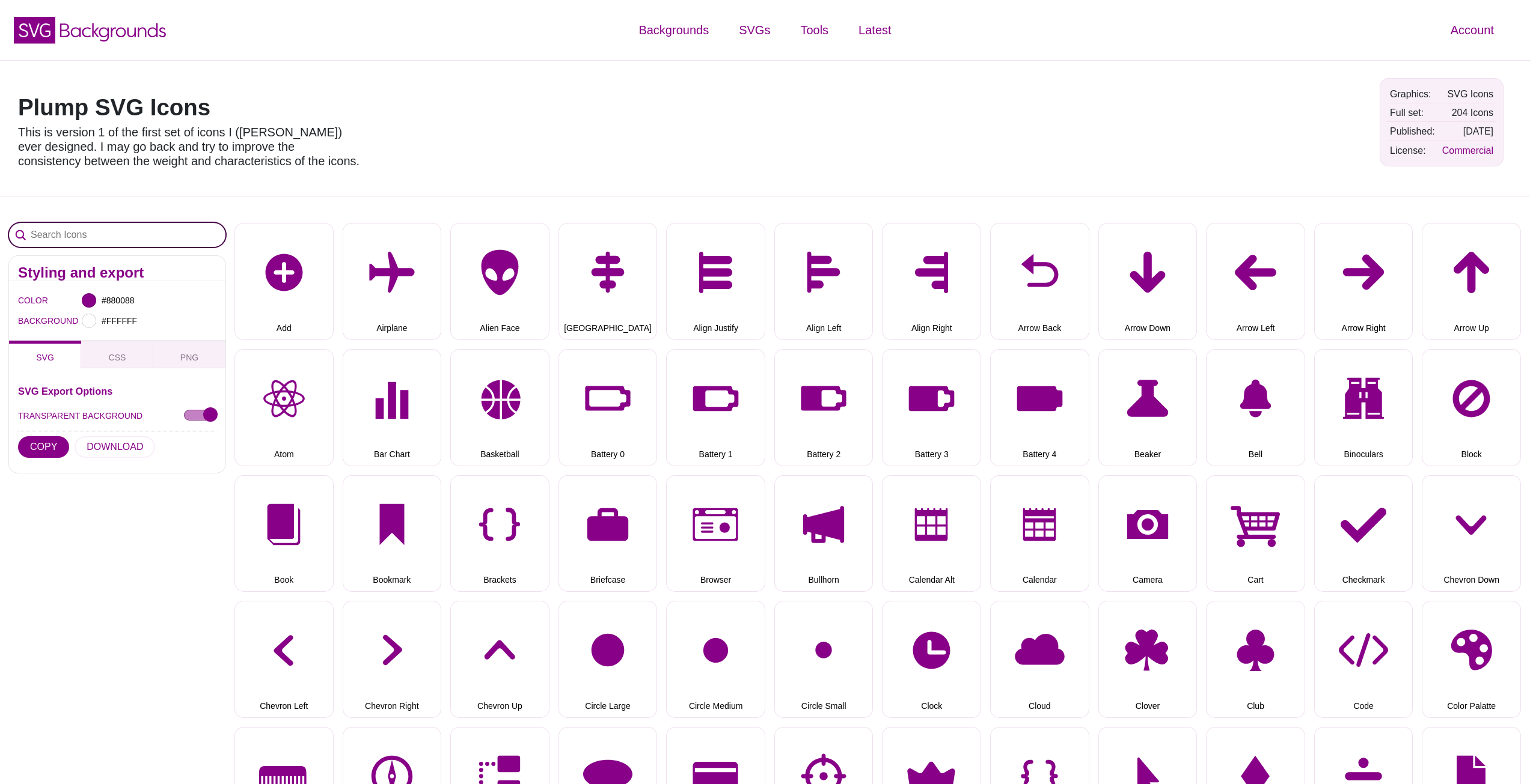
click at [82, 238] on input "Search Icons" at bounding box center [117, 235] width 216 height 24
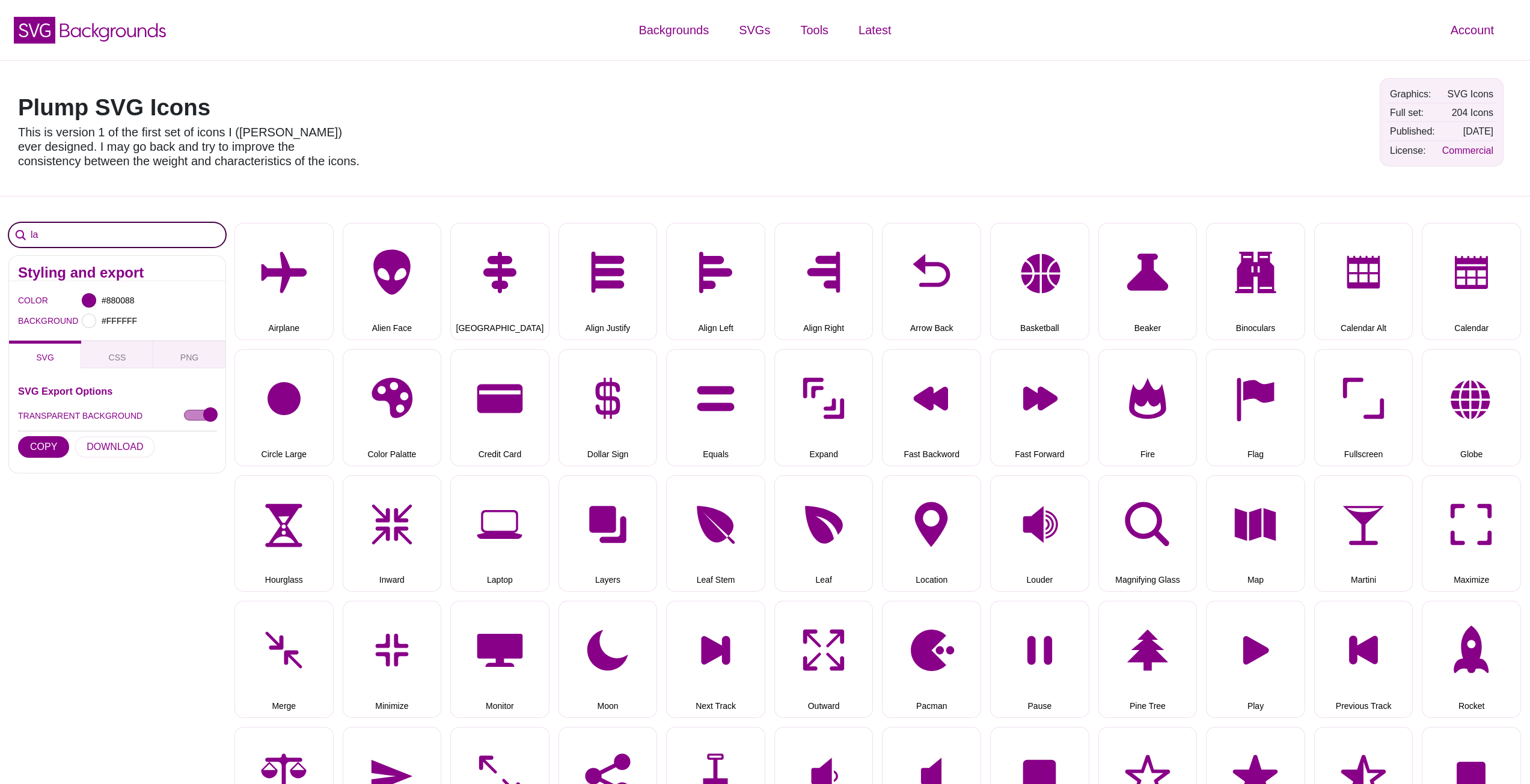
type input "l"
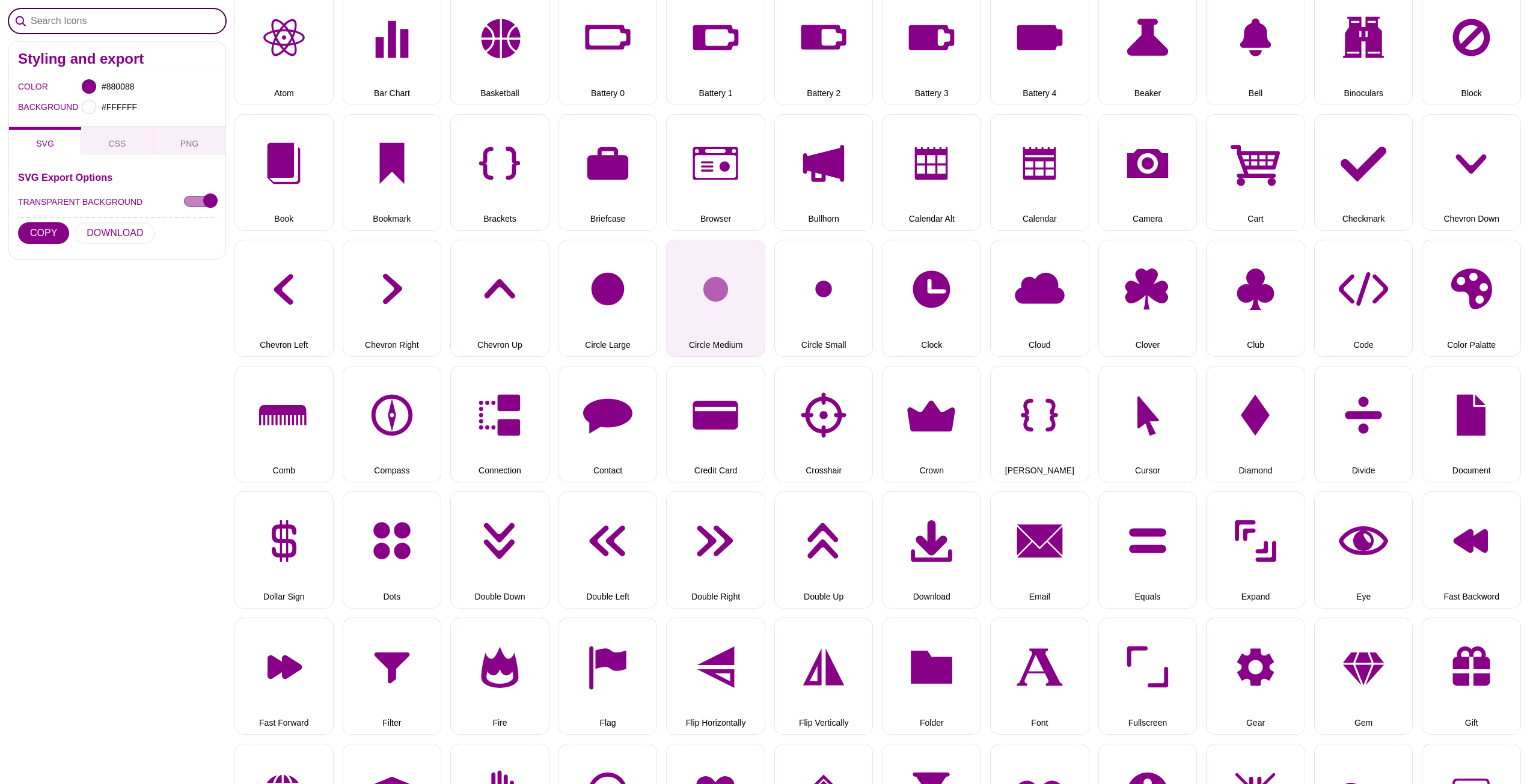
scroll to position [481, 0]
